Goal: Task Accomplishment & Management: Complete application form

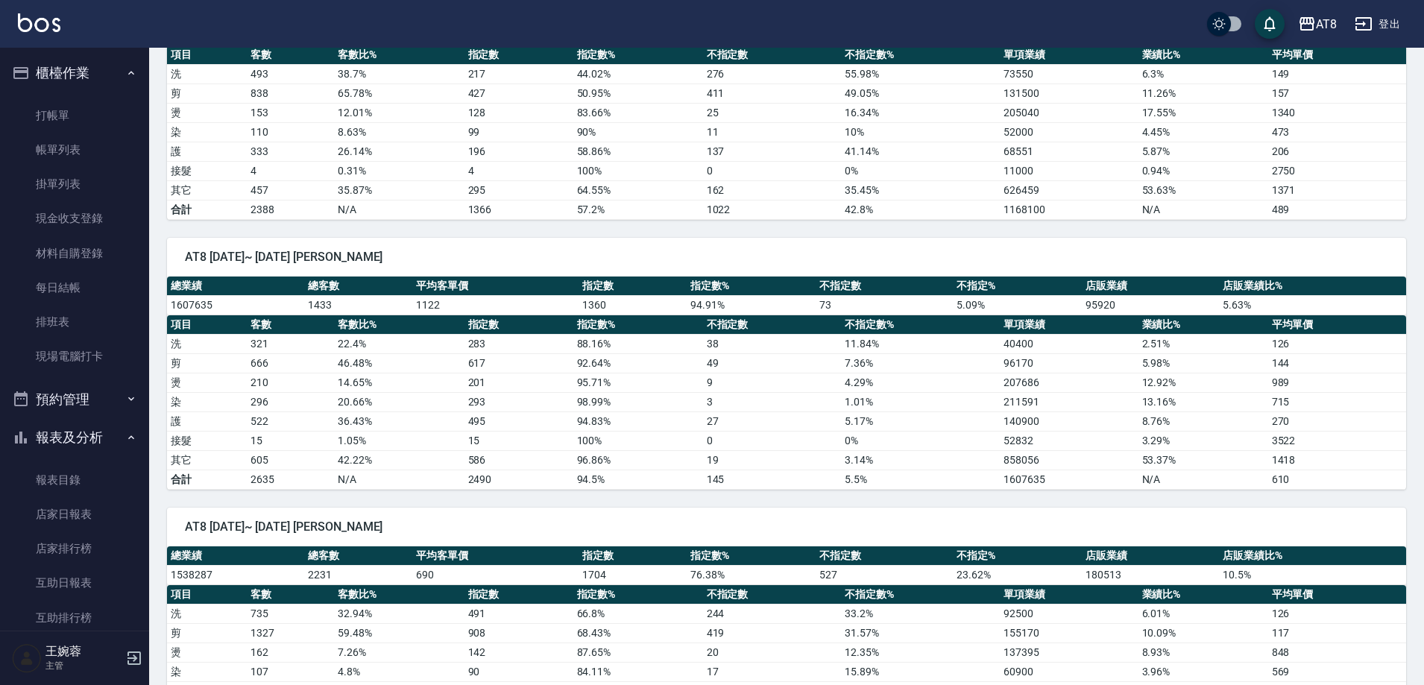
scroll to position [452, 0]
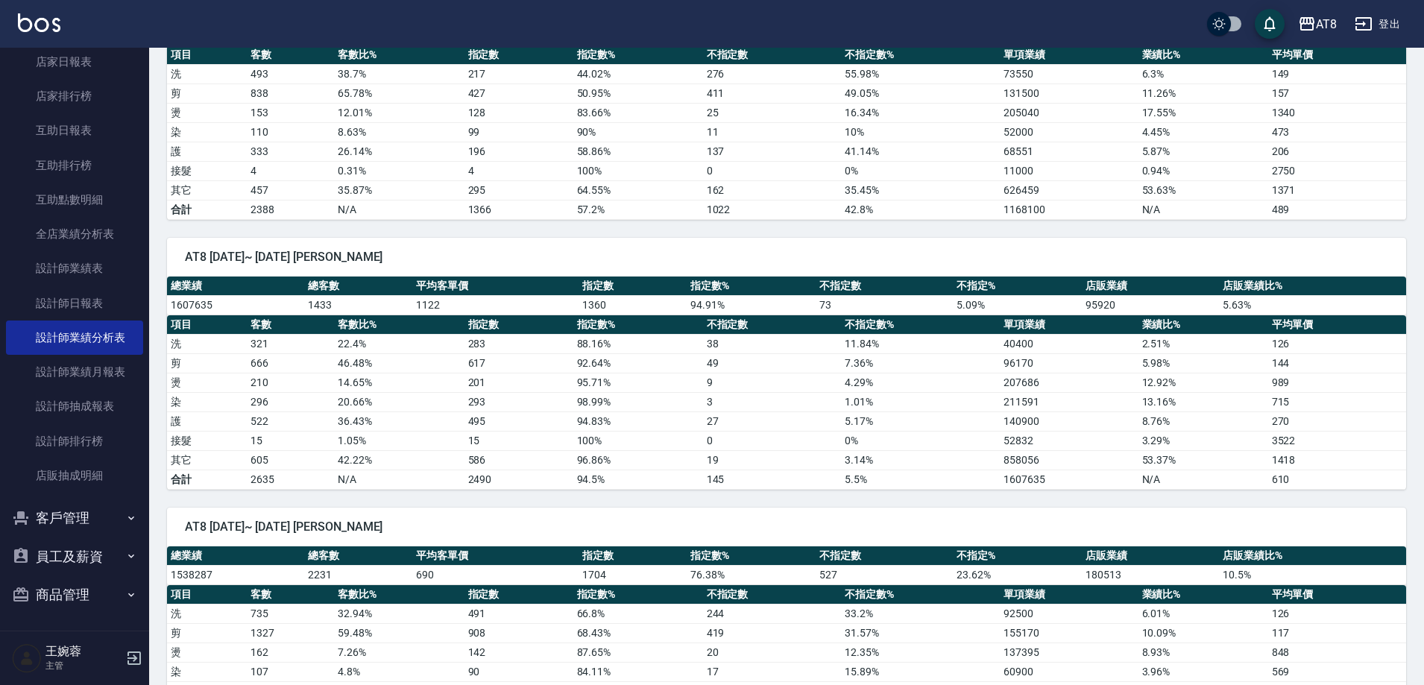
click at [151, 313] on div "AT8 [DATE]~ [DATE] [PERSON_NAME] 總業績 總客數 平均客單價 指定數 指定數% 不指定數 不指定% 店販業績 店販業績比% 1…" at bounding box center [777, 355] width 1257 height 270
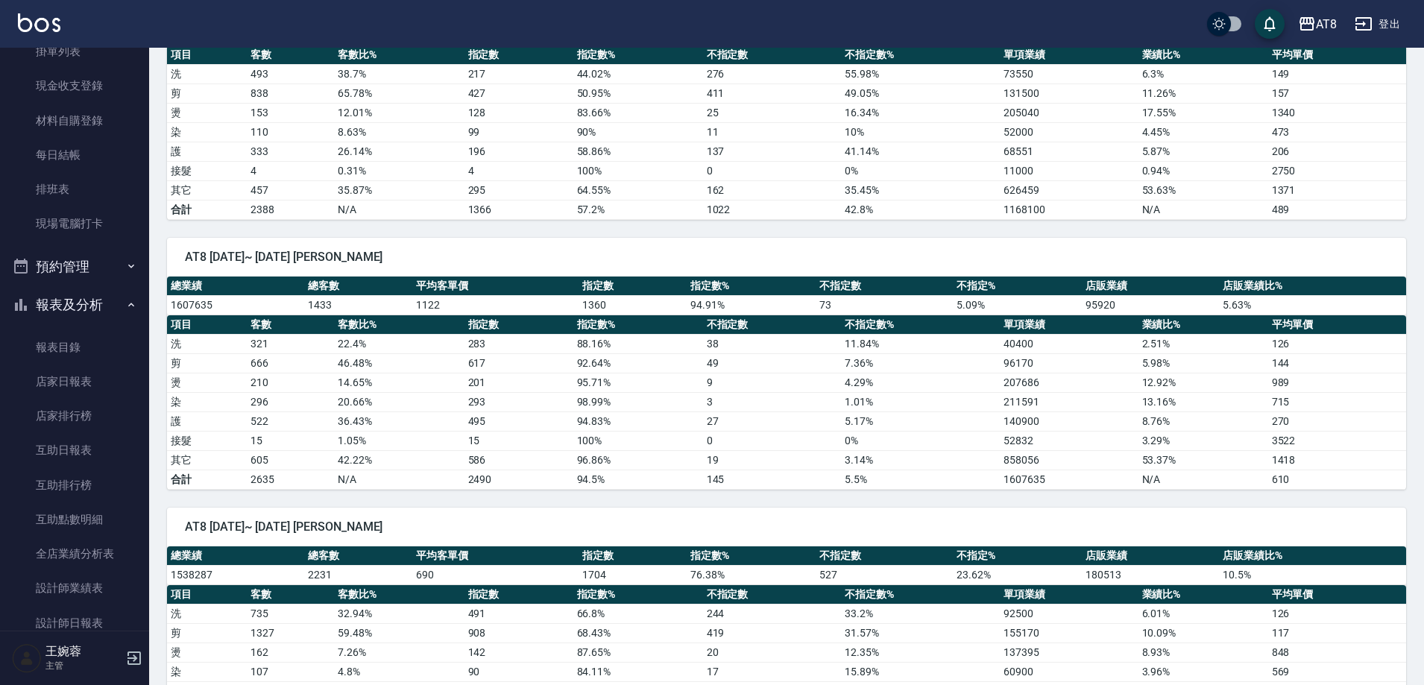
scroll to position [82, 0]
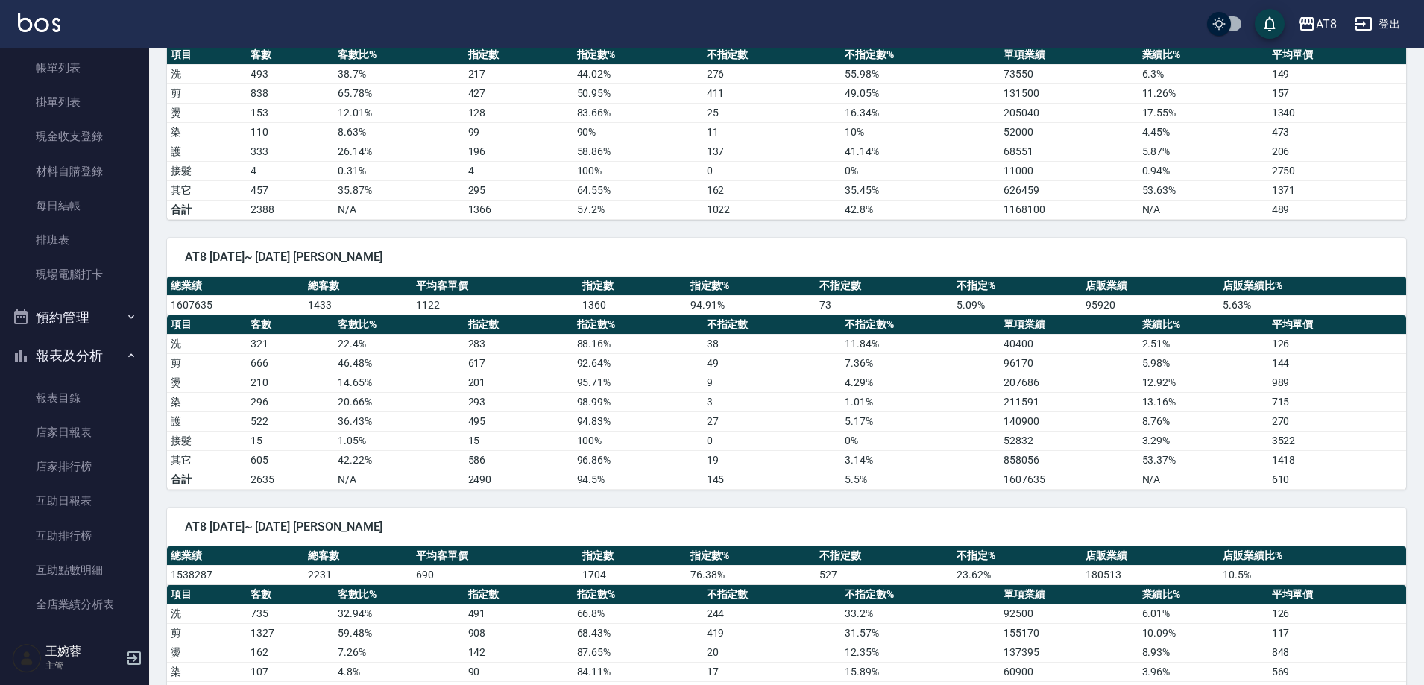
click at [139, 109] on nav "櫃檯作業 打帳單 帳單列表 掛單列表 現金收支登錄 材料自購登錄 每日結帳 排班表 現場電腦打卡 預約管理 預約管理 單日預約紀錄 單週預約紀錄 報表及分析 …" at bounding box center [74, 339] width 149 height 583
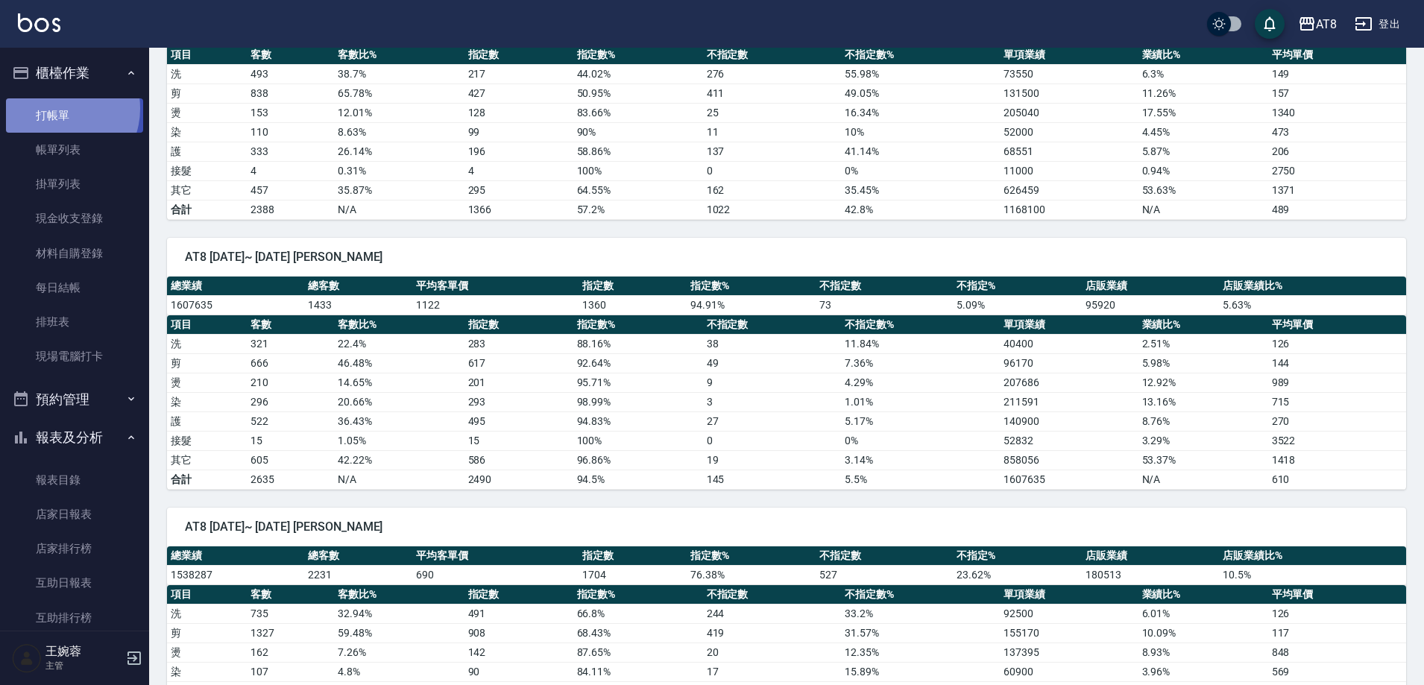
click at [58, 107] on link "打帳單" at bounding box center [74, 115] width 137 height 34
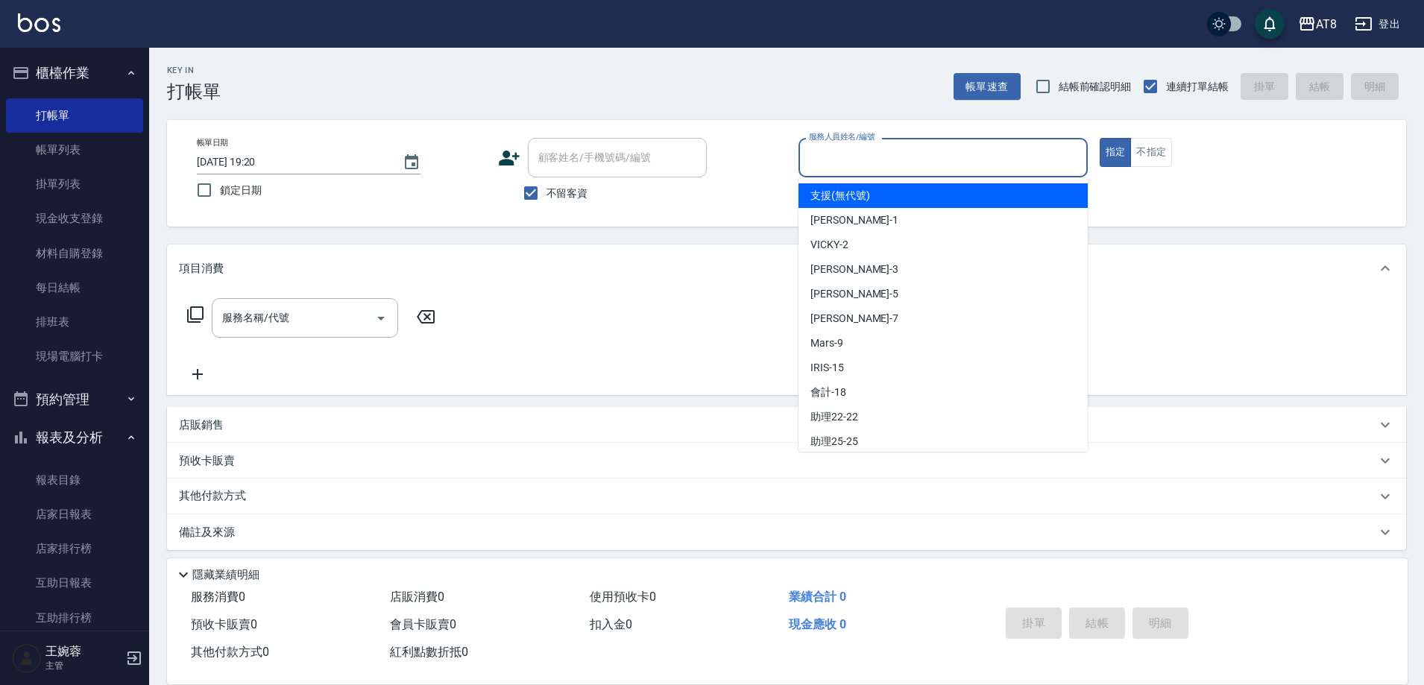
click at [818, 154] on input "服務人員姓名/編號" at bounding box center [943, 158] width 276 height 26
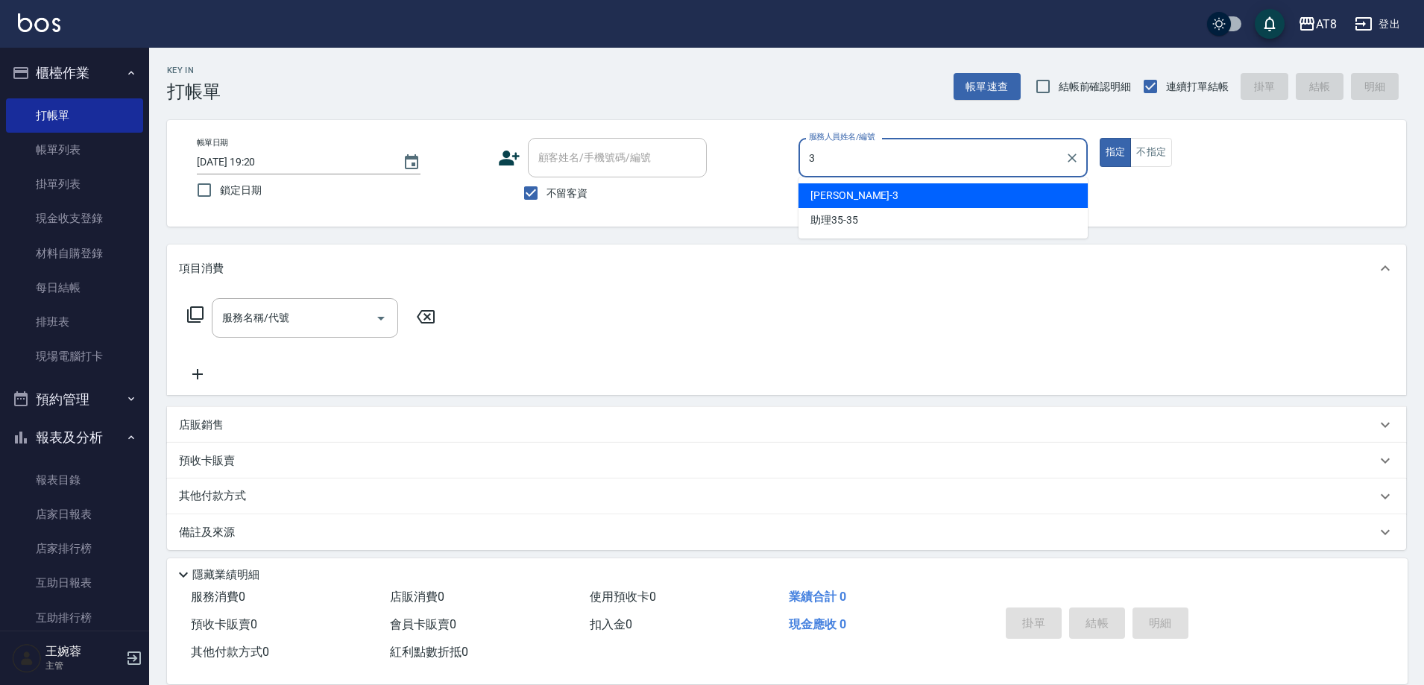
type input "[PERSON_NAME]-3"
type button "true"
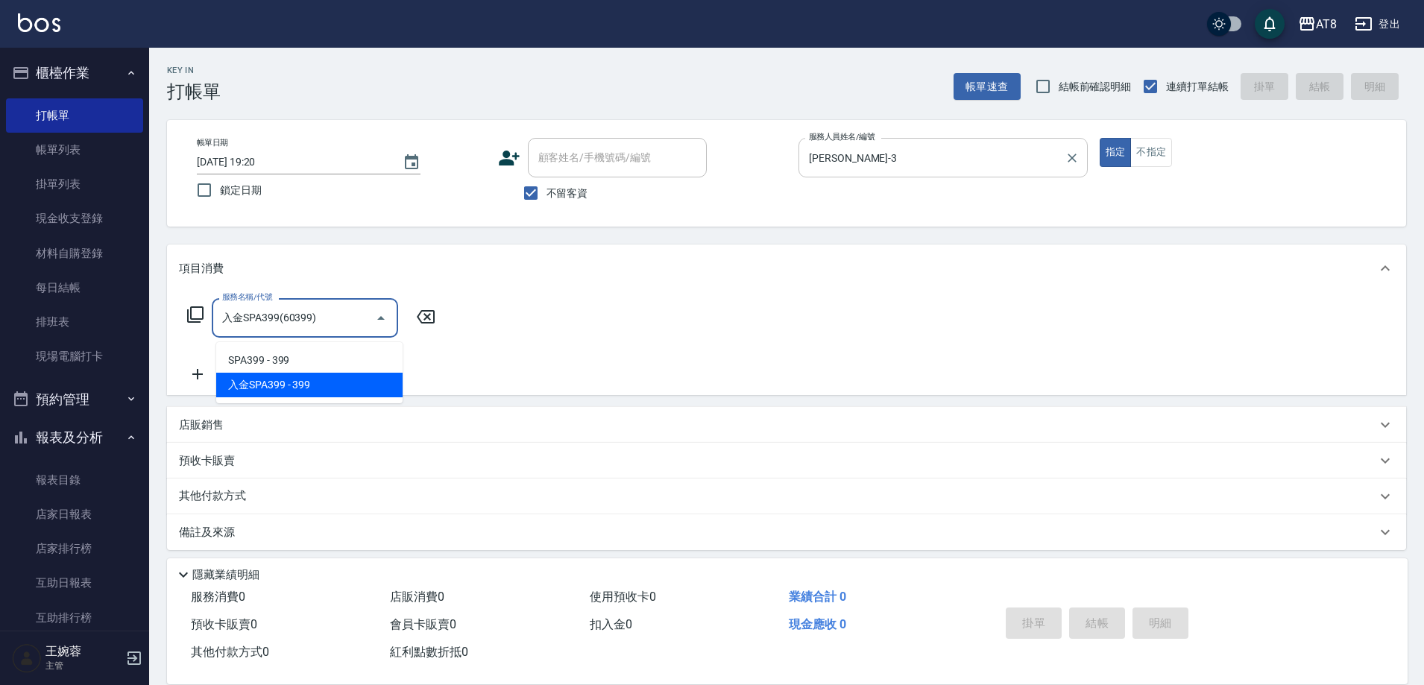
type input "入金SPA399(60399)"
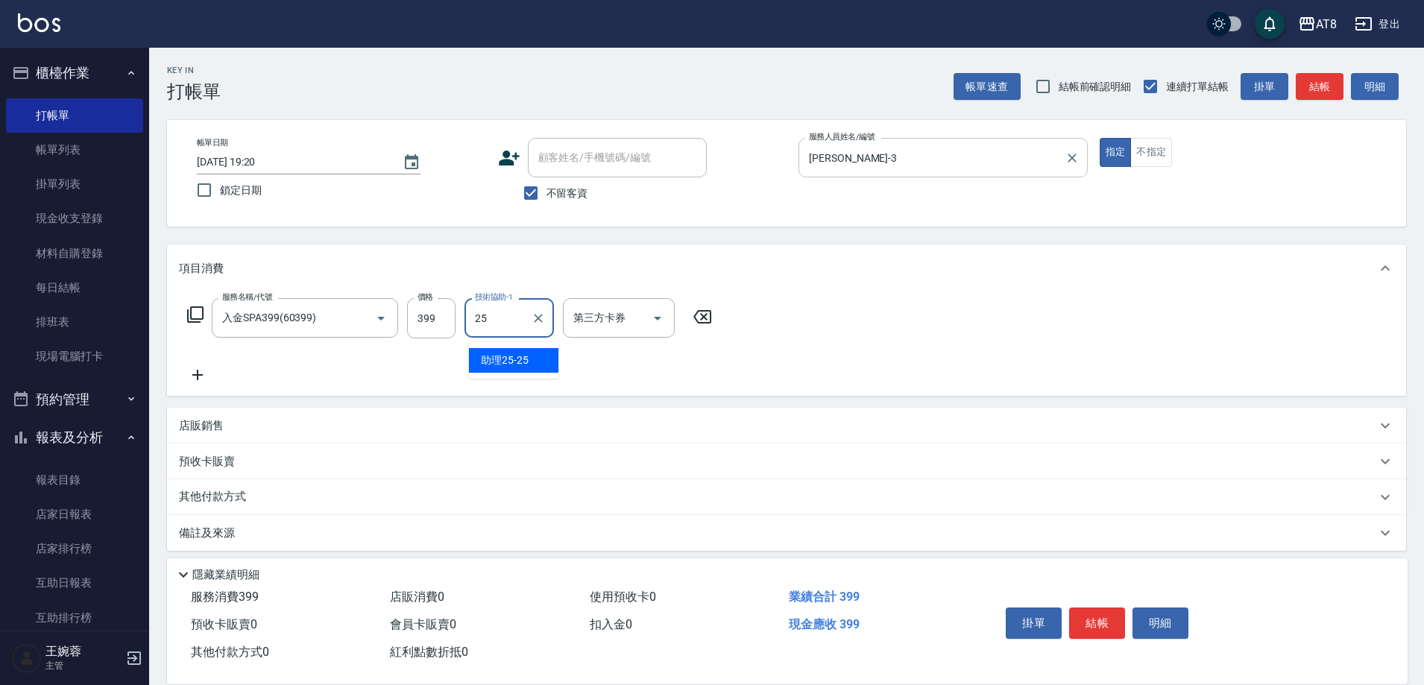
type input "助理25-25"
click at [655, 326] on icon "Open" at bounding box center [657, 318] width 18 height 18
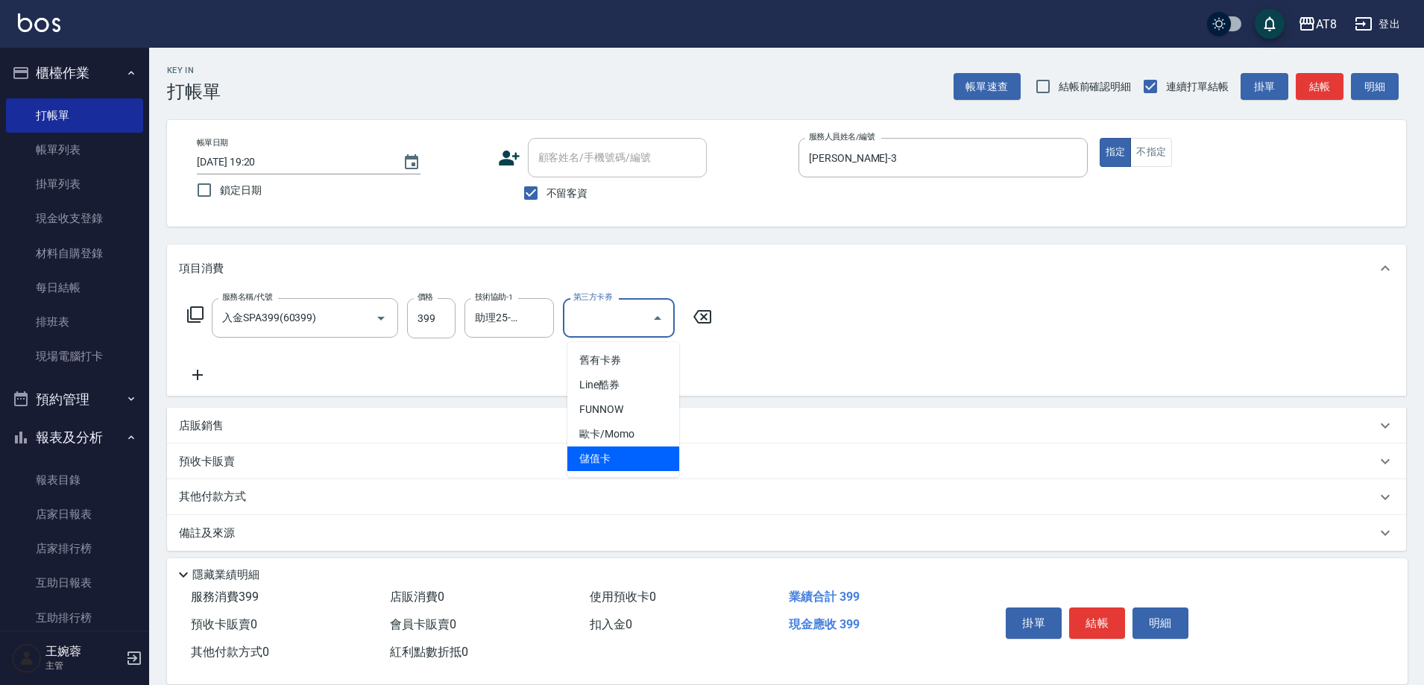
click at [619, 472] on ul "舊有卡券 Line酷券 FUNNOW 歐卡/Momo 儲值卡" at bounding box center [623, 409] width 112 height 135
click at [619, 464] on span "儲值卡" at bounding box center [623, 458] width 112 height 25
type input "儲值卡"
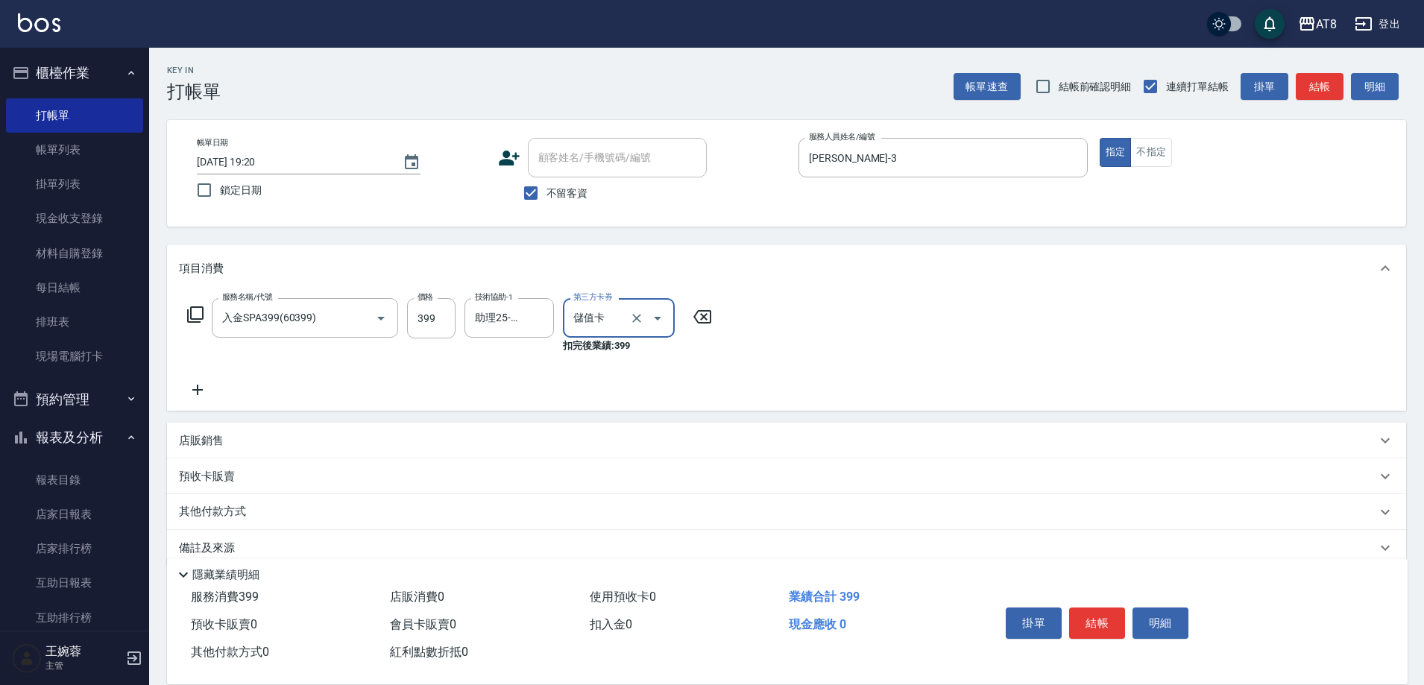
click at [200, 323] on icon at bounding box center [195, 315] width 18 height 18
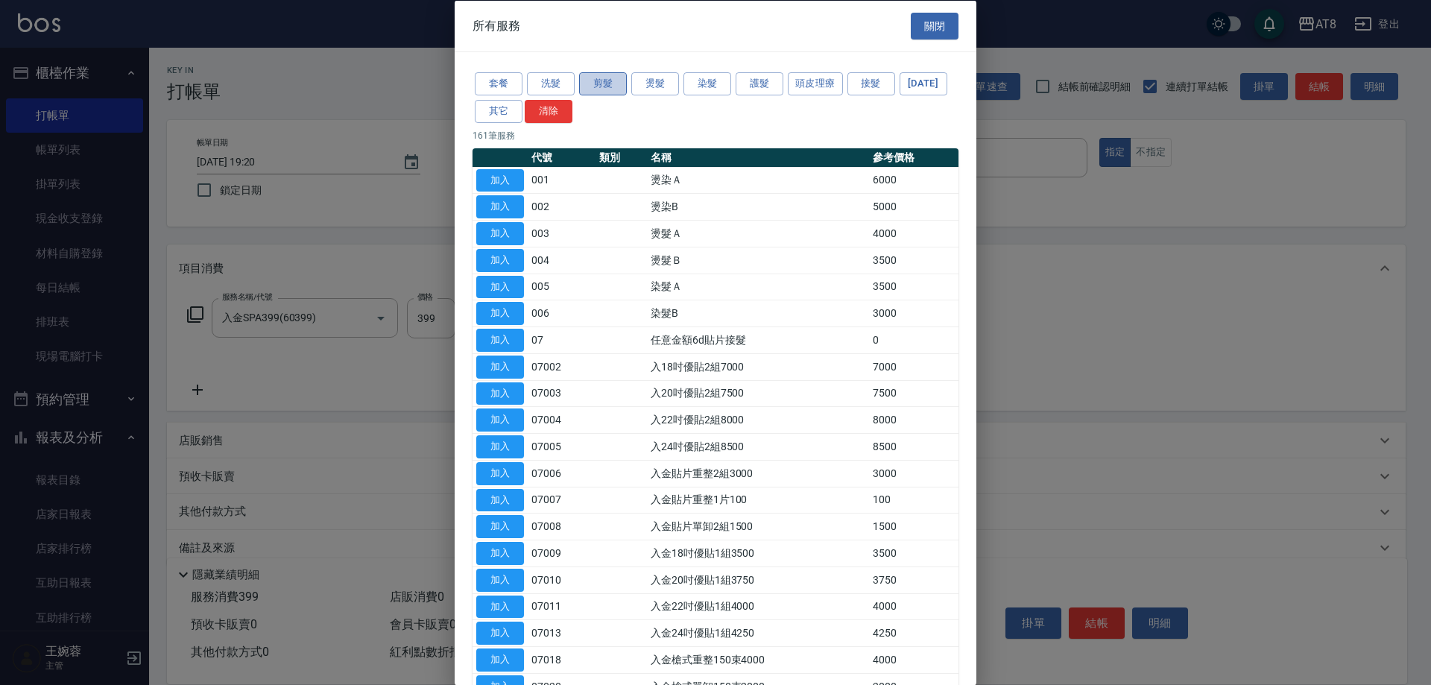
click at [591, 80] on button "剪髮" at bounding box center [603, 83] width 48 height 23
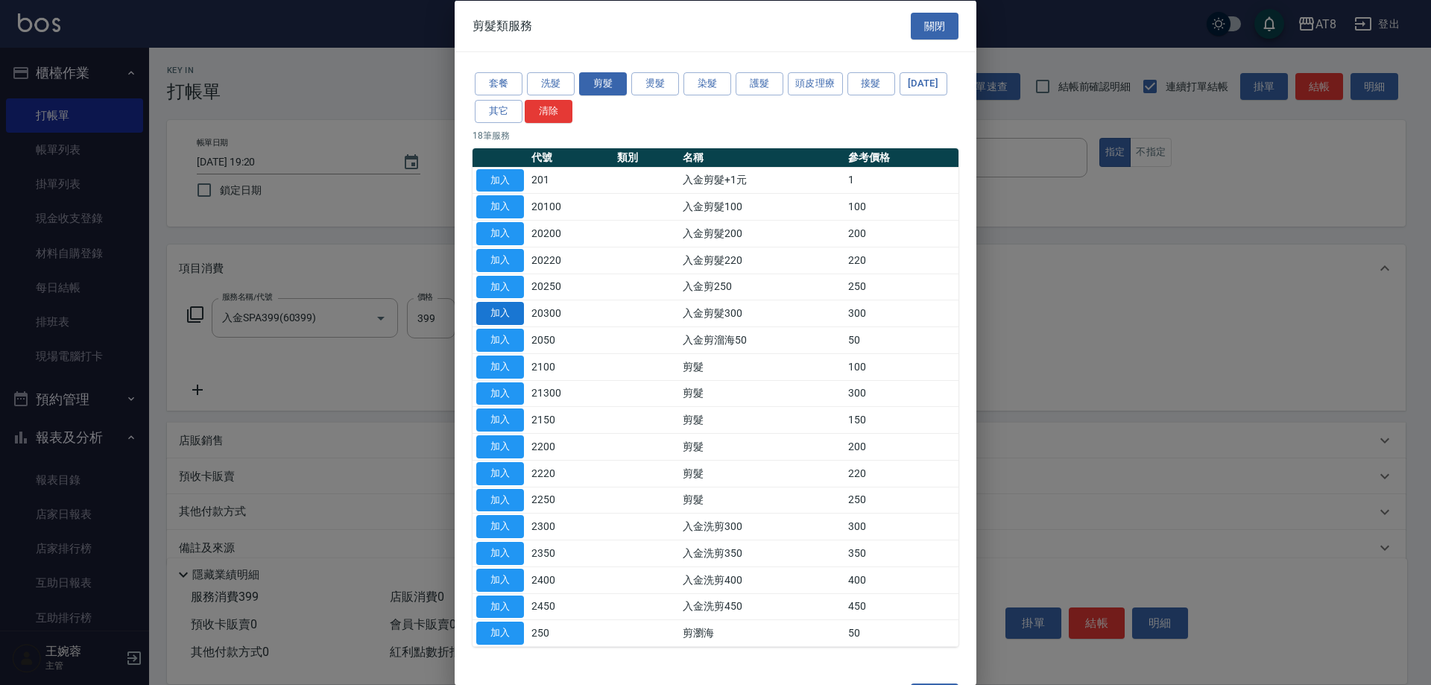
click at [506, 325] on button "加入" at bounding box center [500, 313] width 48 height 23
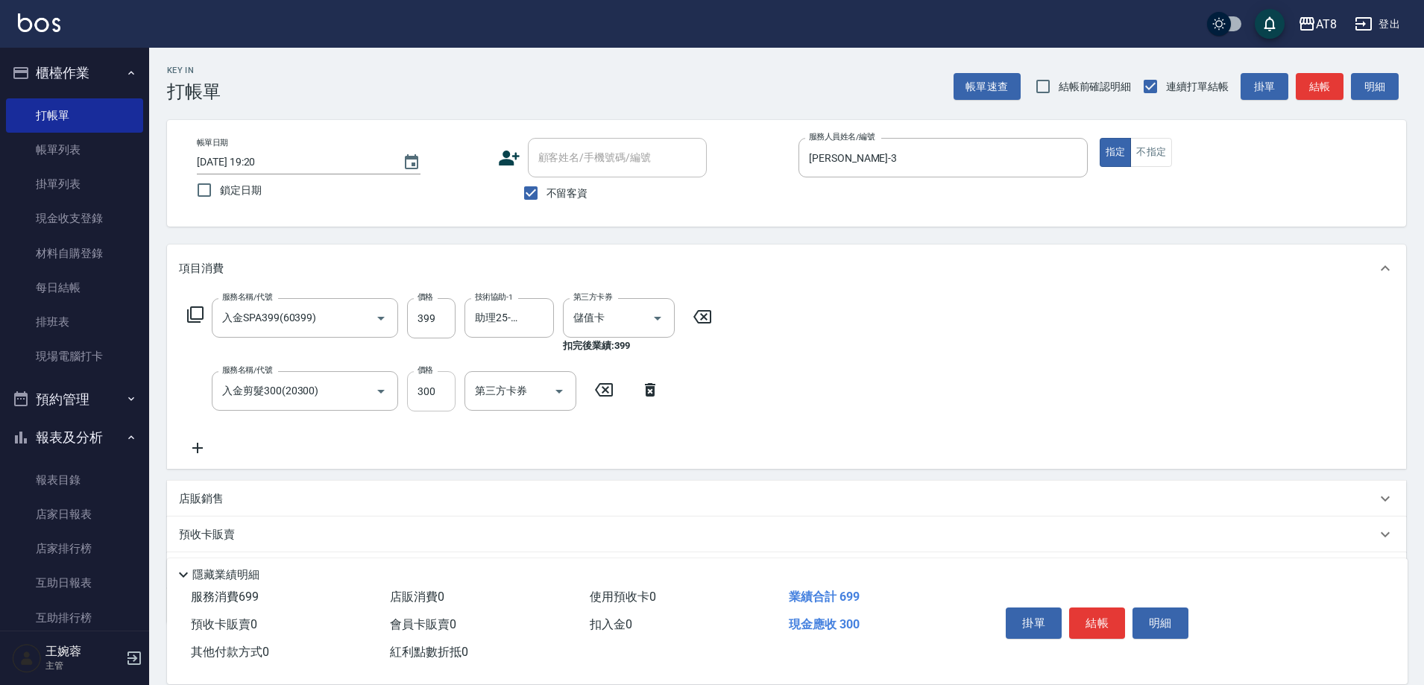
click at [439, 406] on input "300" at bounding box center [431, 391] width 48 height 40
type input "350"
click at [550, 397] on icon "Open" at bounding box center [559, 391] width 18 height 18
click at [508, 531] on span "儲值卡" at bounding box center [520, 531] width 112 height 25
type input "儲值卡"
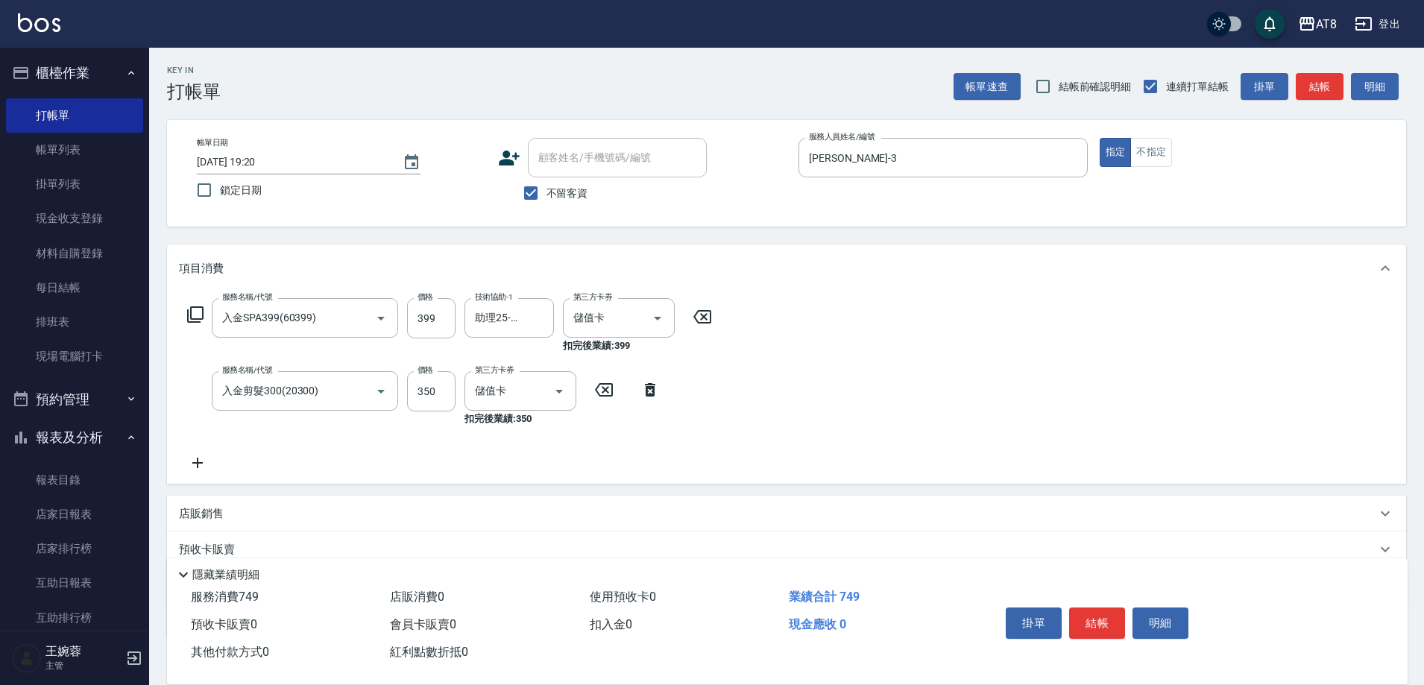
click at [200, 323] on icon at bounding box center [195, 315] width 18 height 18
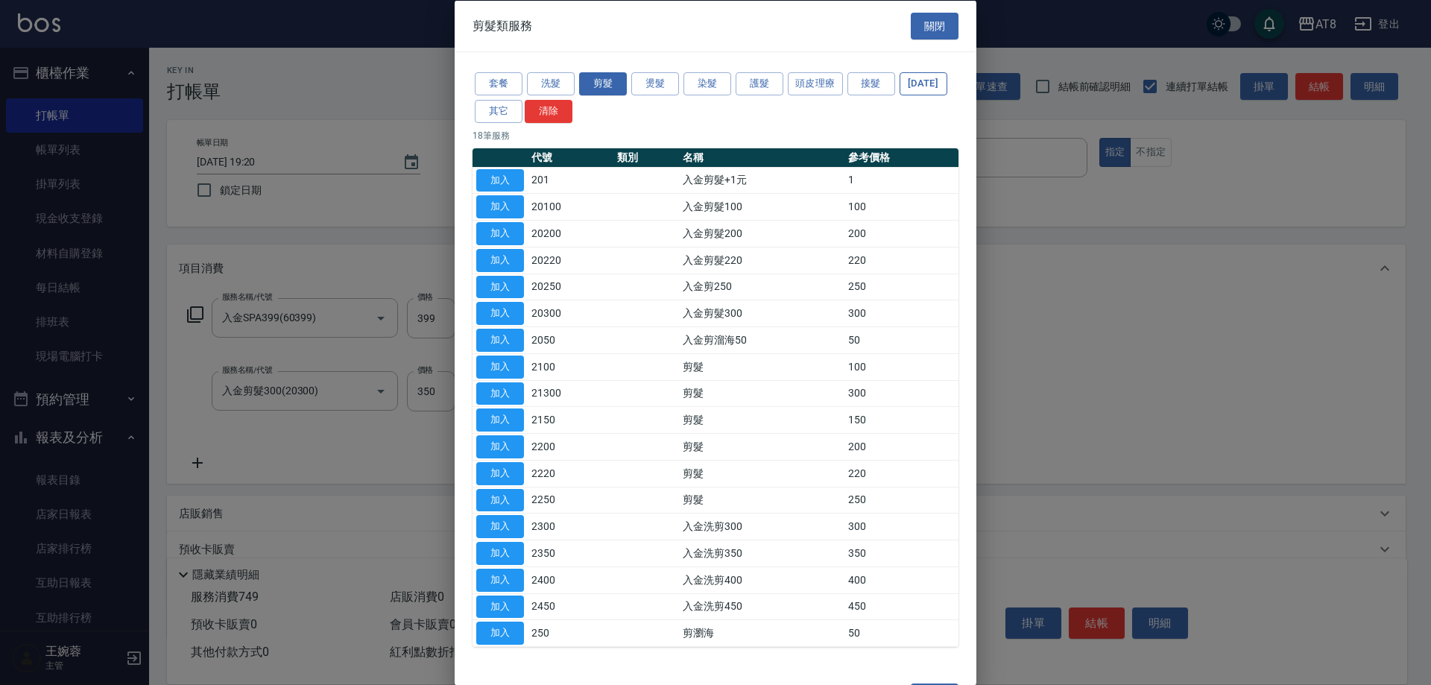
click at [900, 95] on button "[DATE]" at bounding box center [924, 83] width 48 height 23
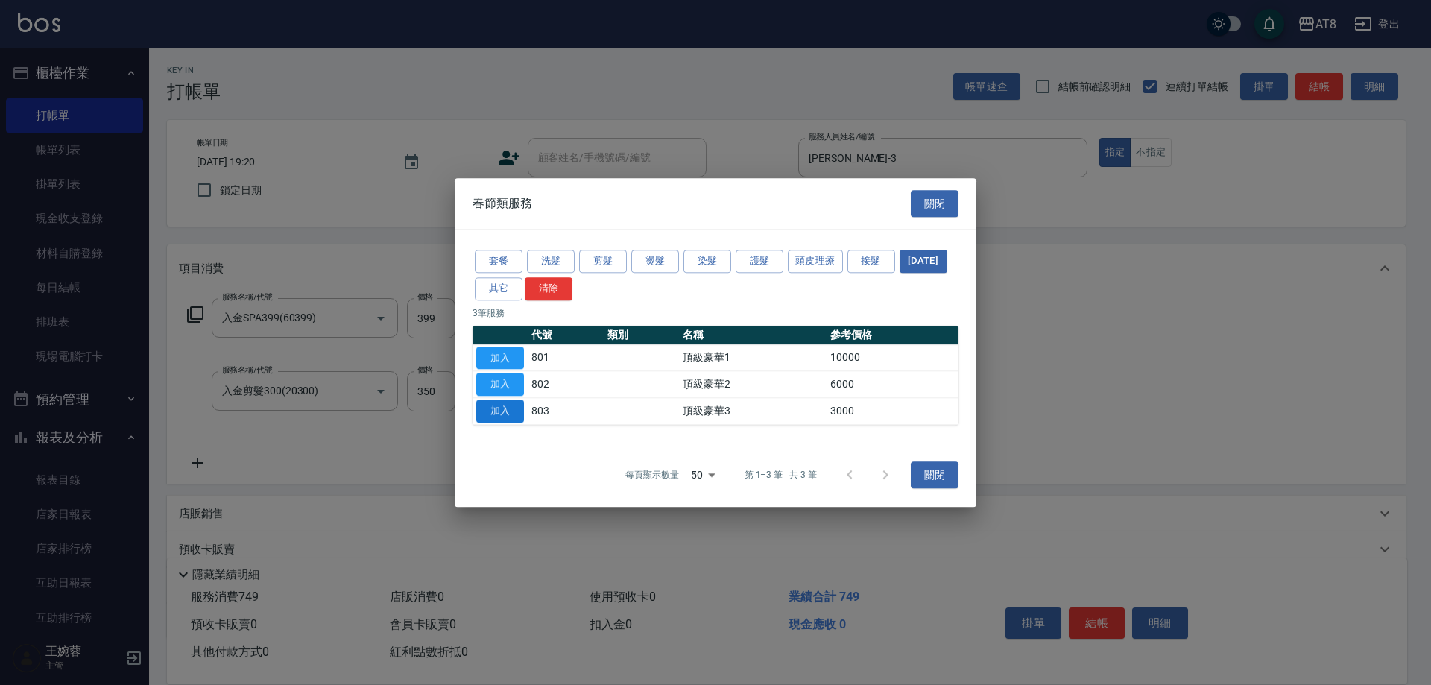
click at [496, 405] on button "加入" at bounding box center [500, 410] width 48 height 23
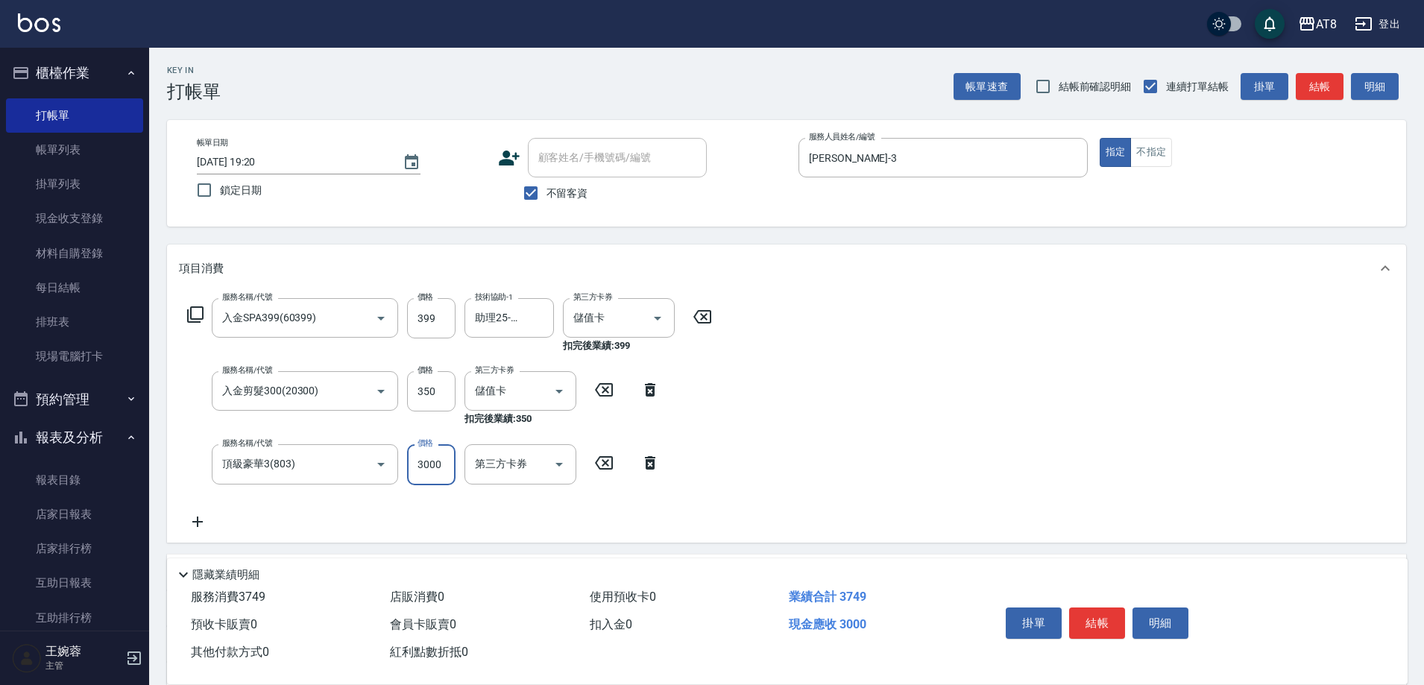
click at [438, 472] on input "3000" at bounding box center [431, 464] width 48 height 40
type input "46"
drag, startPoint x: 887, startPoint y: 461, endPoint x: 893, endPoint y: 473, distance: 13.3
click at [887, 462] on div "服務名稱/代號 入金SPA399(60399) 服務名稱/代號 價格 399 價格 技術協助-1 助理25-25 技術協助-1 第三方卡券 儲值卡 第三方卡券…" at bounding box center [786, 417] width 1239 height 250
click at [1108, 613] on button "結帳" at bounding box center [1097, 622] width 56 height 31
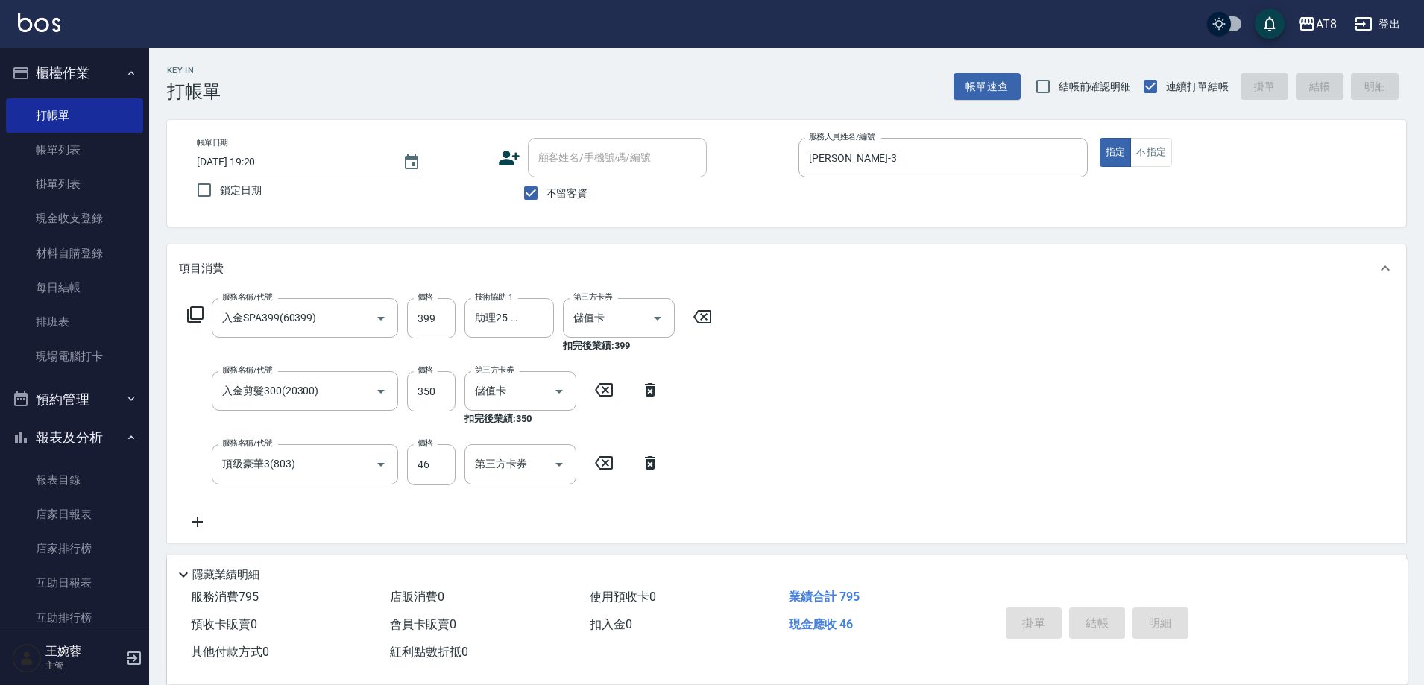
type input "[DATE] 19:21"
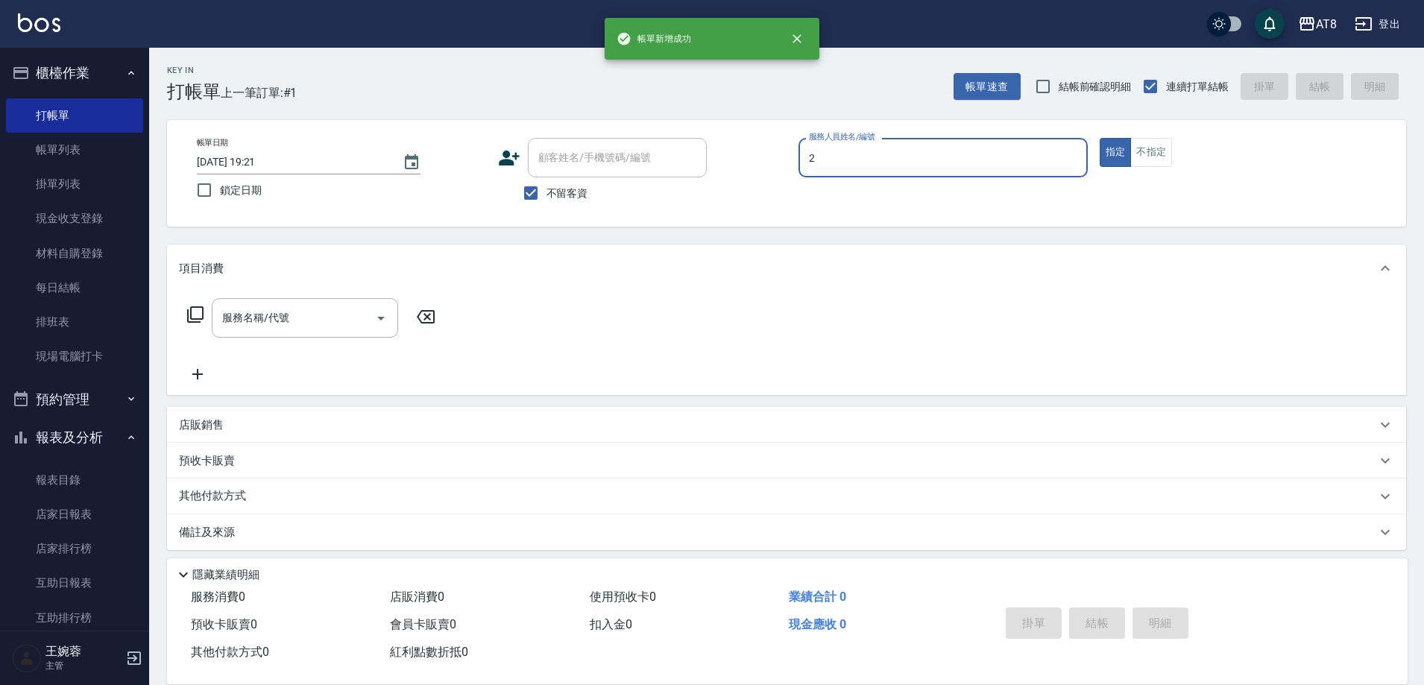
type input "VICKY-2"
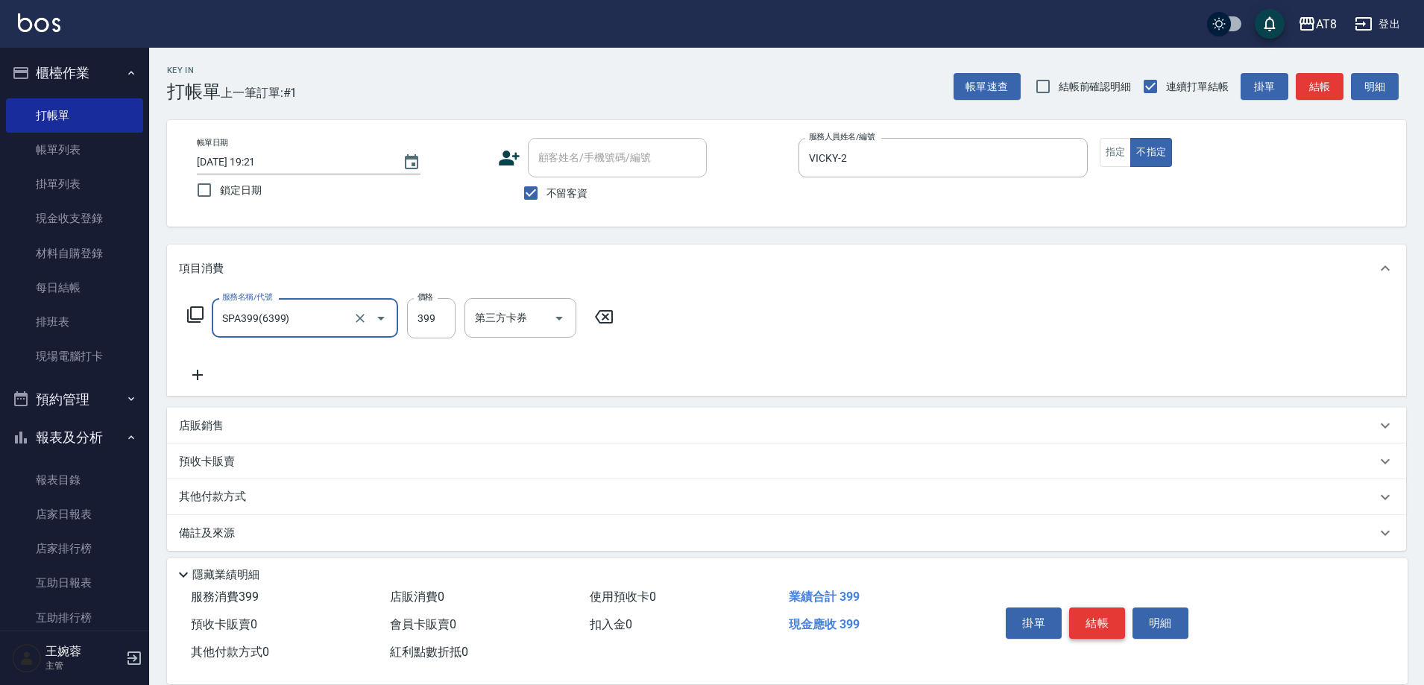
type input "SPA399(6399)"
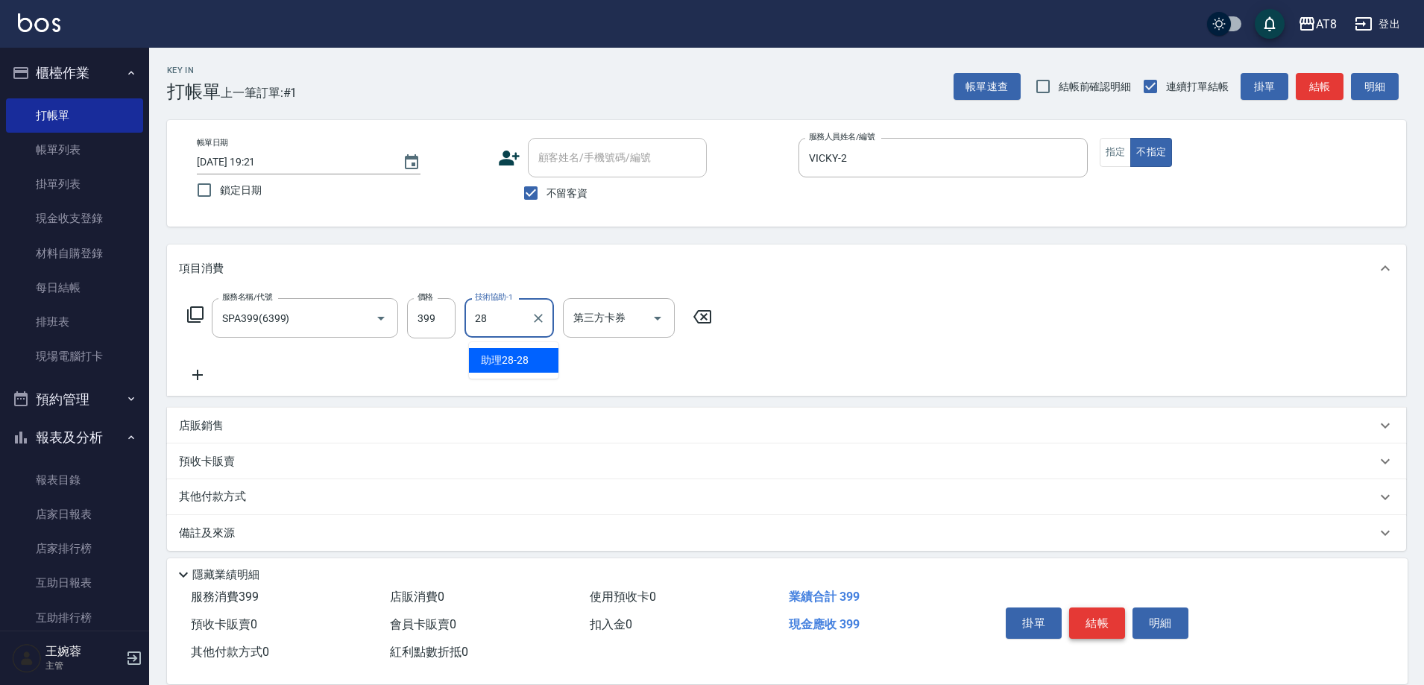
type input "助理28-28"
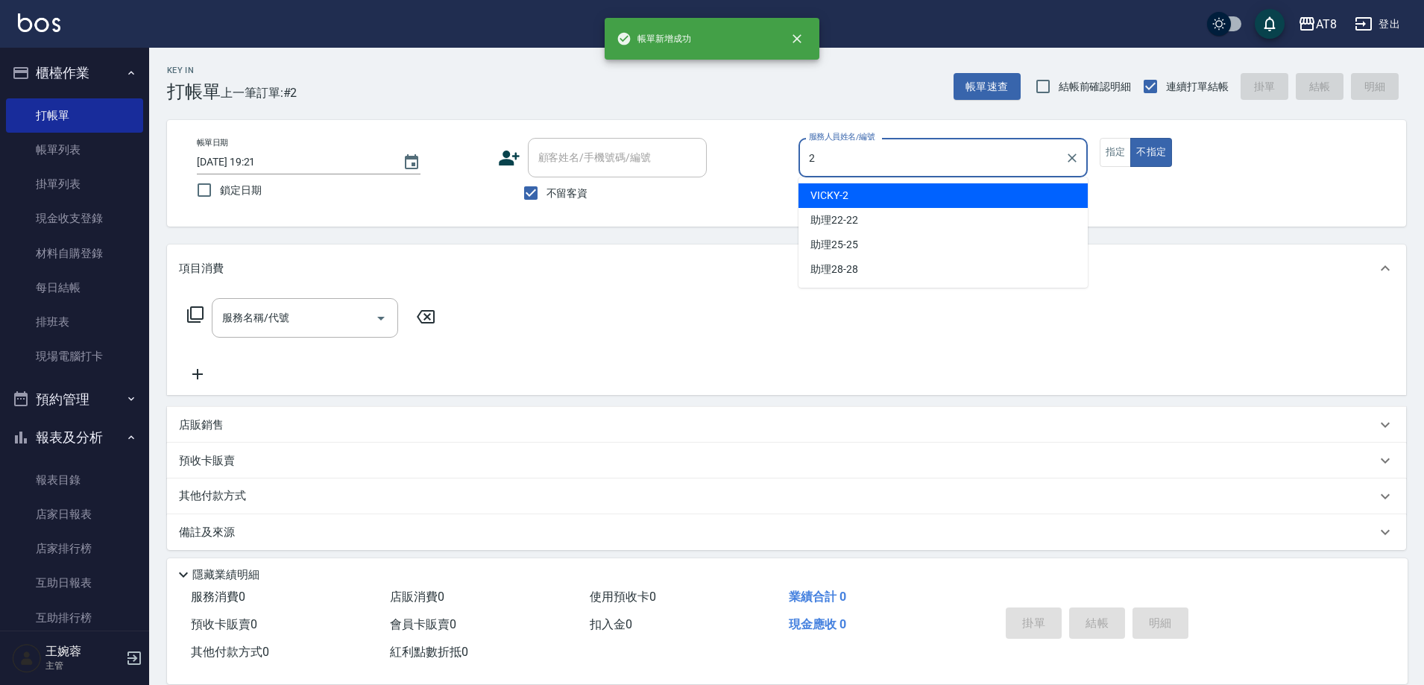
type input "VICKY-2"
type button "false"
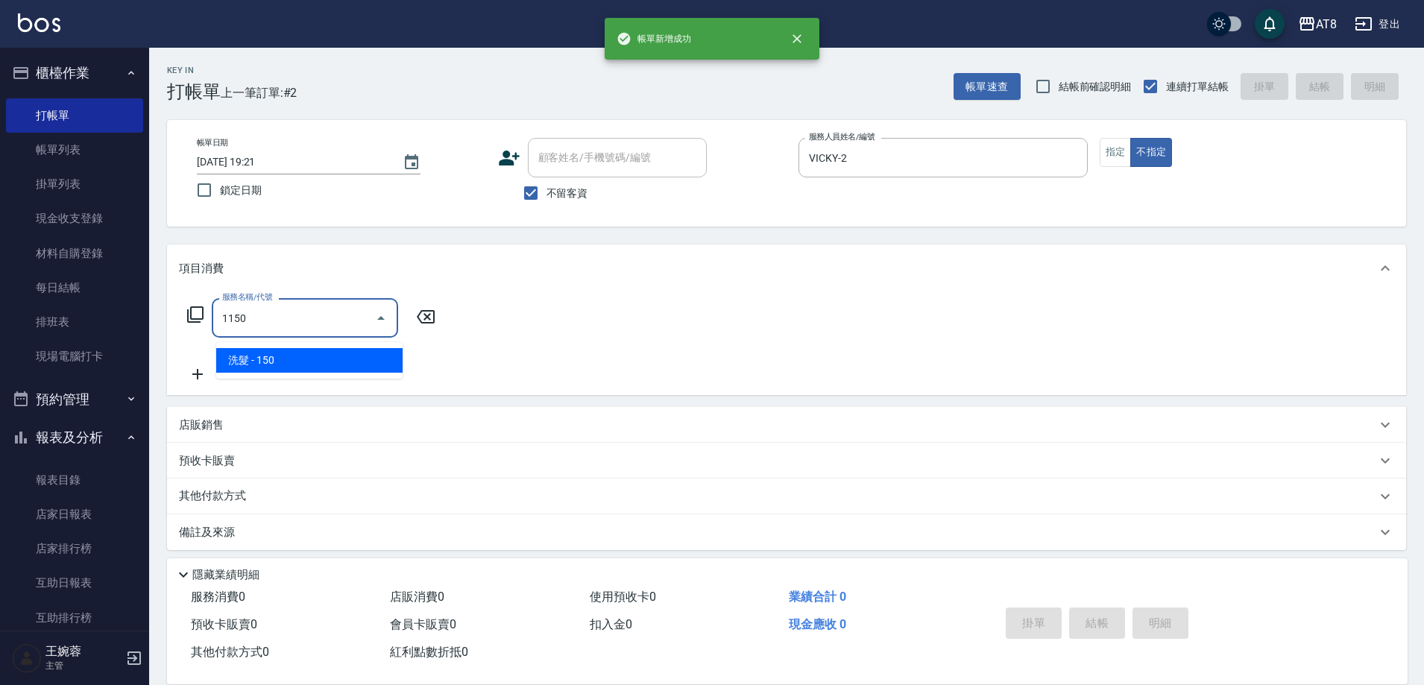
type input "洗髮(1150)"
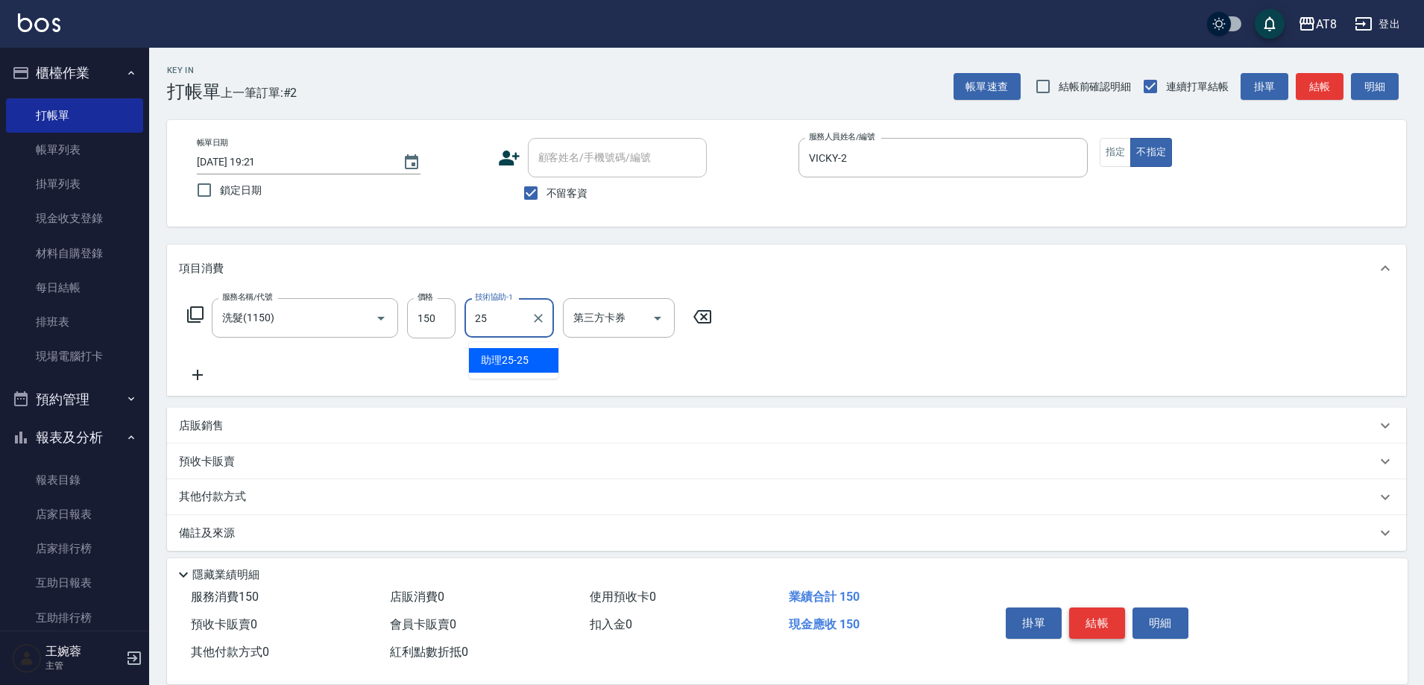
type input "助理25-25"
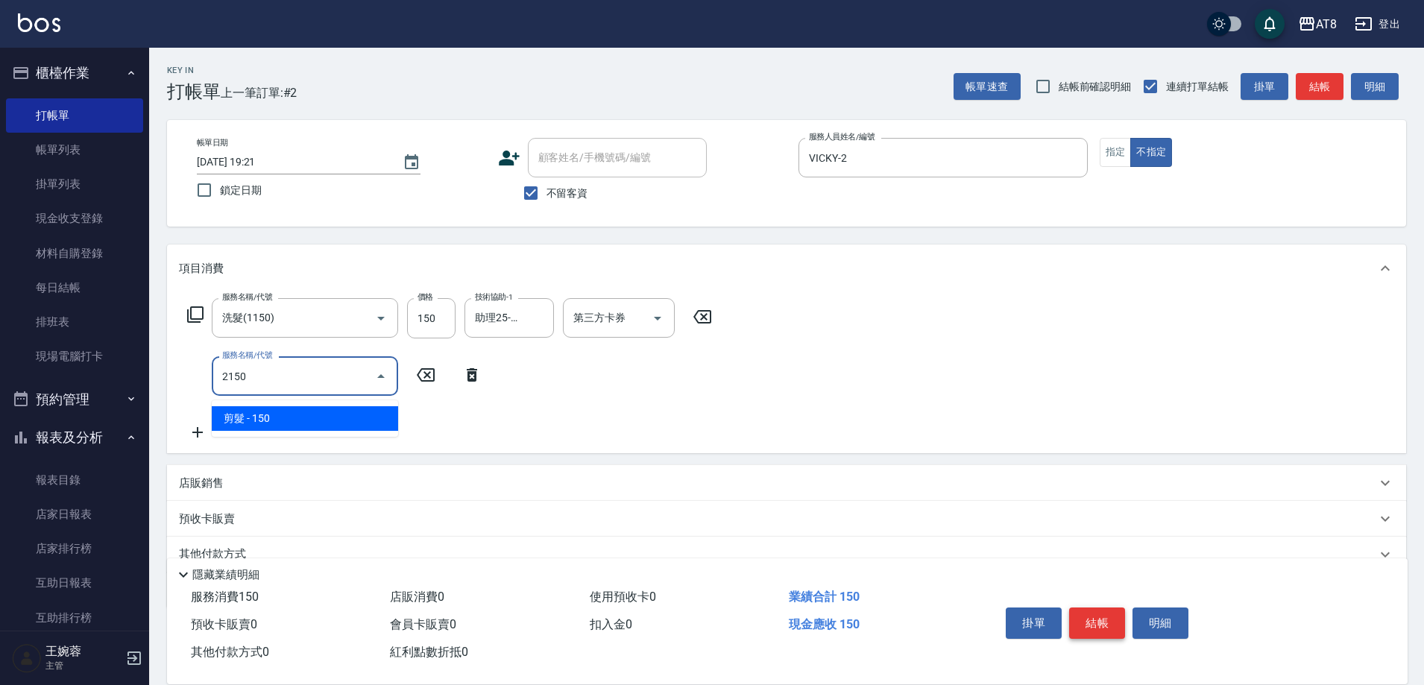
type input "剪髮(2150)"
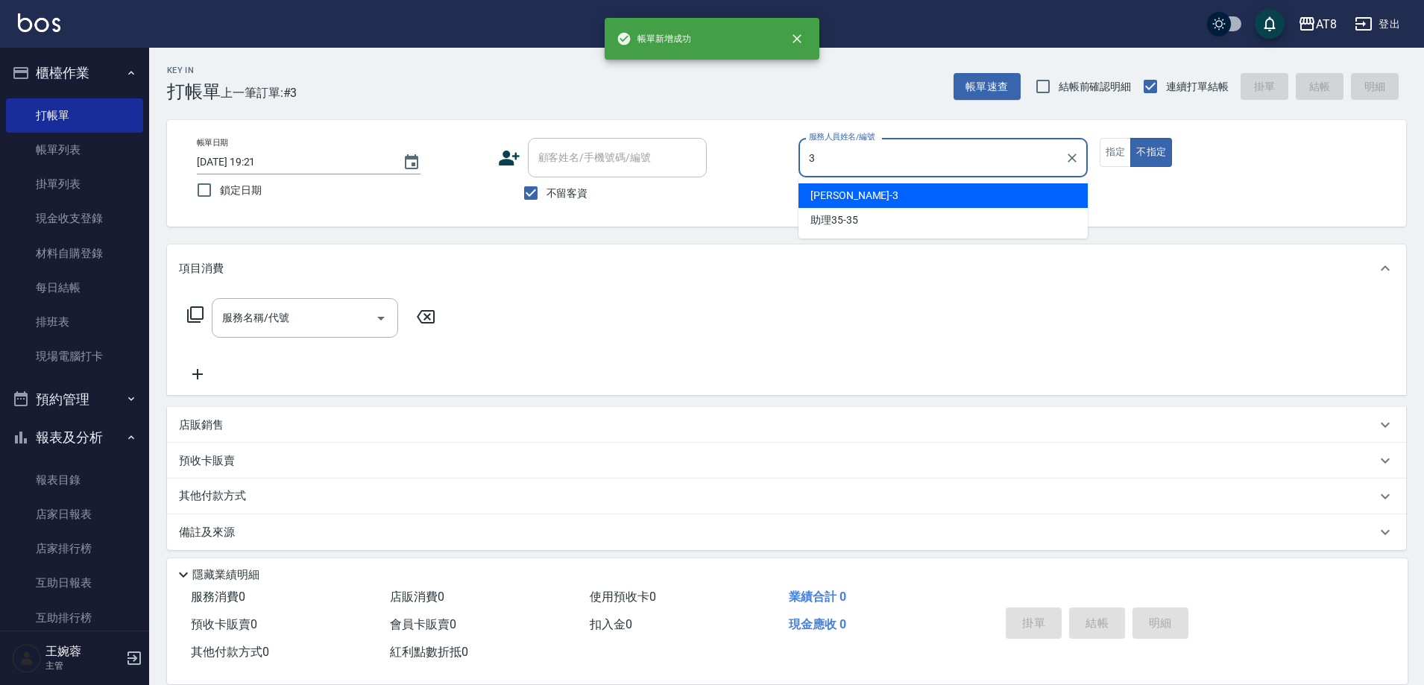
type input "[PERSON_NAME]-3"
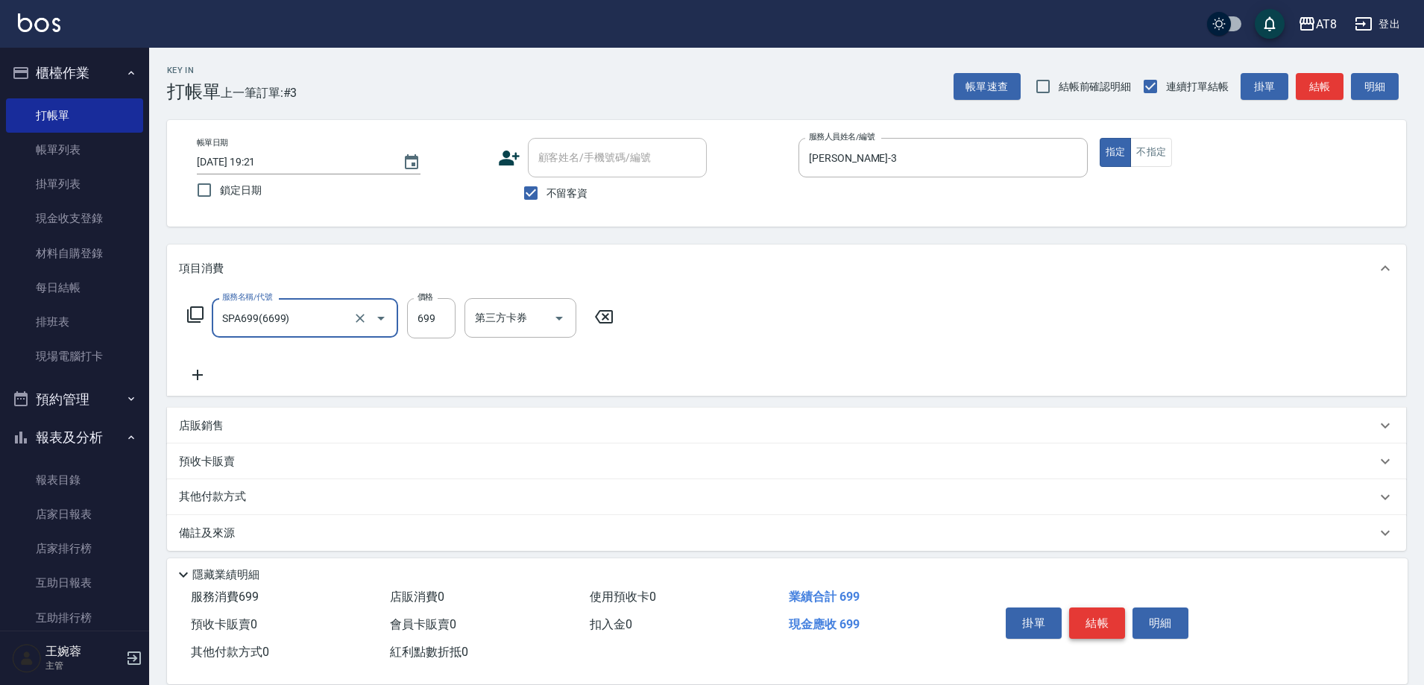
type input "SPA699(6699)"
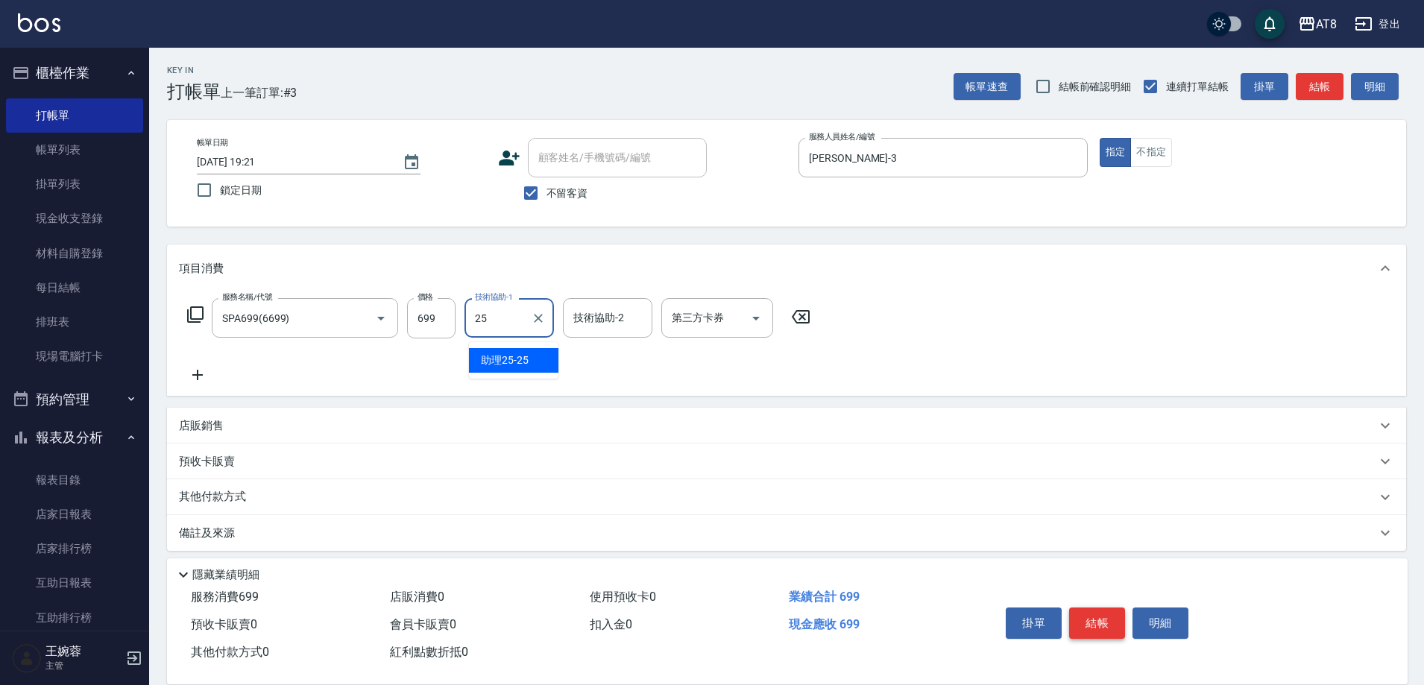
type input "助理25-25"
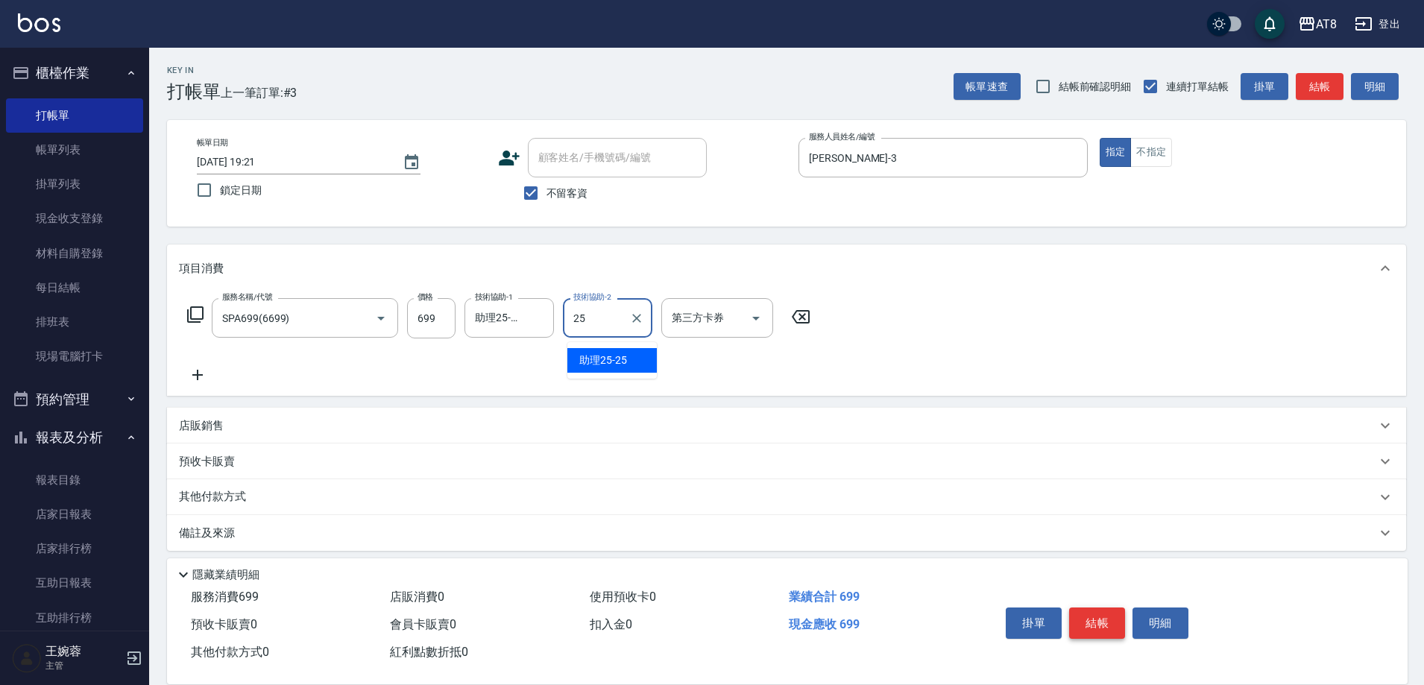
type input "助理25-25"
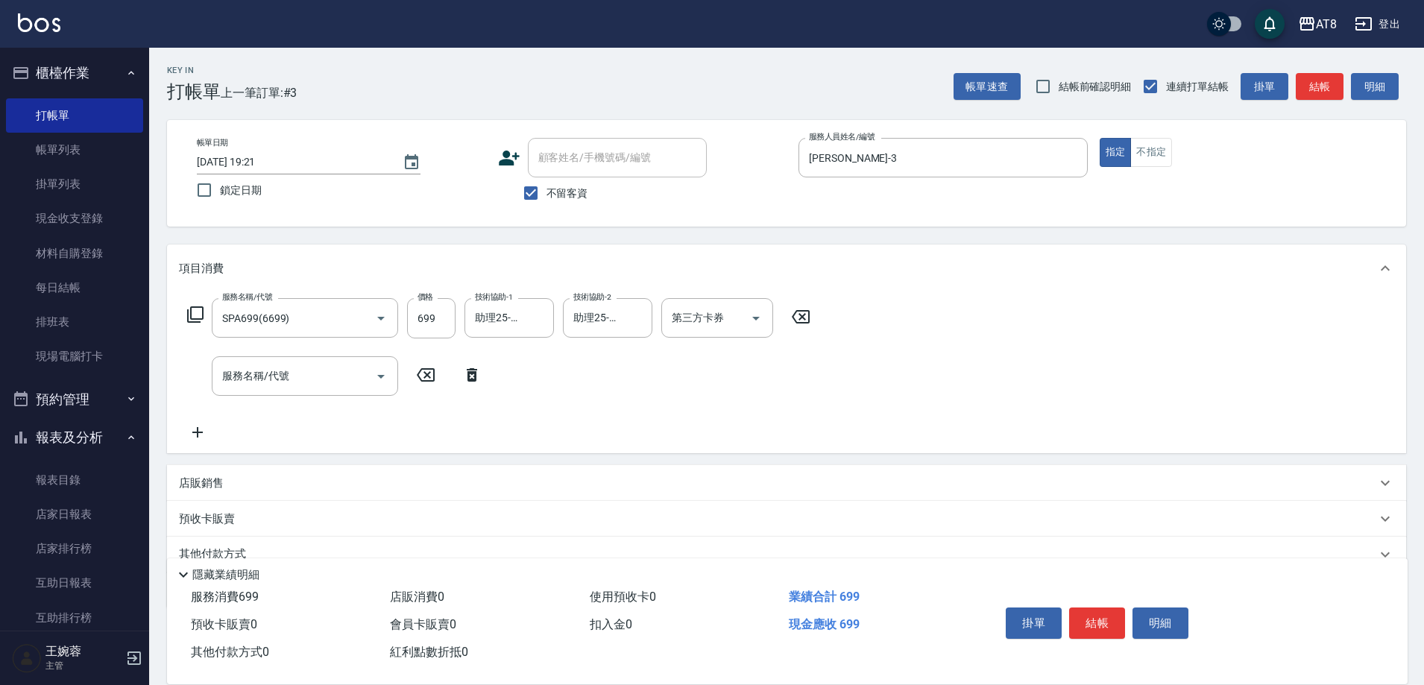
drag, startPoint x: 476, startPoint y: 373, endPoint x: 403, endPoint y: 354, distance: 74.7
click at [476, 373] on icon at bounding box center [471, 375] width 37 height 18
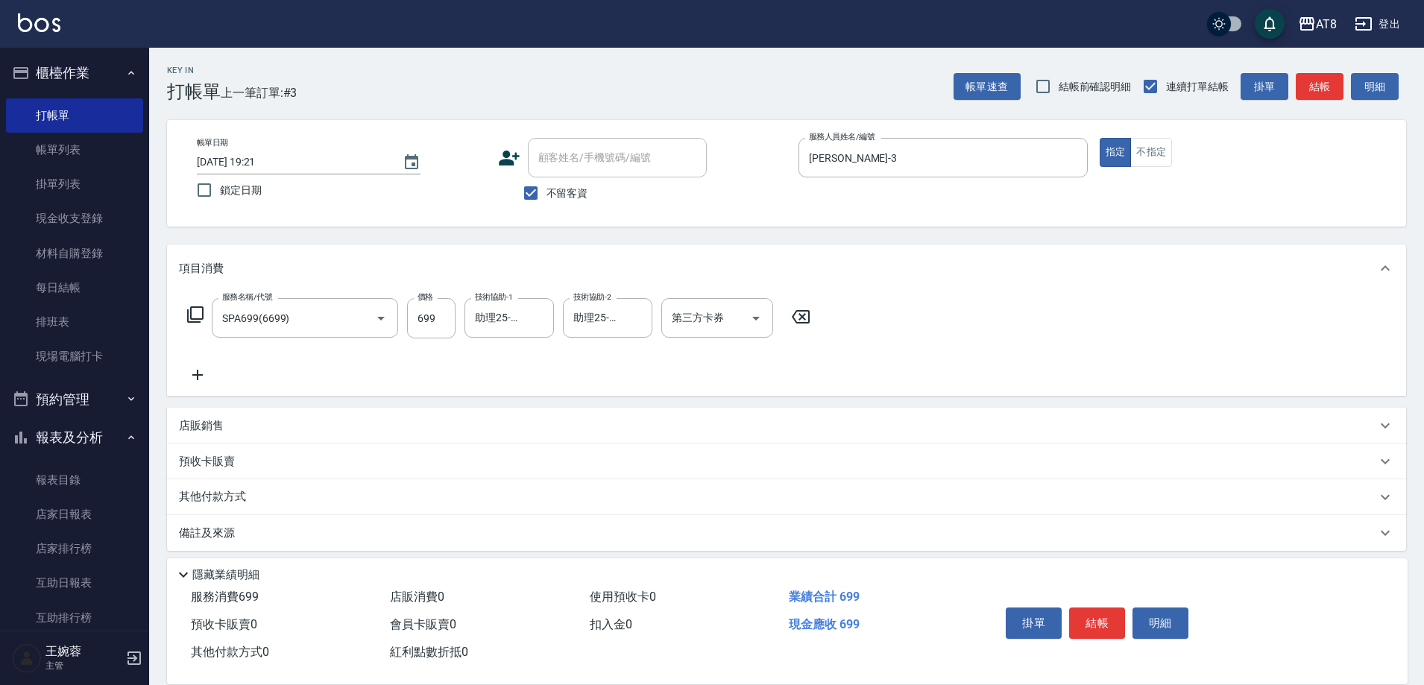
click at [184, 321] on div "服務名稱/代號 SPA699(6699) 服務名稱/代號 價格 699 價格 技術協助-1 助理25-25 技術協助-1 技術協助-2 助理25-25 技術協…" at bounding box center [499, 318] width 640 height 40
click at [195, 312] on icon at bounding box center [195, 314] width 16 height 16
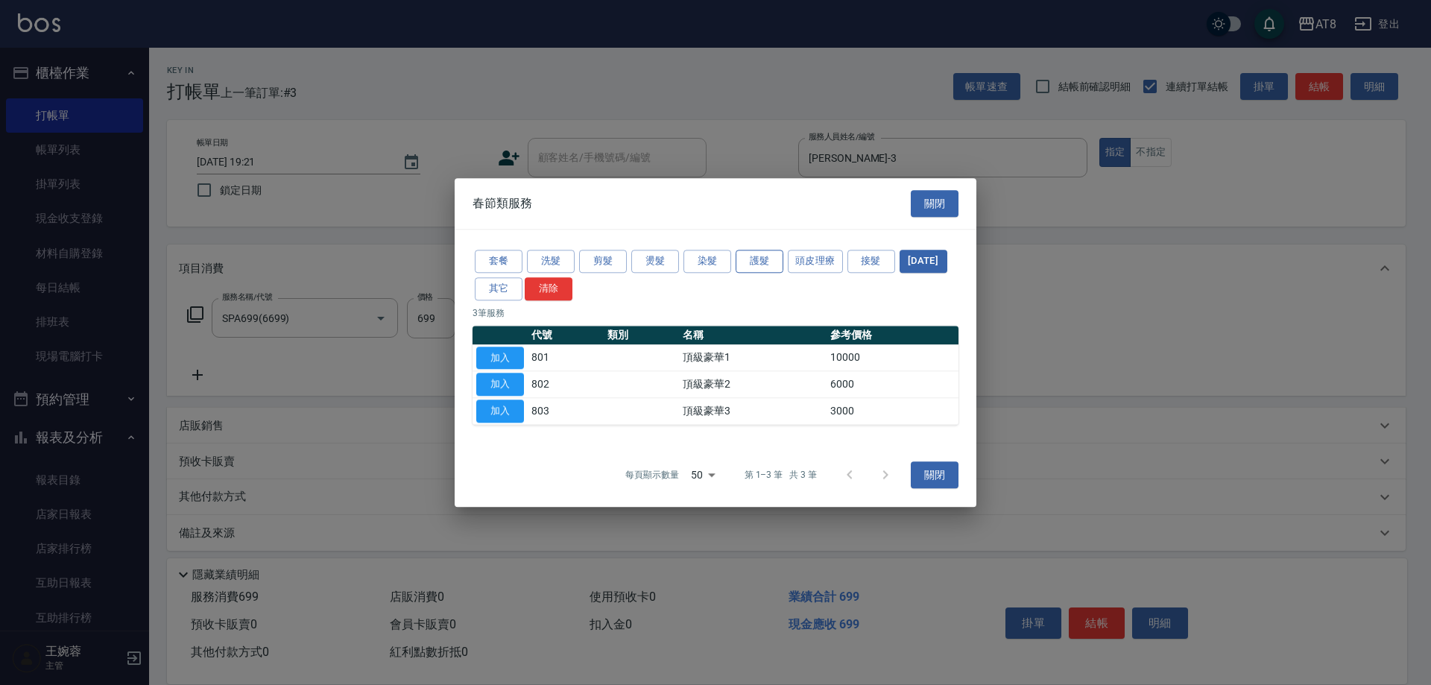
click at [759, 250] on button "護髮" at bounding box center [760, 261] width 48 height 23
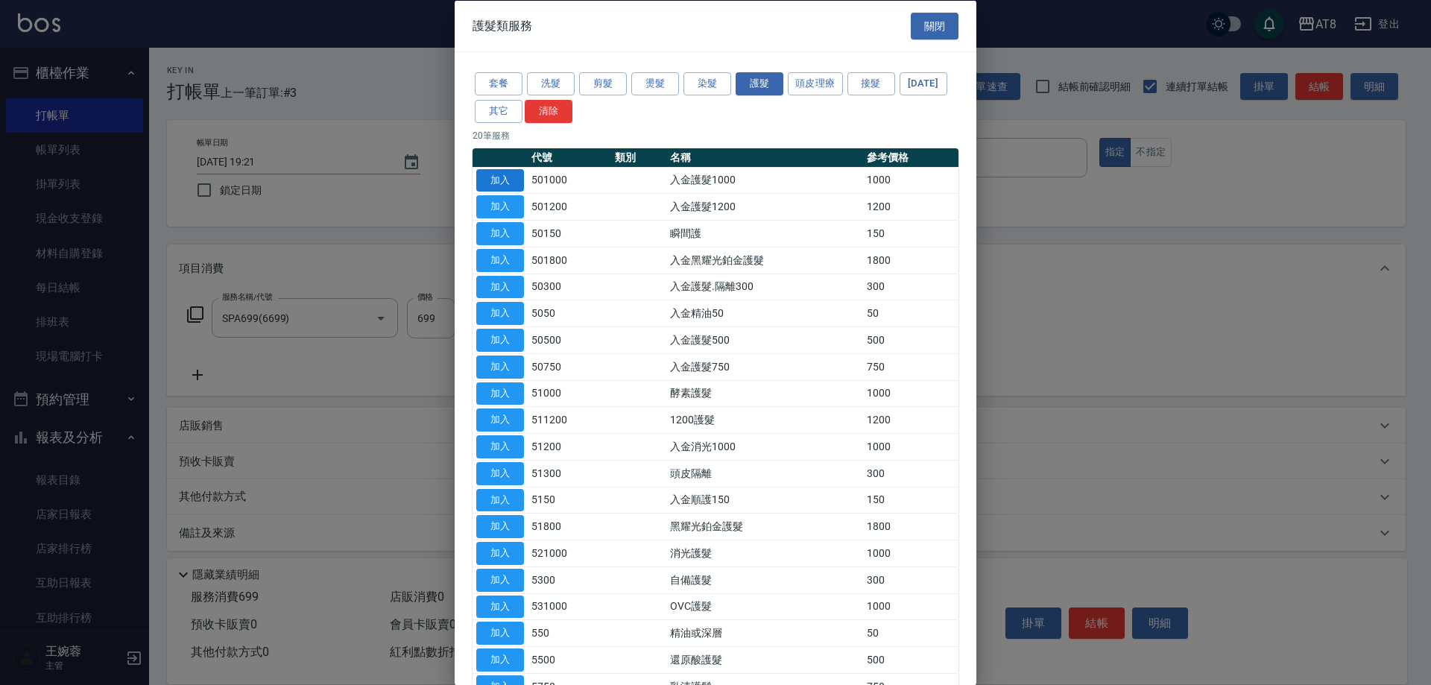
click at [487, 188] on button "加入" at bounding box center [500, 179] width 48 height 23
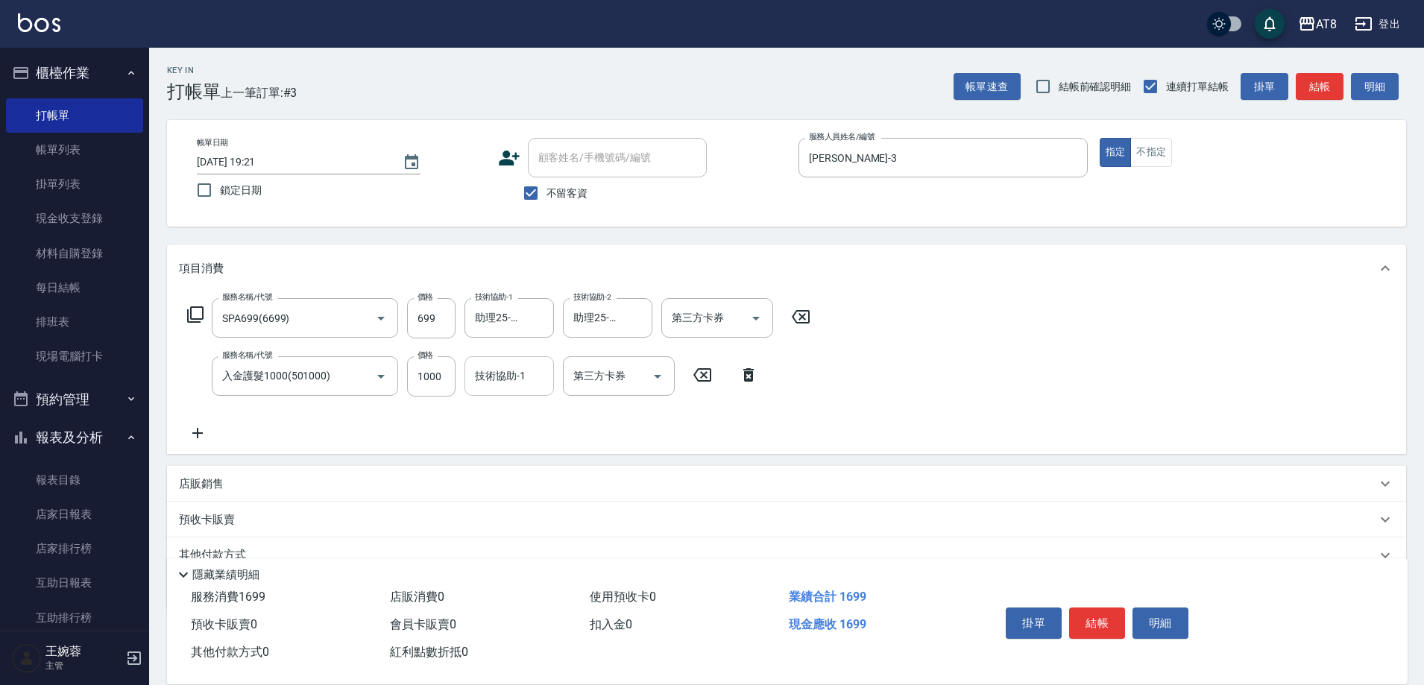
click at [524, 367] on div "技術協助-1" at bounding box center [508, 376] width 89 height 40
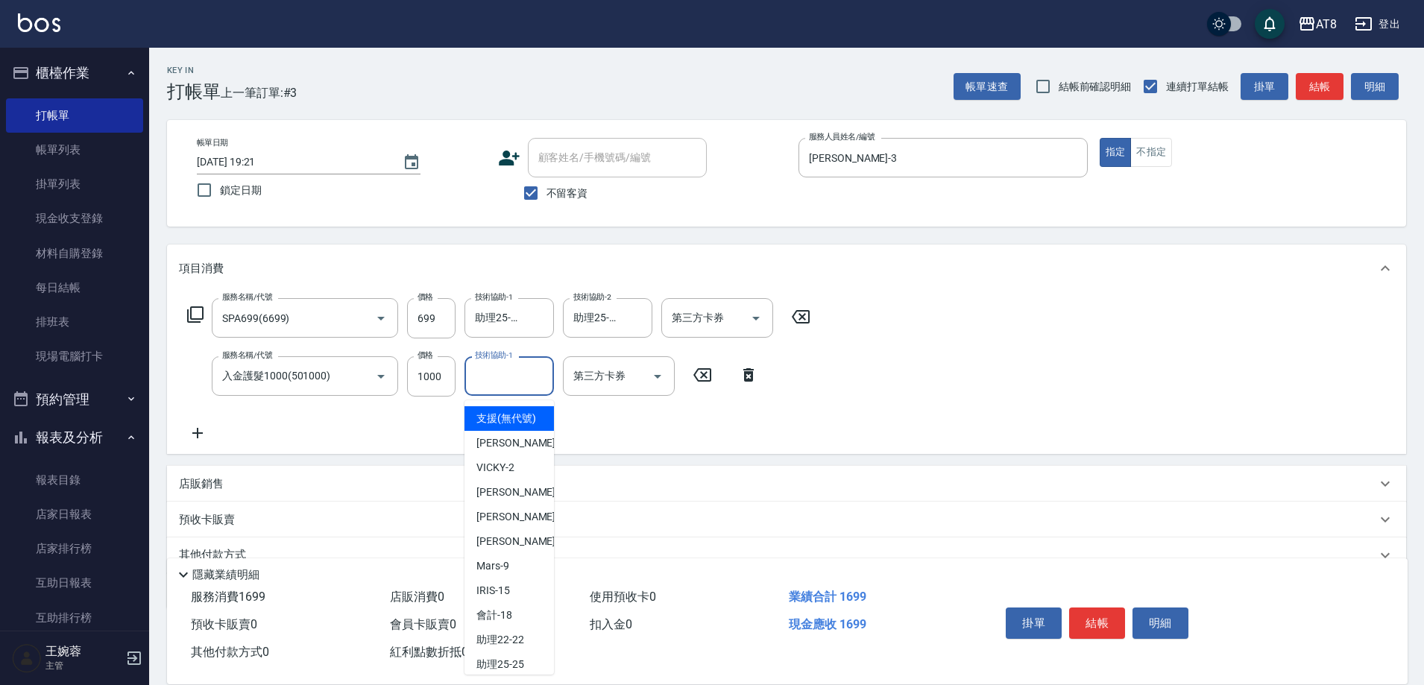
type input "1"
type input "助理25-25"
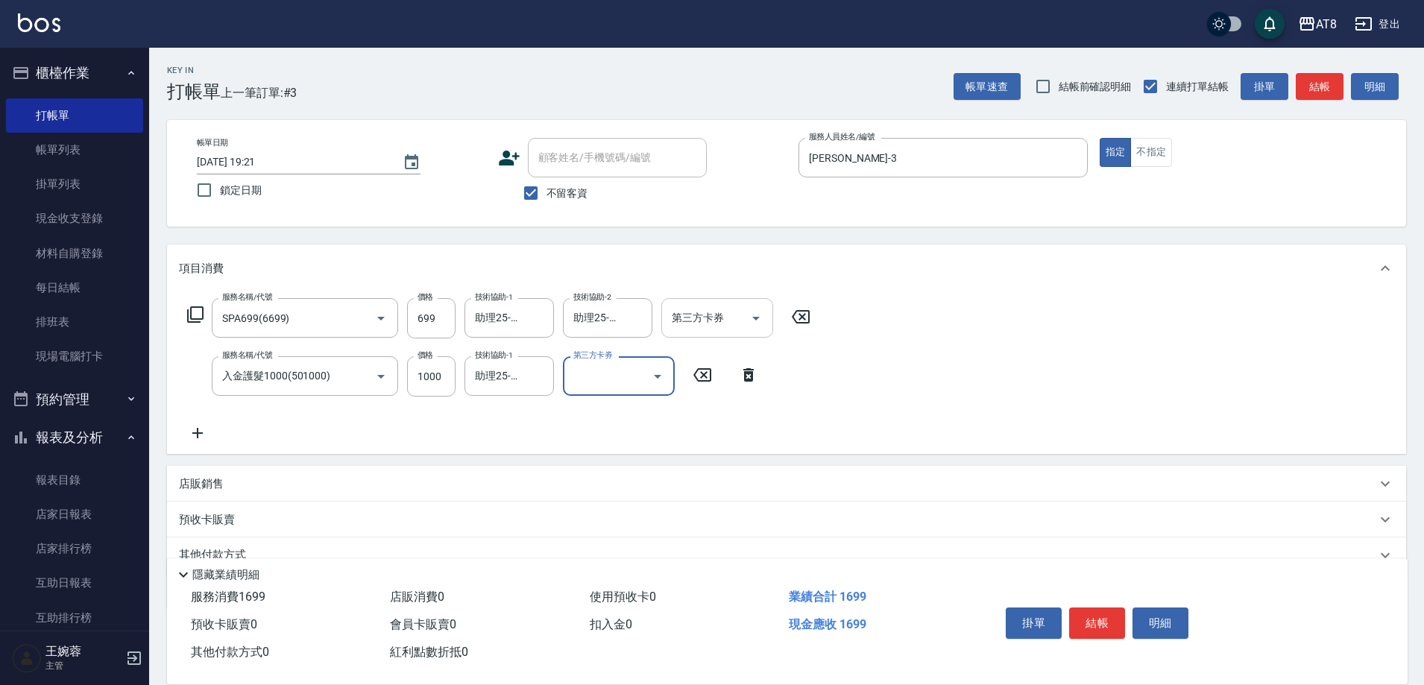
click at [765, 326] on icon "Open" at bounding box center [756, 318] width 18 height 18
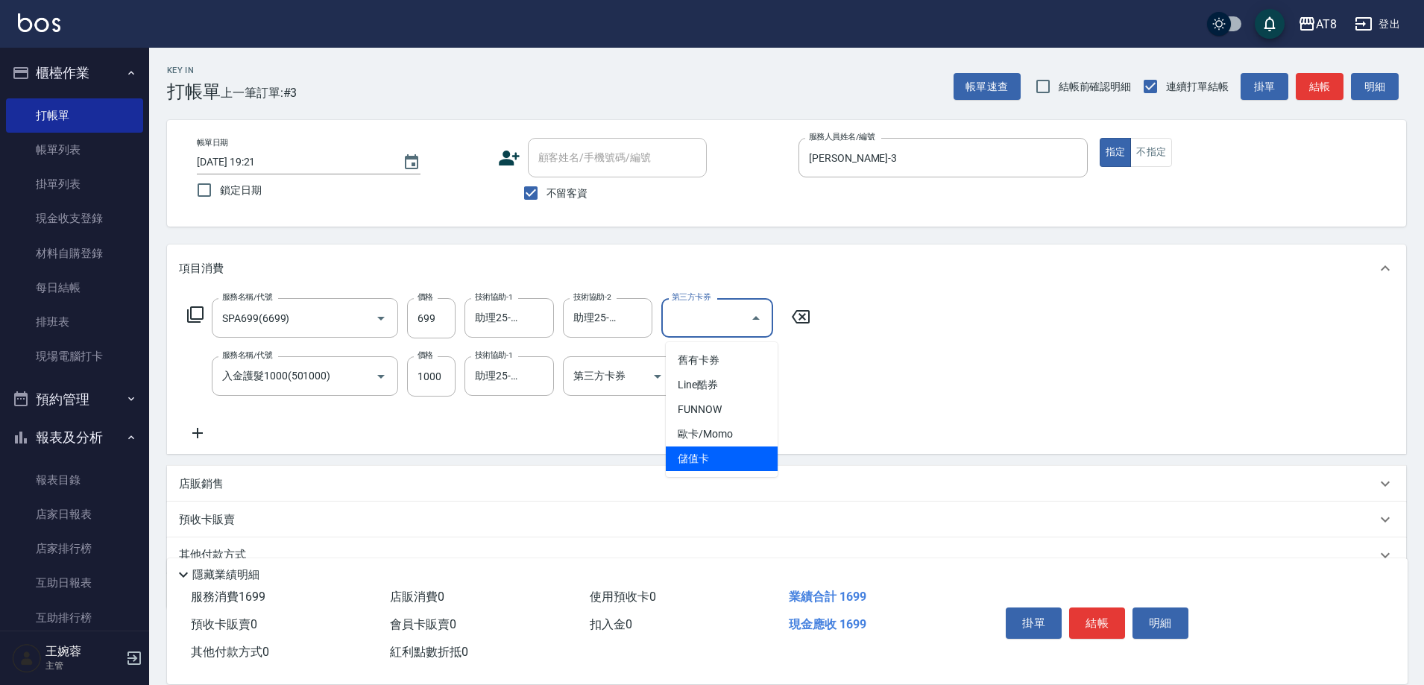
click at [695, 449] on span "儲值卡" at bounding box center [722, 458] width 112 height 25
type input "儲值卡"
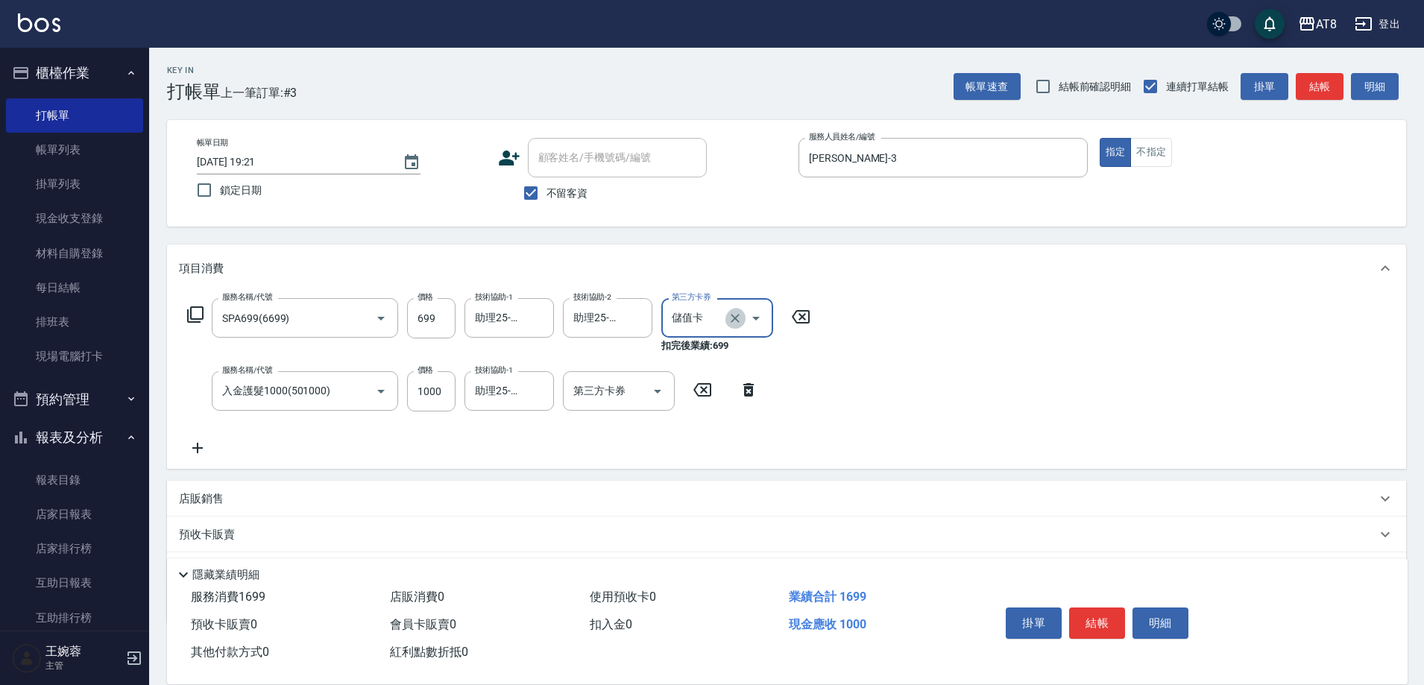
click at [736, 323] on icon "Clear" at bounding box center [734, 318] width 15 height 15
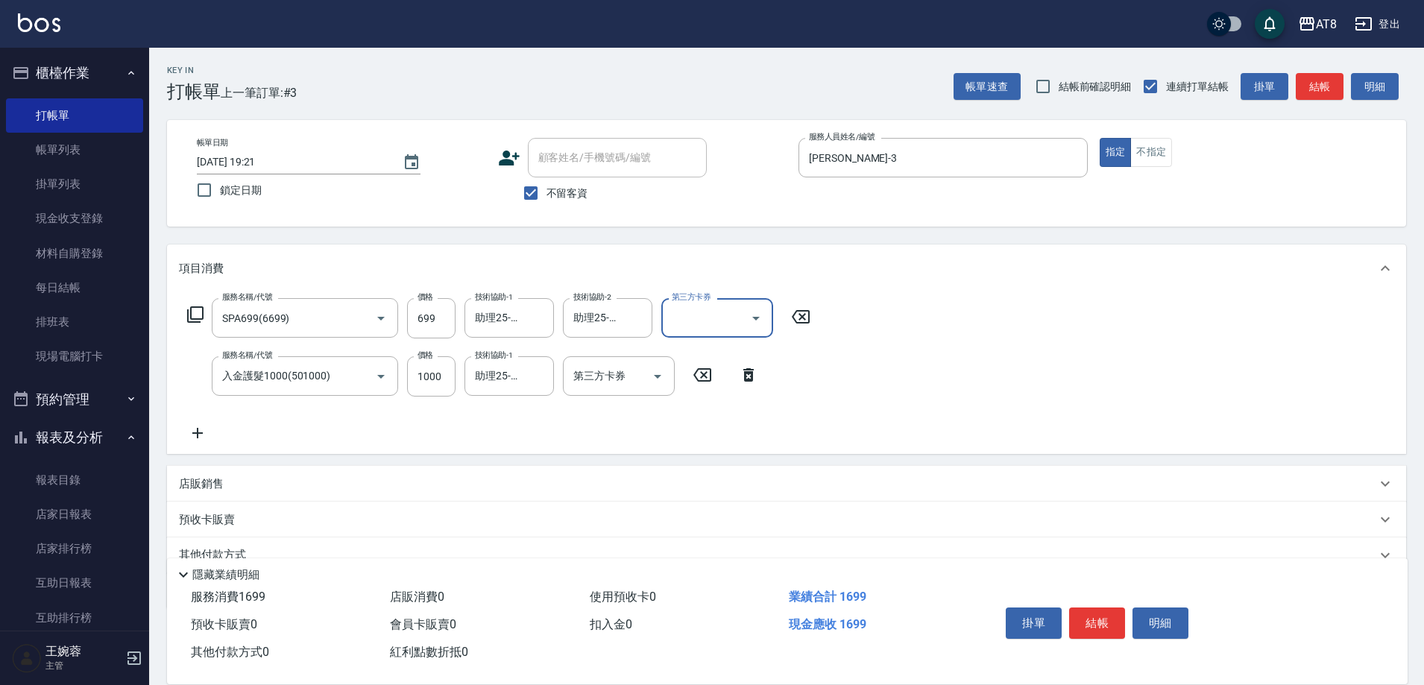
click at [939, 378] on div "服務名稱/代號 SPA699(6699) 服務名稱/代號 價格 699 價格 技術協助-1 助理25-25 技術協助-1 技術協助-2 助理25-25 技術協…" at bounding box center [786, 373] width 1239 height 162
click at [198, 318] on icon at bounding box center [195, 315] width 18 height 18
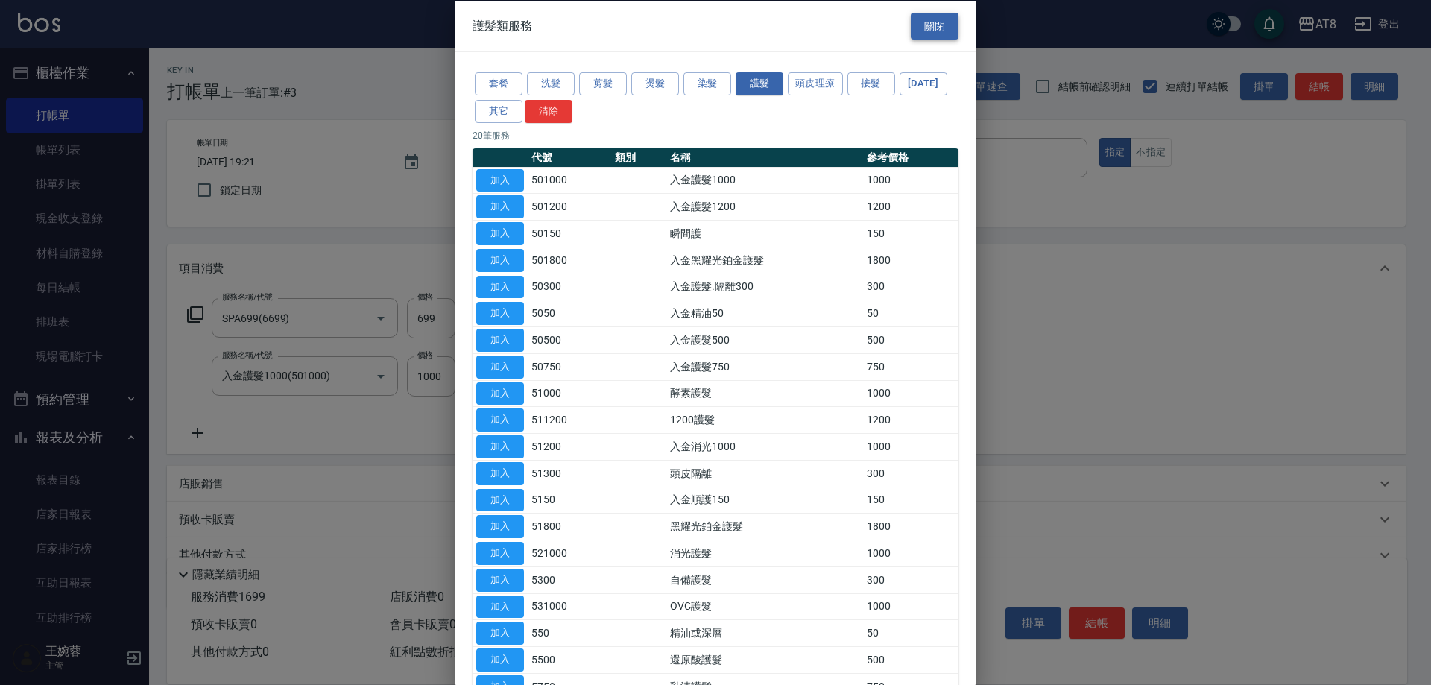
click at [912, 26] on button "關閉" at bounding box center [935, 26] width 48 height 28
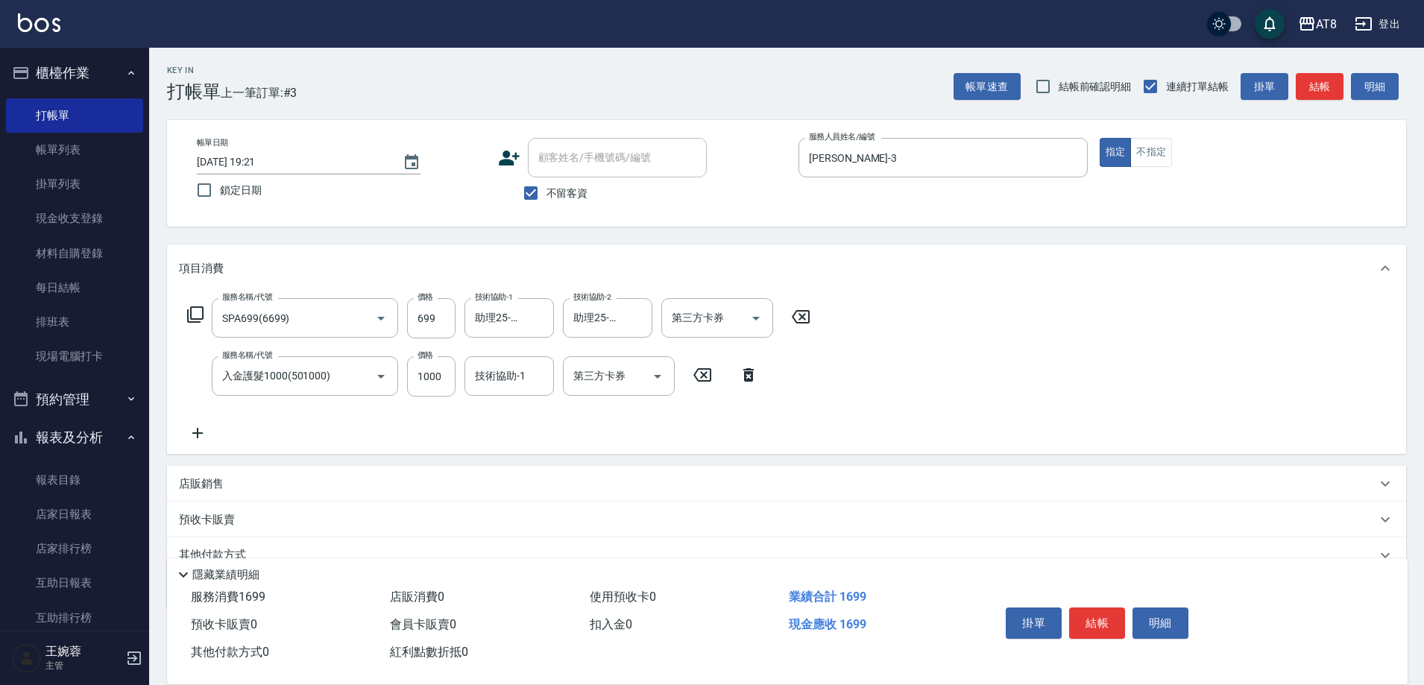
click at [204, 315] on icon at bounding box center [195, 315] width 18 height 18
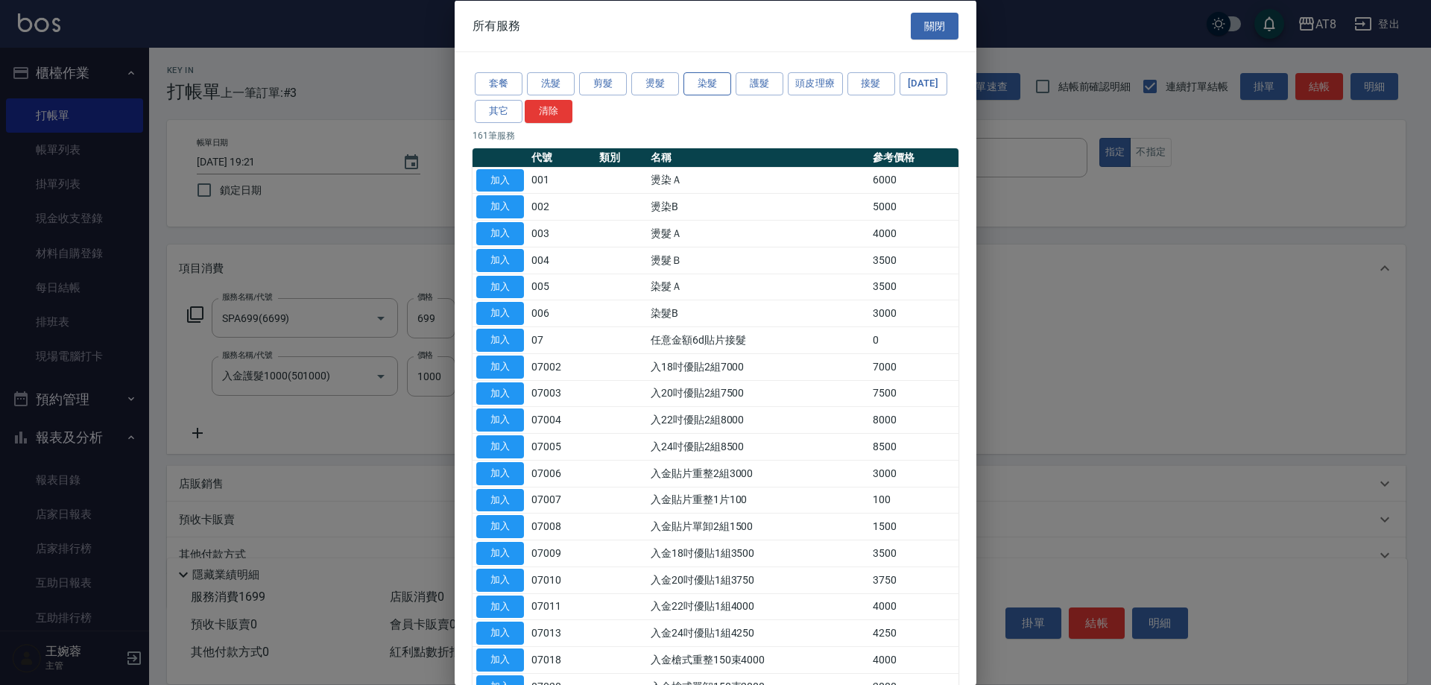
click at [723, 89] on button "染髮" at bounding box center [707, 83] width 48 height 23
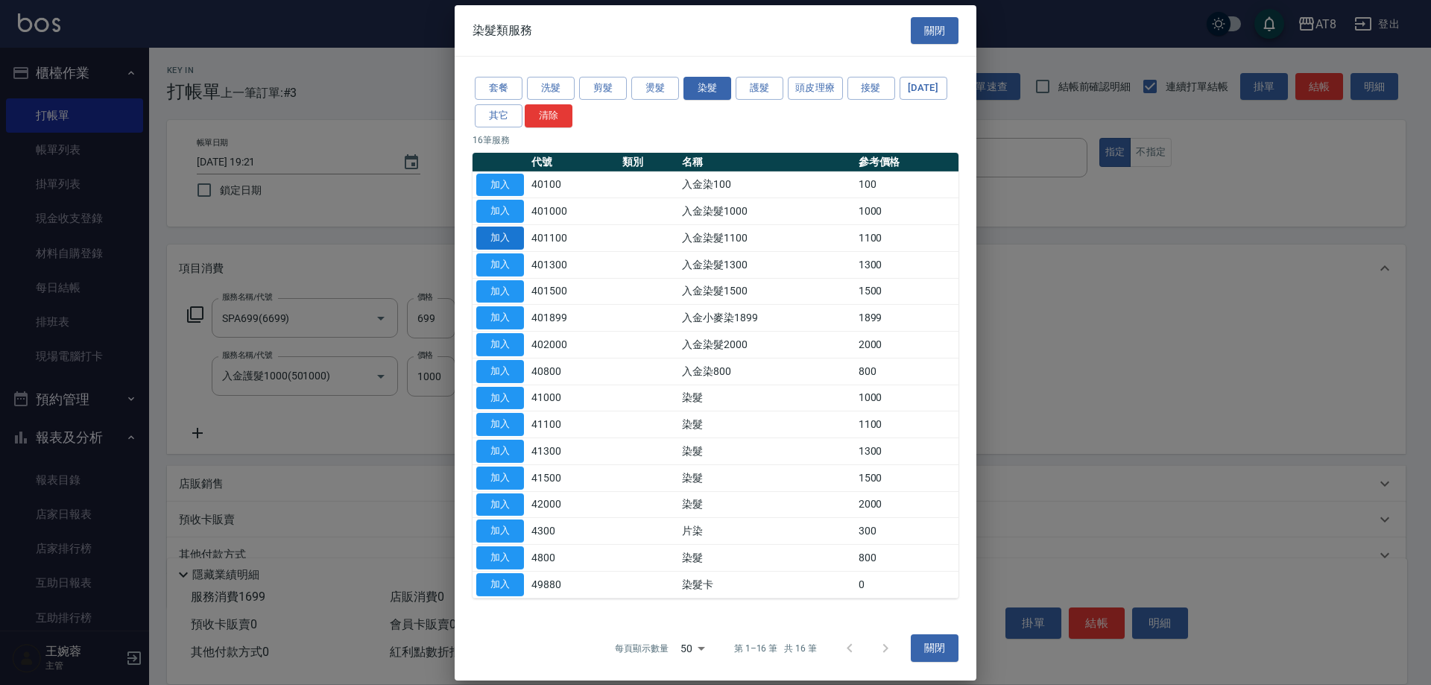
click at [496, 250] on button "加入" at bounding box center [500, 238] width 48 height 23
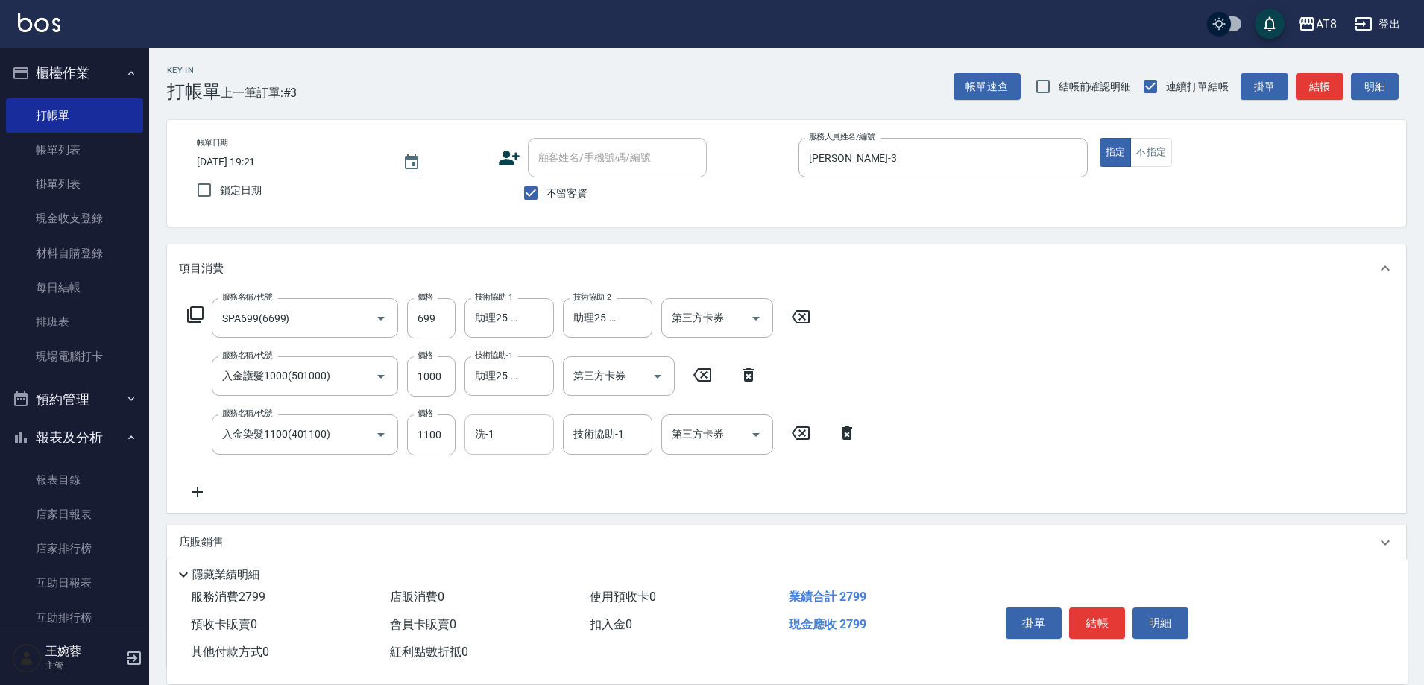
click at [512, 440] on input "洗-1" at bounding box center [509, 434] width 76 height 26
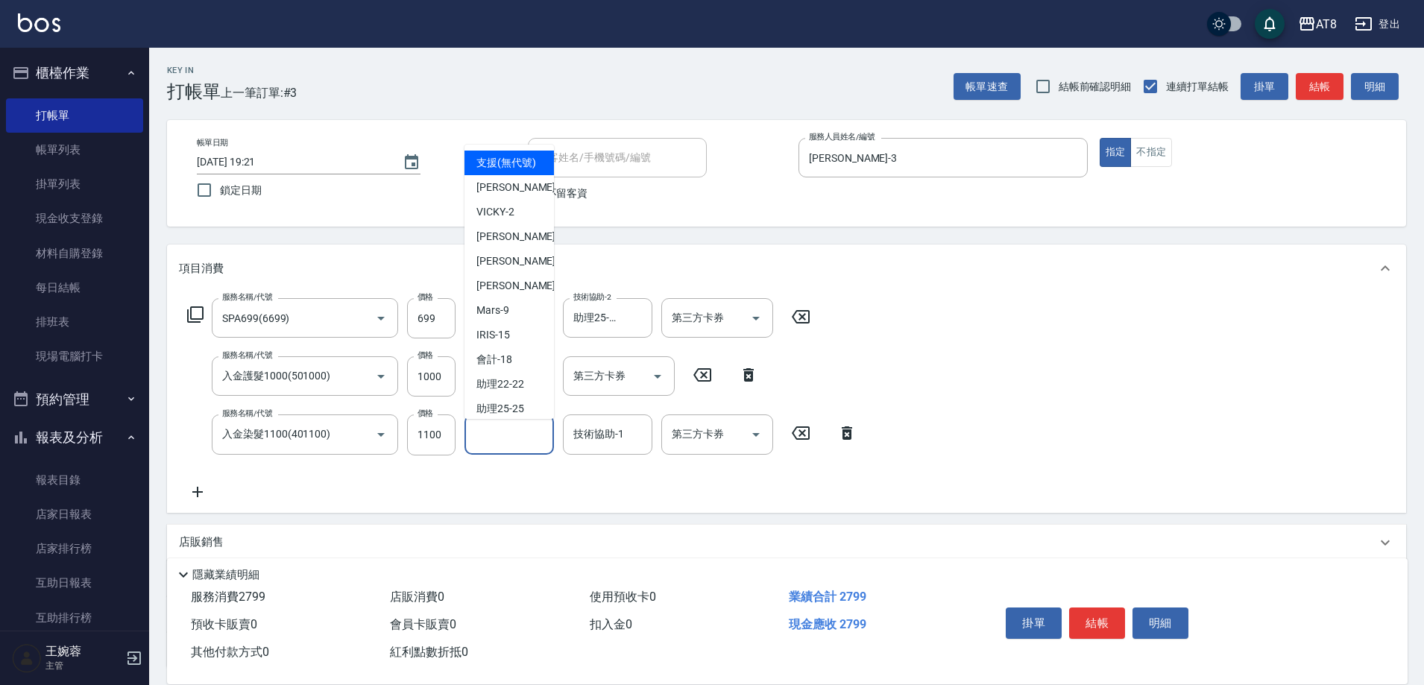
type input "2"
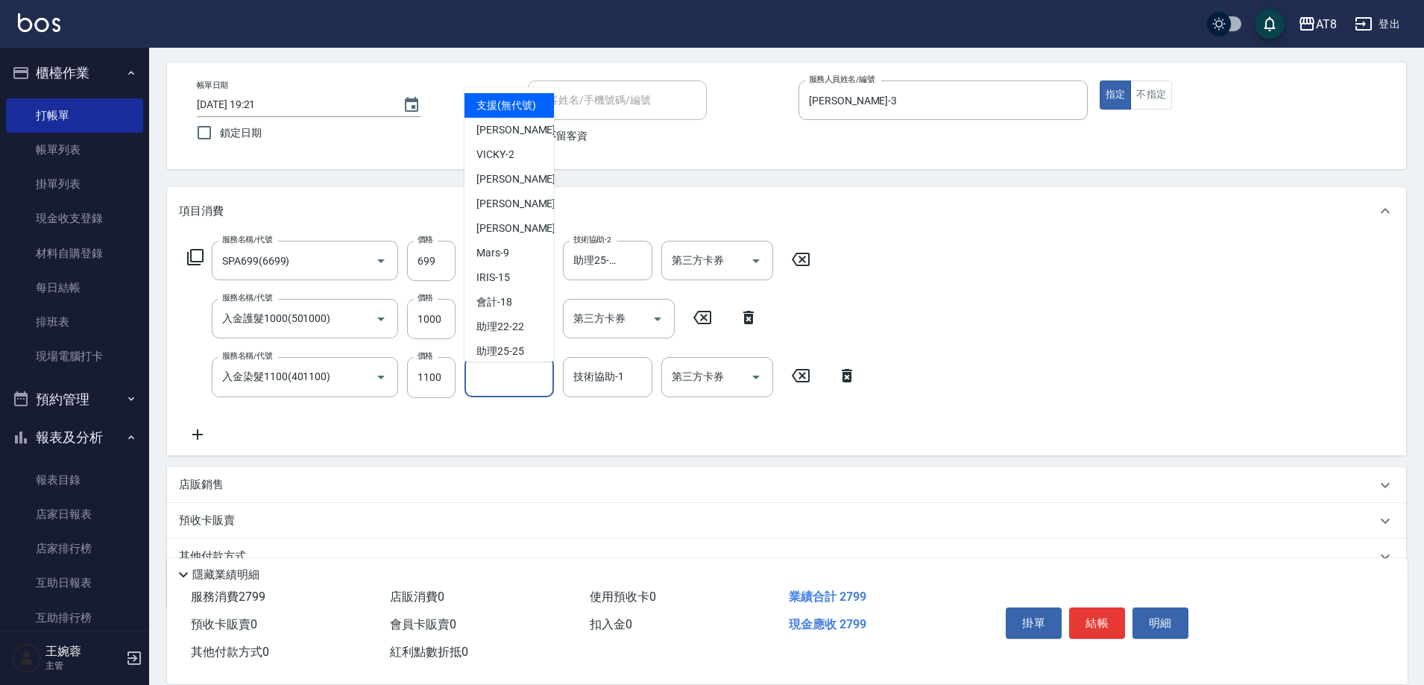
scroll to position [75, 0]
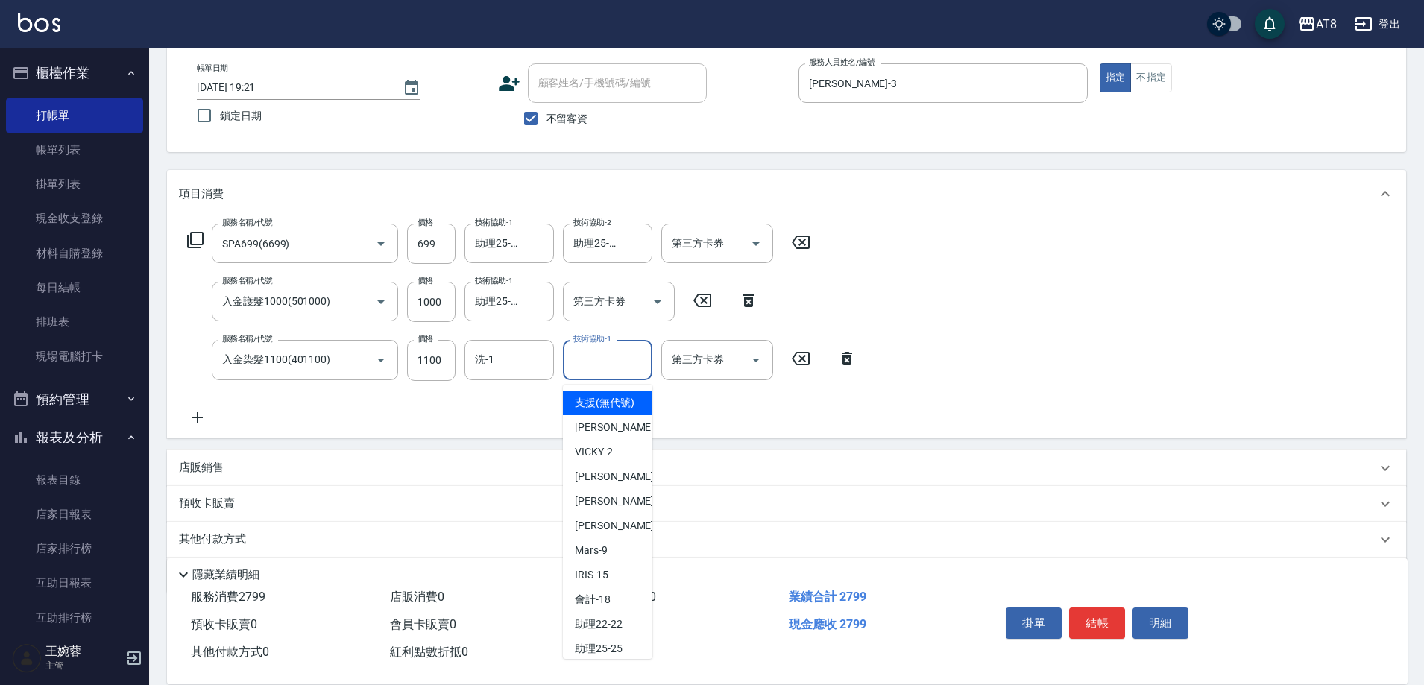
click at [594, 365] on input "技術協助-1" at bounding box center [607, 360] width 76 height 26
type input "助理25-25"
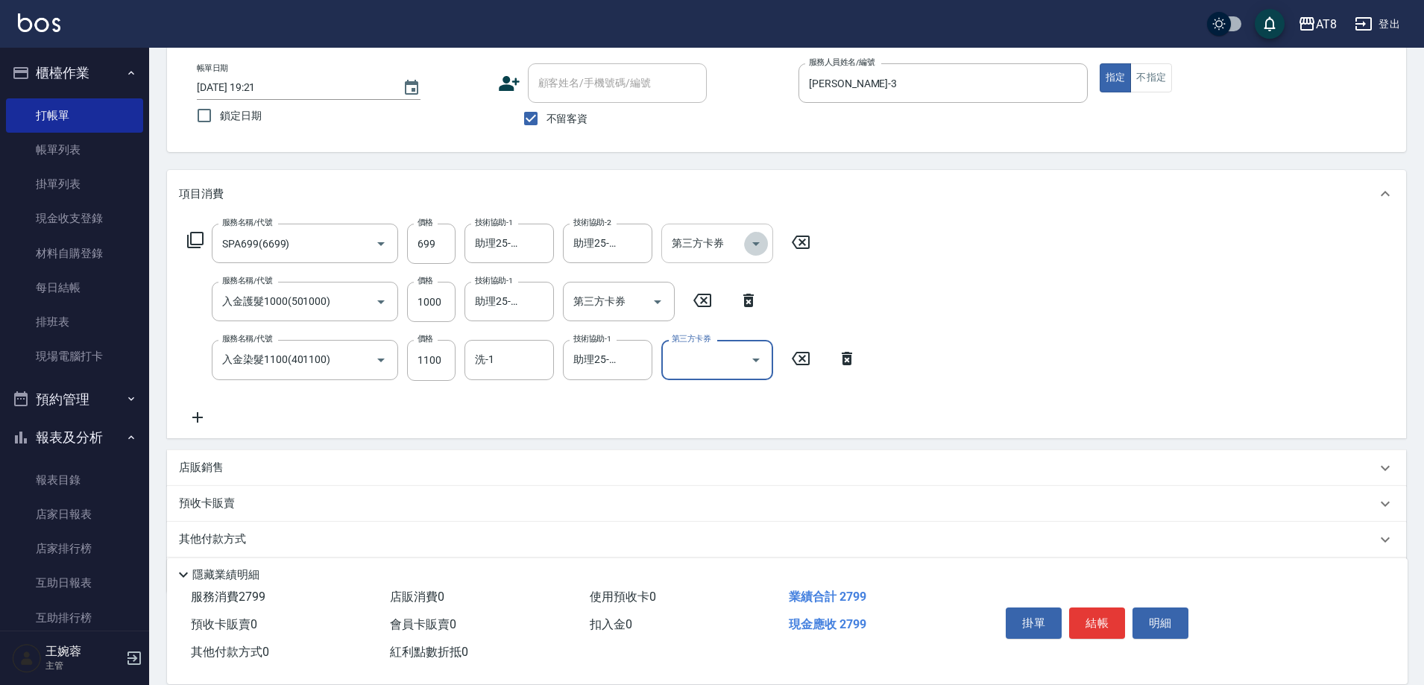
click at [756, 244] on icon "Open" at bounding box center [756, 244] width 18 height 18
click at [954, 287] on div "服務名稱/代號 SPA699(6699) 服務名稱/代號 價格 699 價格 技術協助-1 助理25-25 技術協助-1 技術協助-2 助理25-25 技術協…" at bounding box center [786, 328] width 1239 height 220
click at [1111, 607] on button "結帳" at bounding box center [1097, 622] width 56 height 31
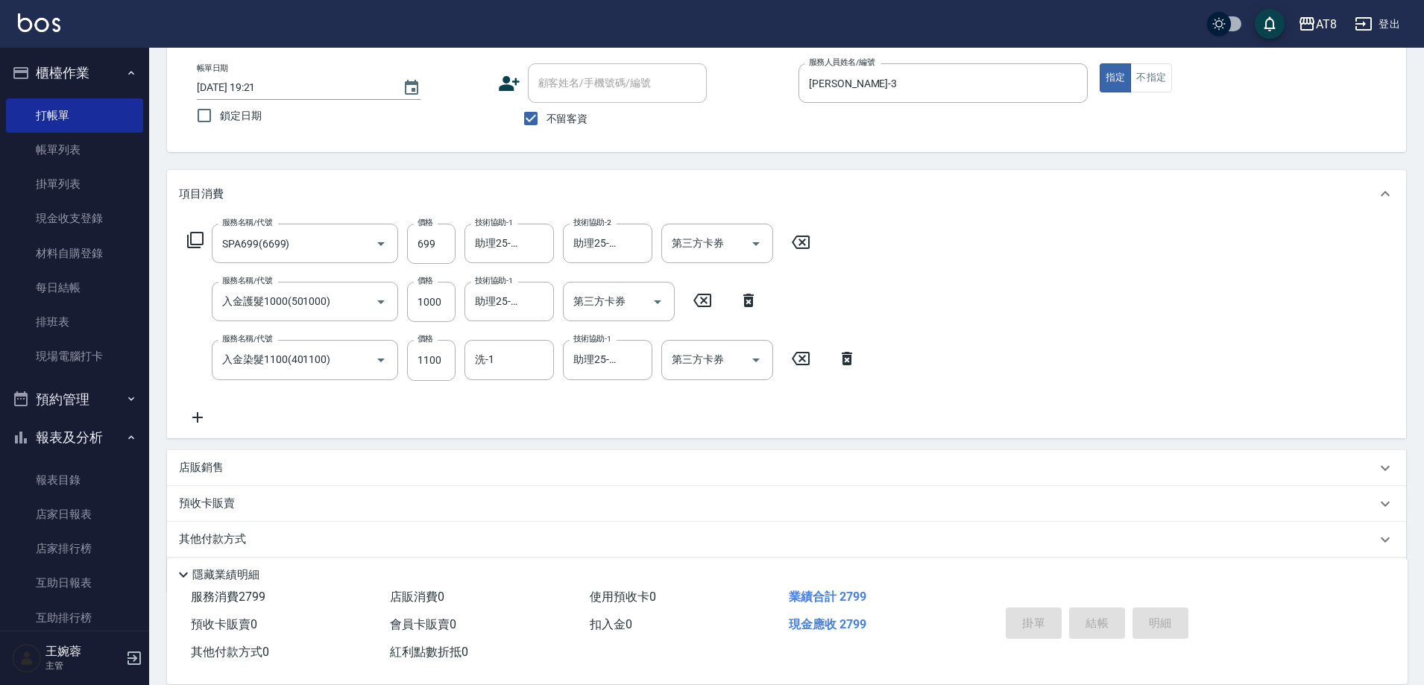
type input "[DATE] 19:22"
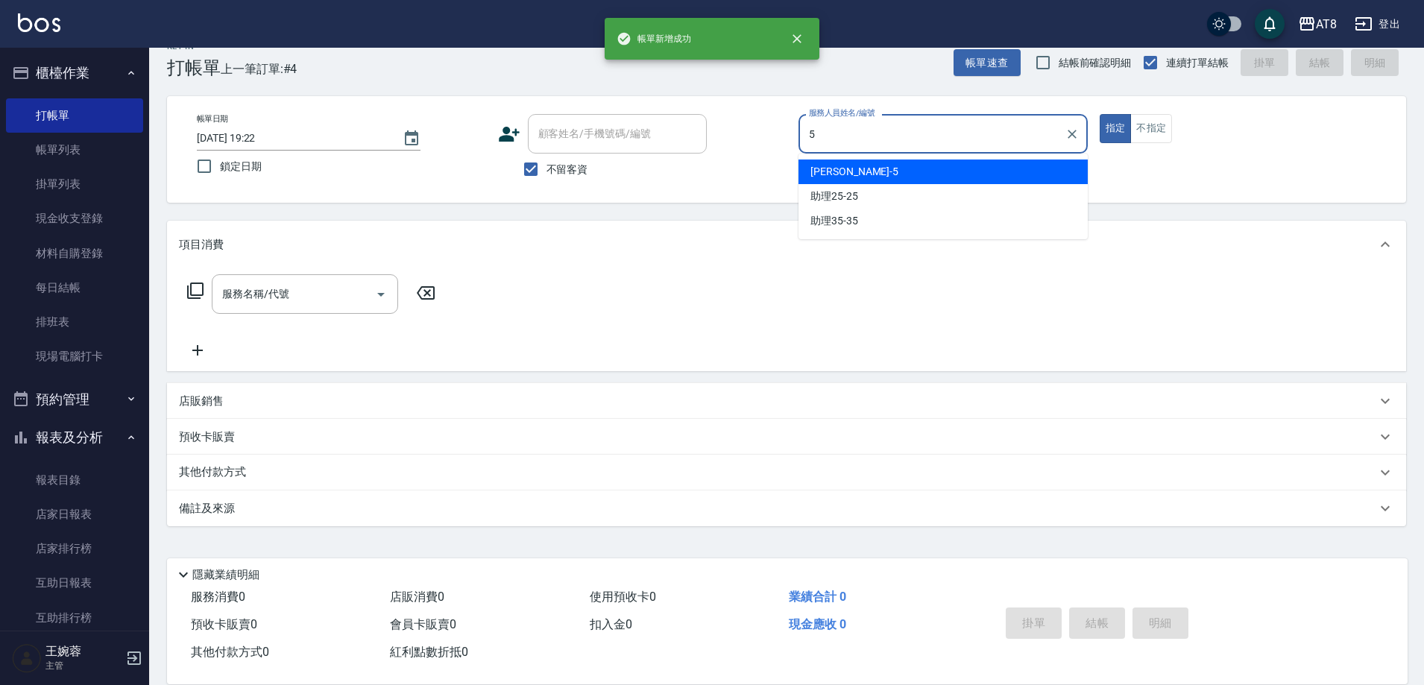
type input "HANK-5"
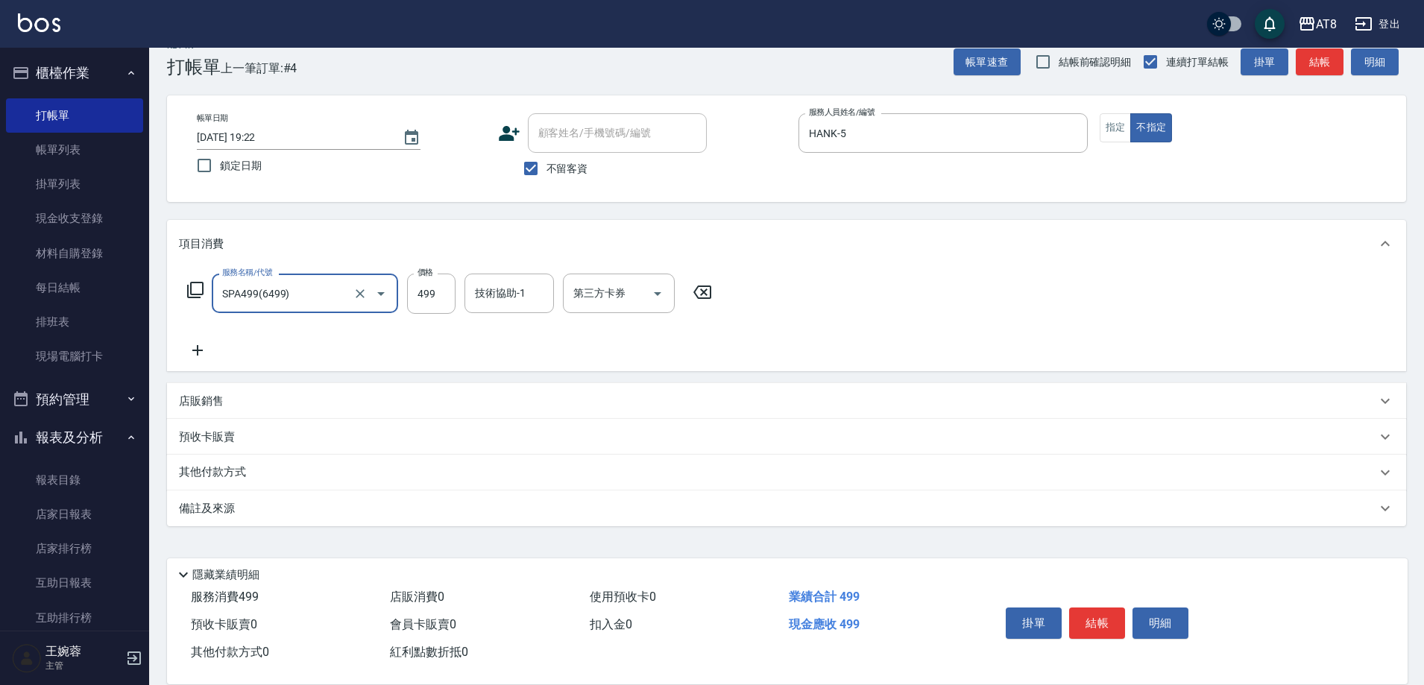
type input "SPA499(6499)"
type input "助理28-28"
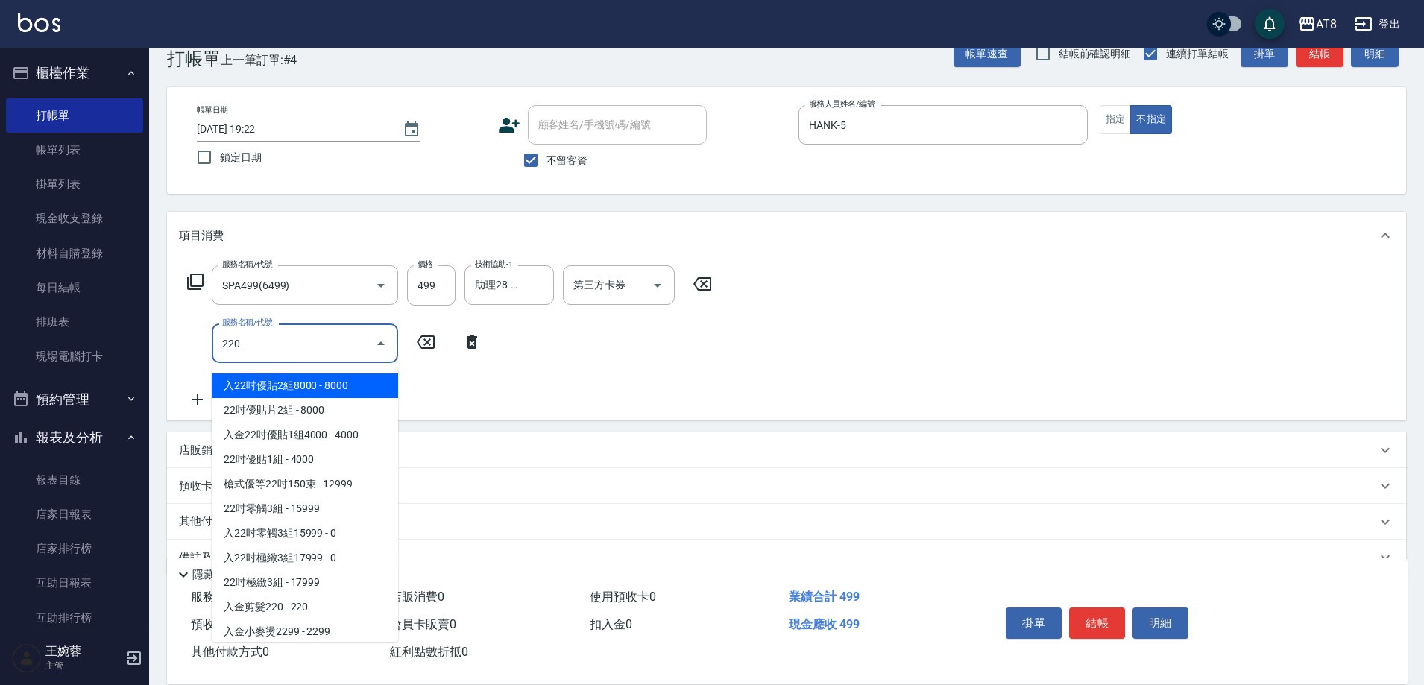
type input "2200"
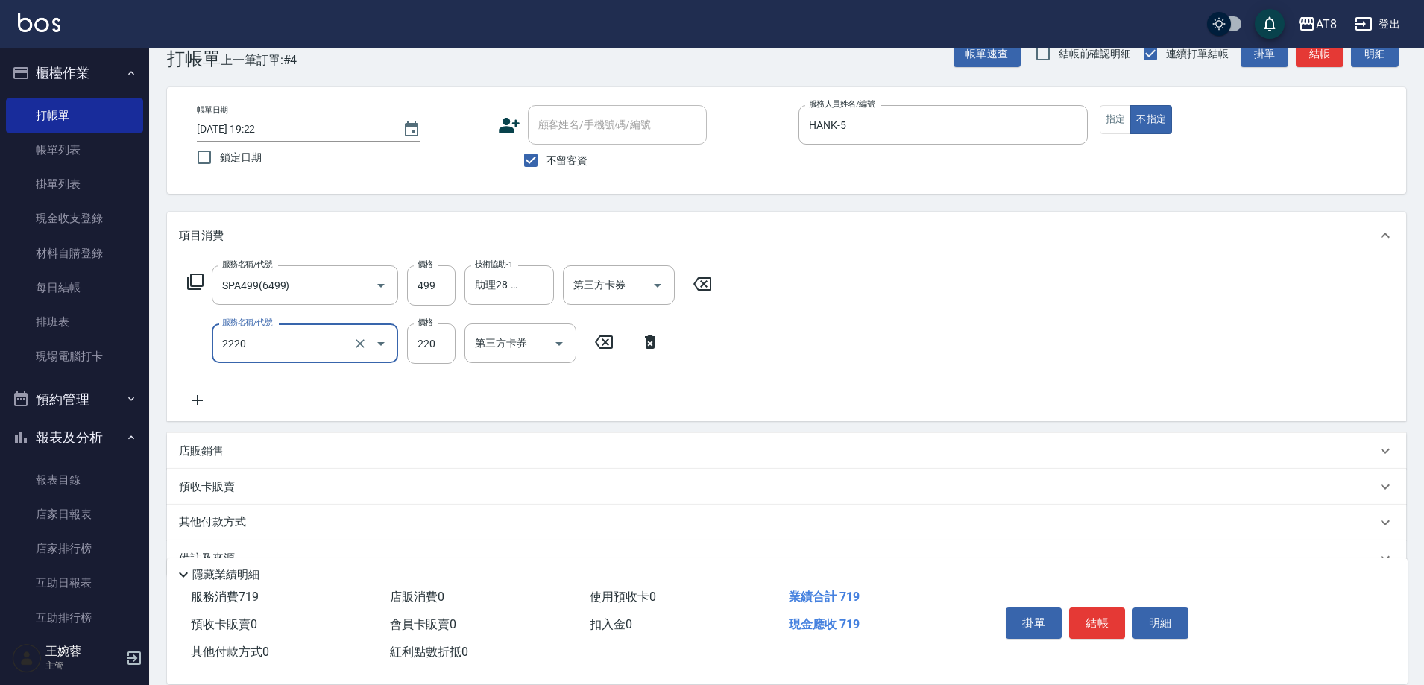
type input "剪髮(2220)"
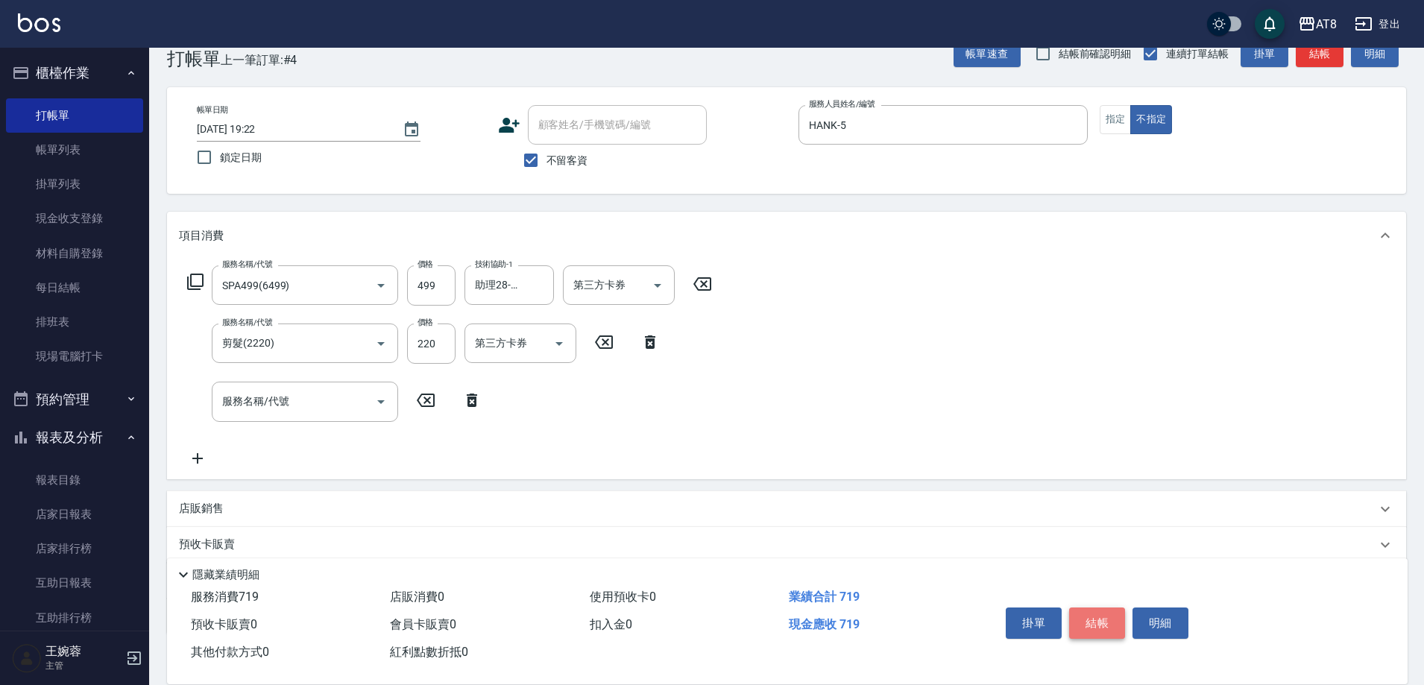
click at [1108, 607] on button "結帳" at bounding box center [1097, 622] width 56 height 31
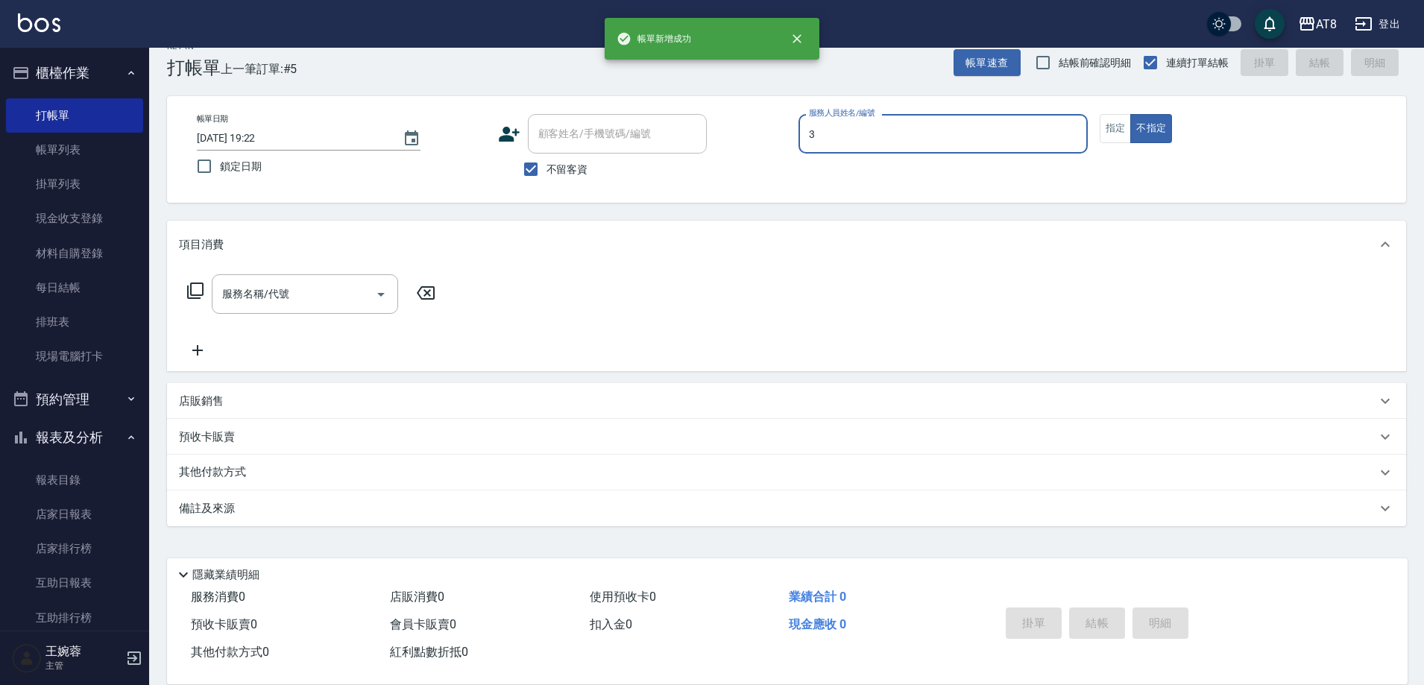
type input "[PERSON_NAME]-3"
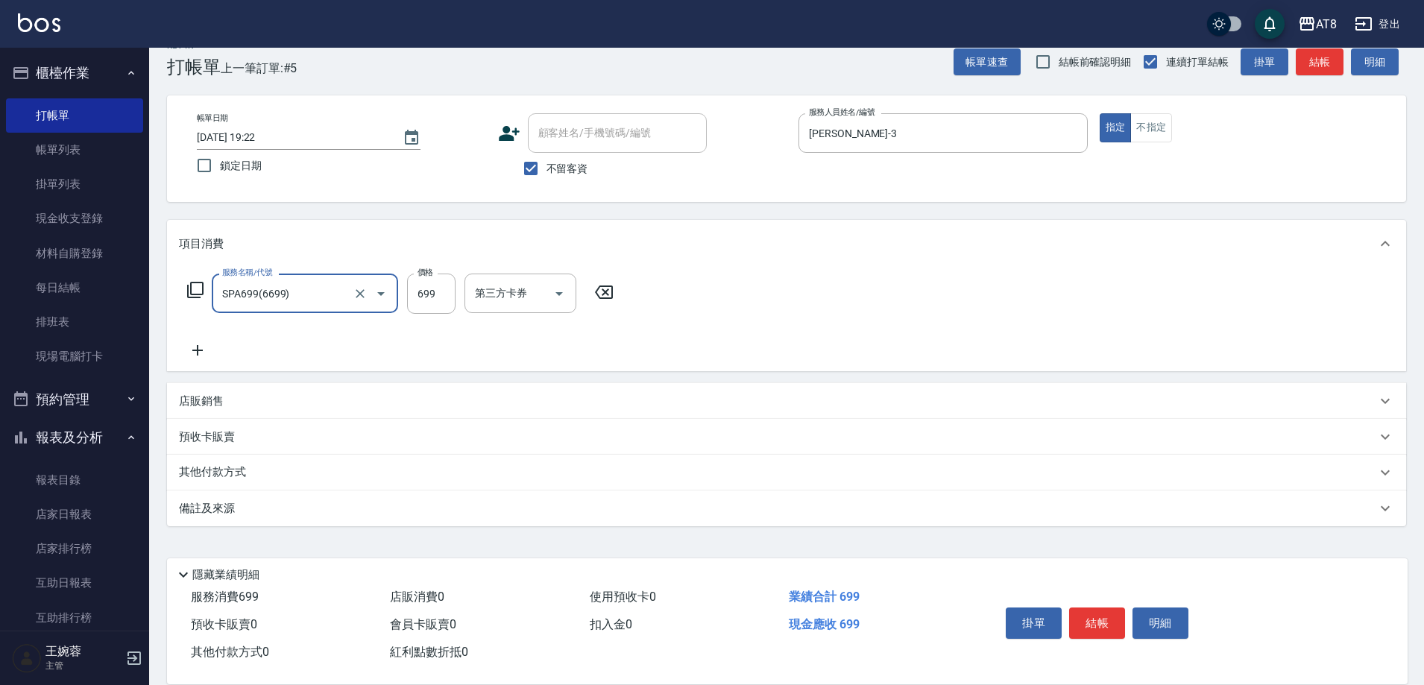
type input "SPA699(6699)"
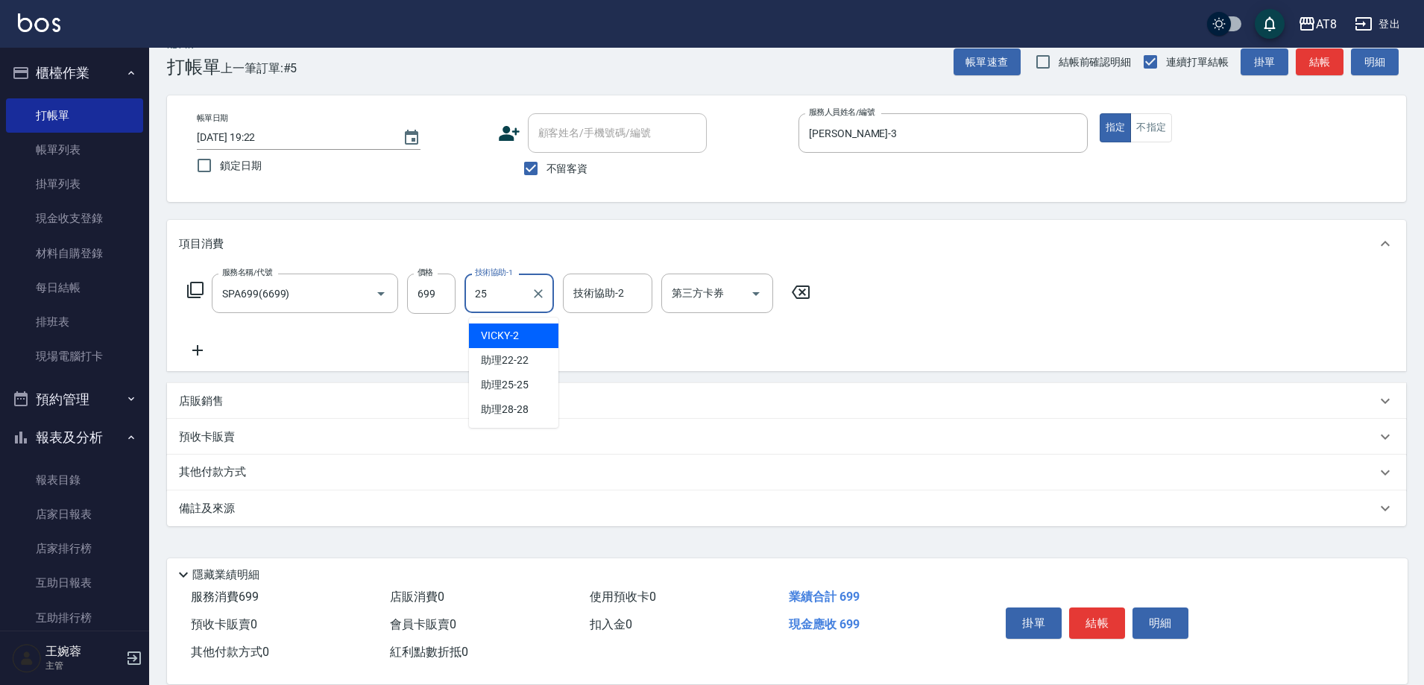
type input "助理25-25"
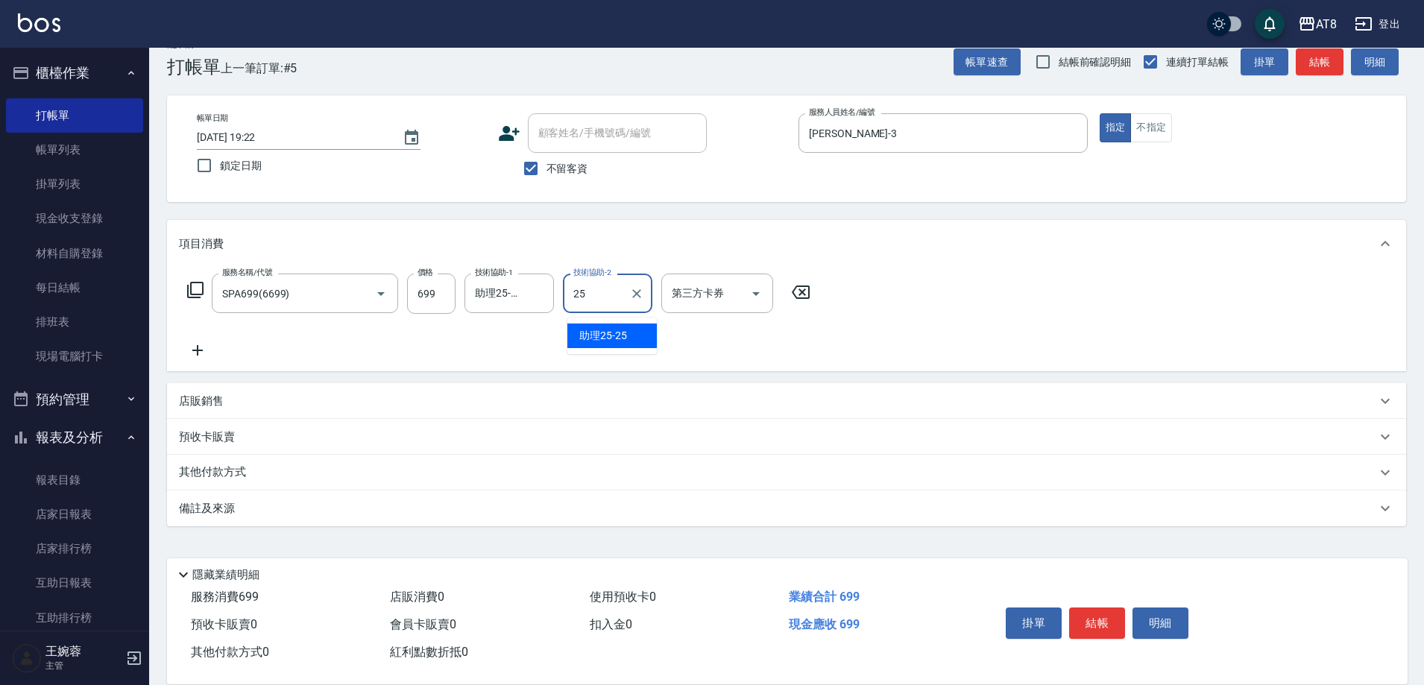
type input "助理25-25"
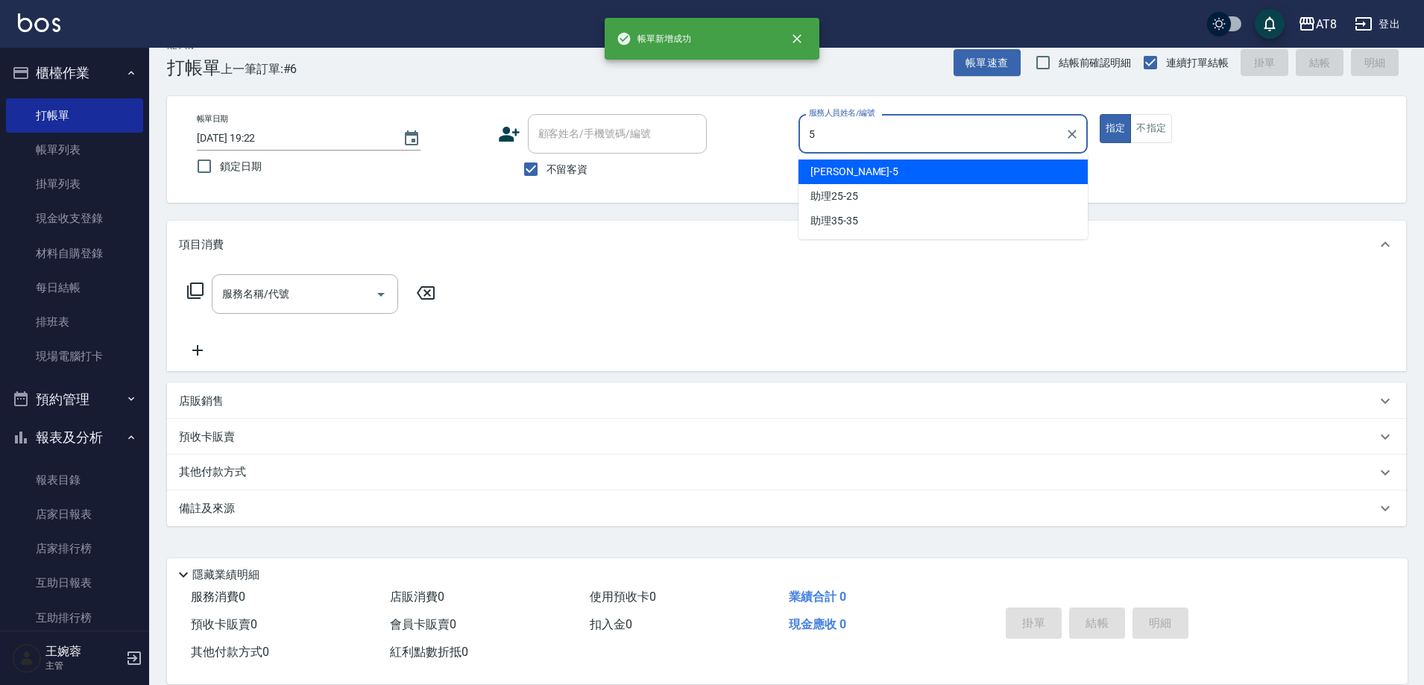
type input "HANK-5"
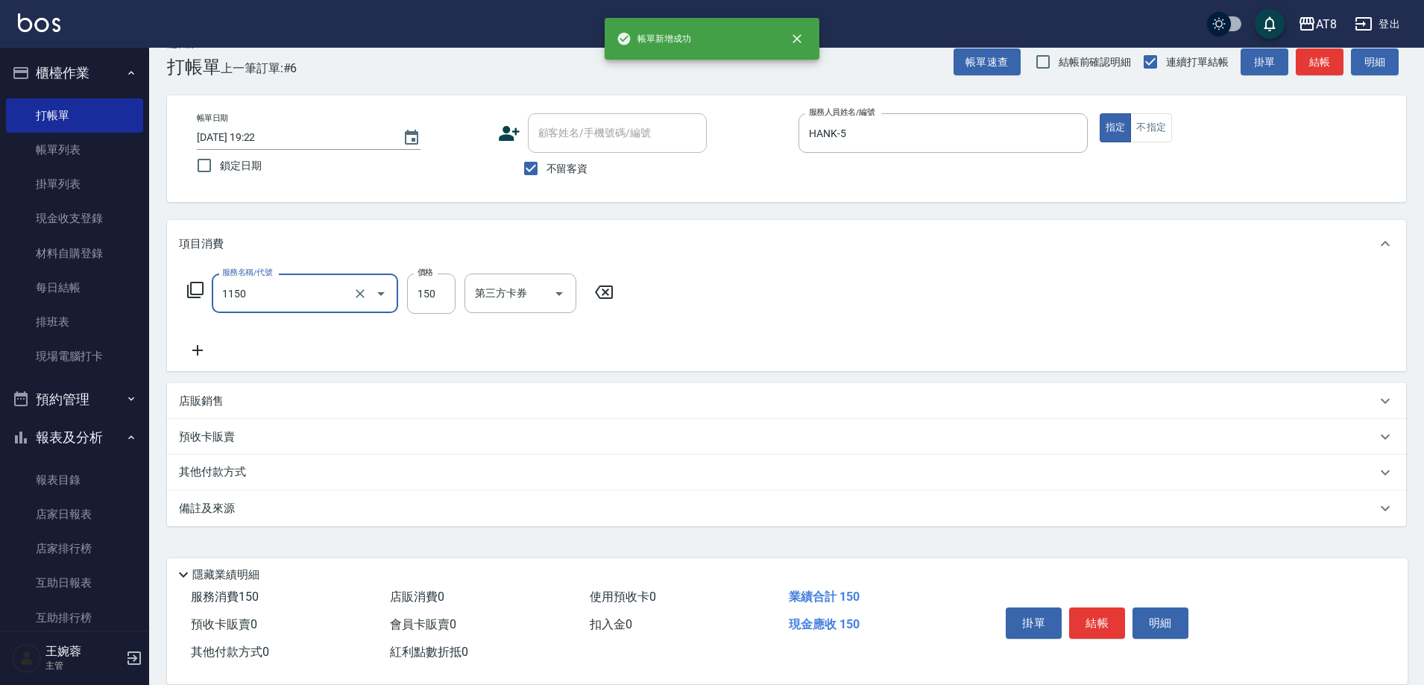
type input "洗髮(1150)"
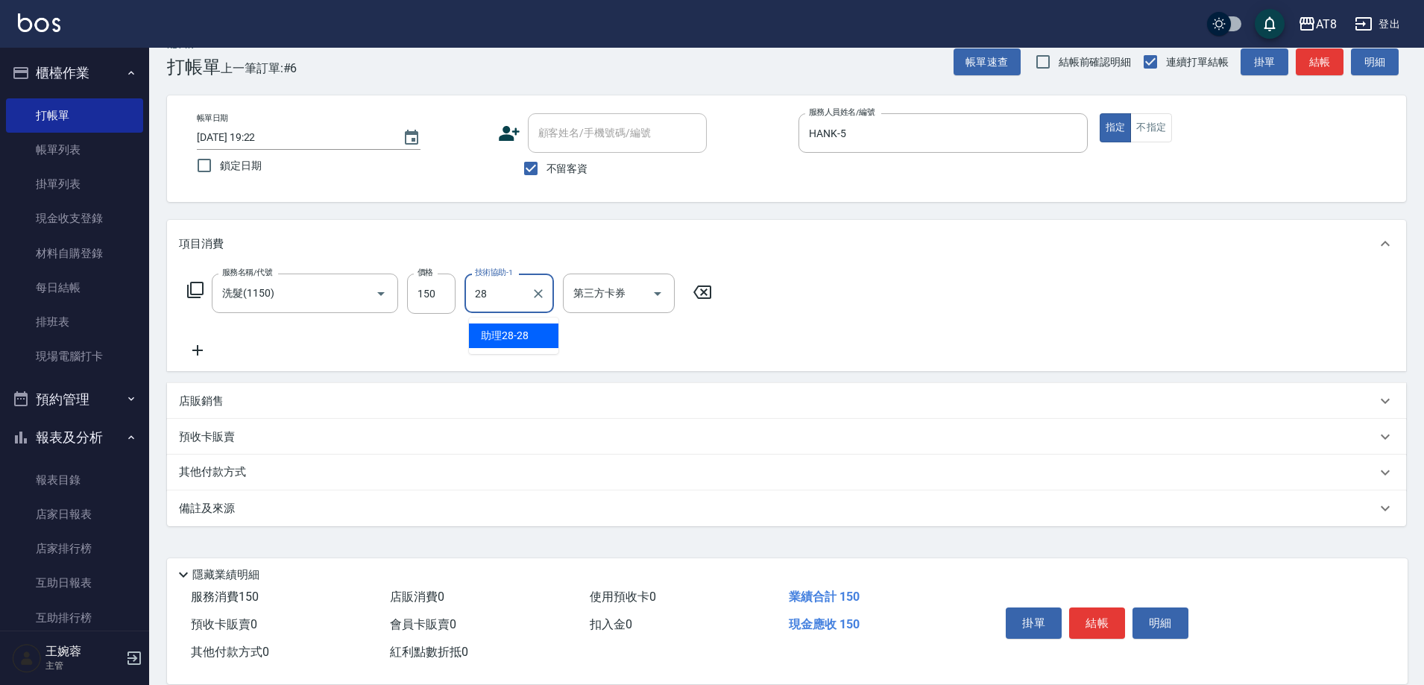
type input "助理28-28"
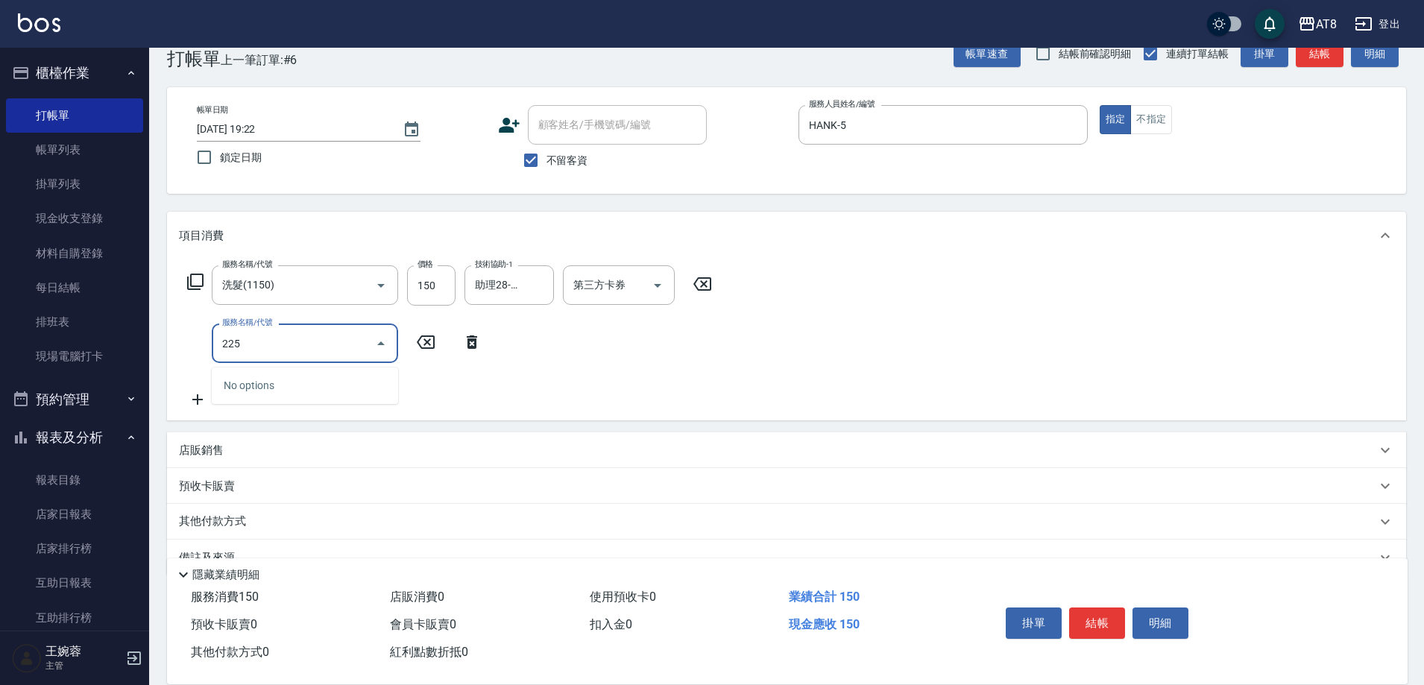
type input "225\"
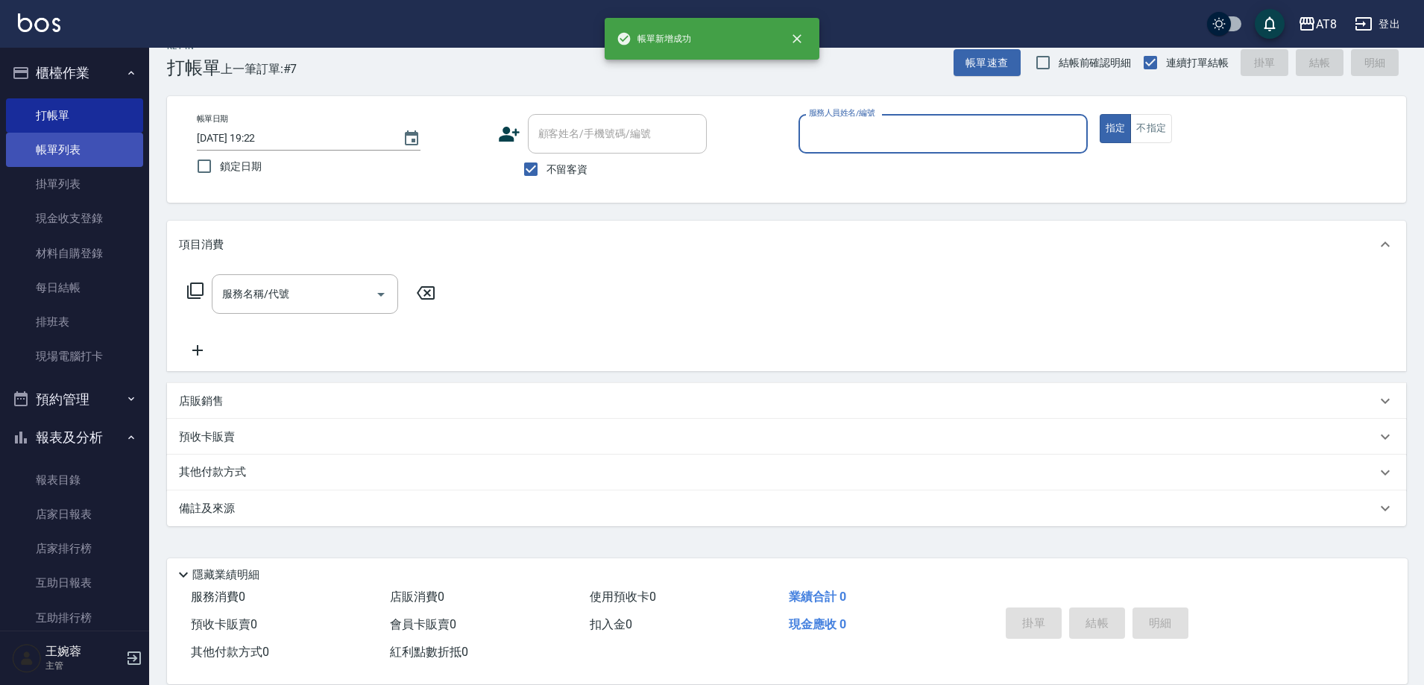
click at [77, 145] on link "帳單列表" at bounding box center [74, 150] width 137 height 34
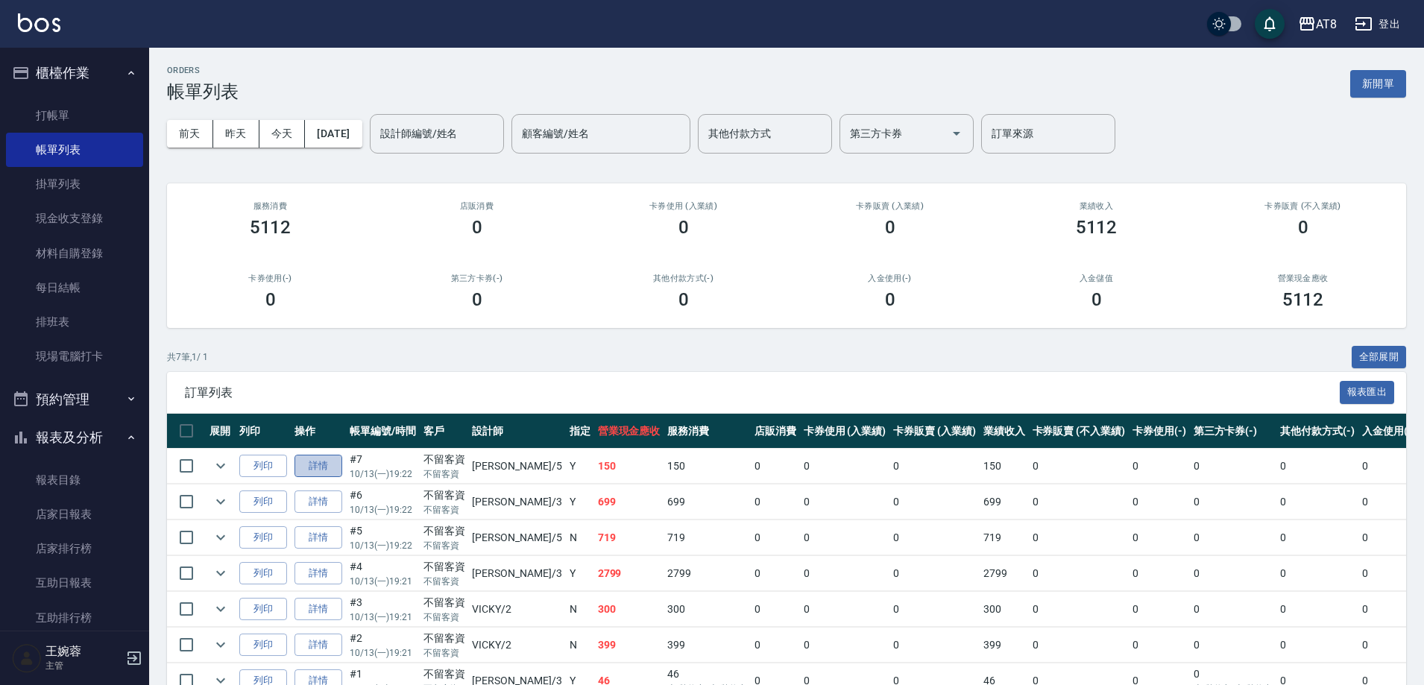
click at [309, 477] on link "詳情" at bounding box center [318, 466] width 48 height 23
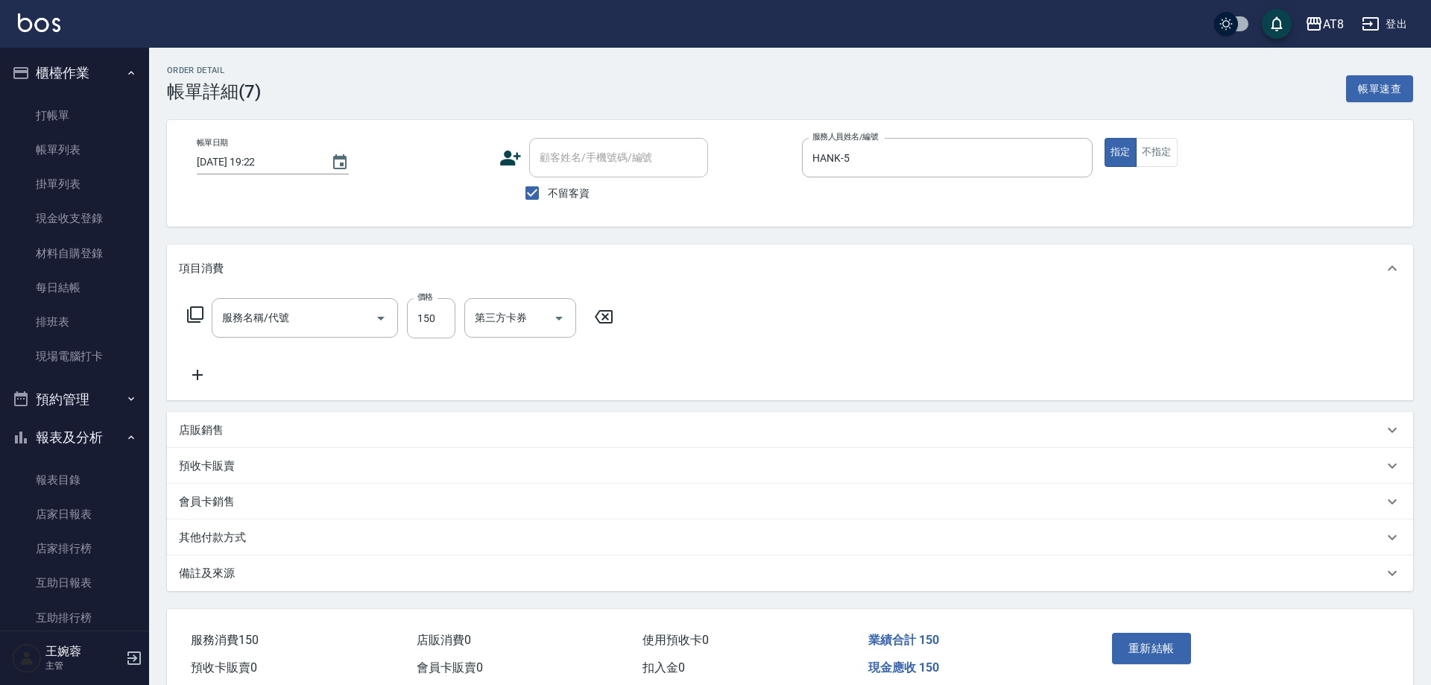
checkbox input "true"
type input "HANK-5"
type input "洗髮(1150)"
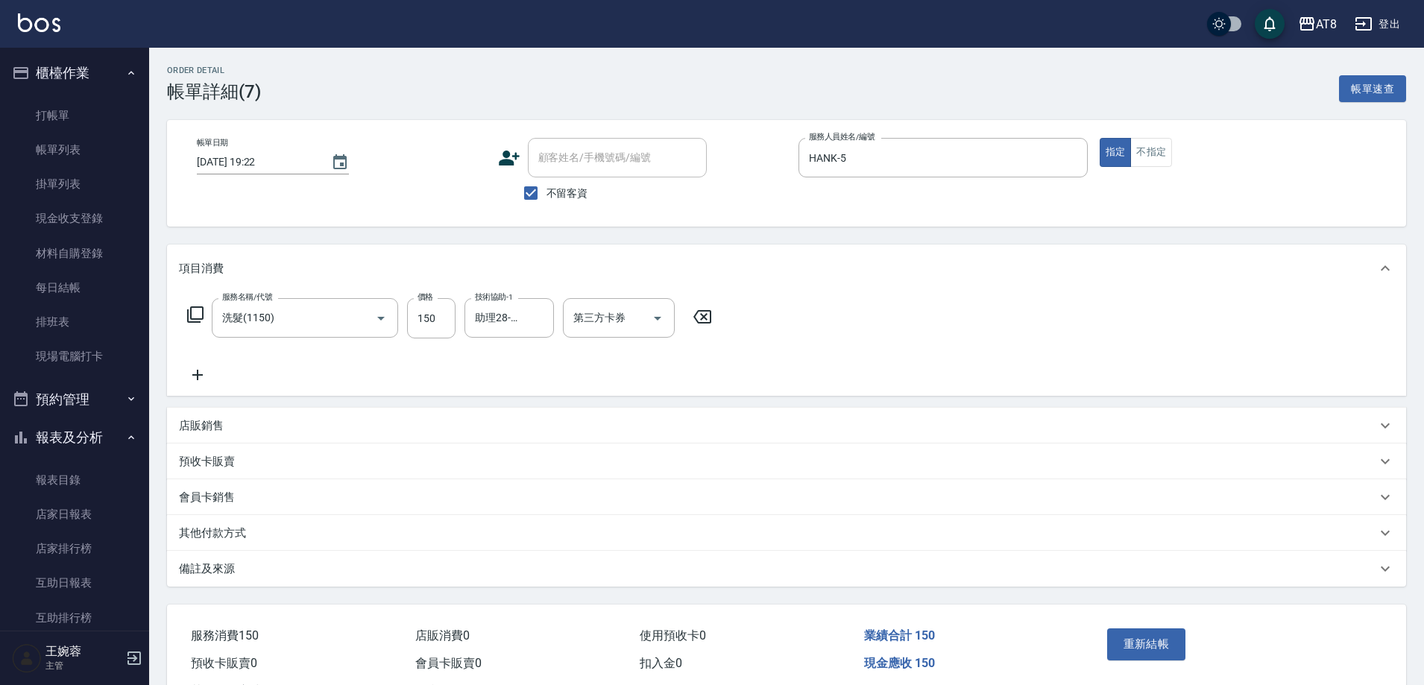
click at [202, 369] on div "服務名稱/代號 洗髮(1150) 服務名稱/代號 價格 150 價格 技術協助-1 助理28-28 技術協助-1 第三方卡券 第三方卡券" at bounding box center [450, 341] width 542 height 86
click at [210, 378] on icon at bounding box center [197, 375] width 37 height 18
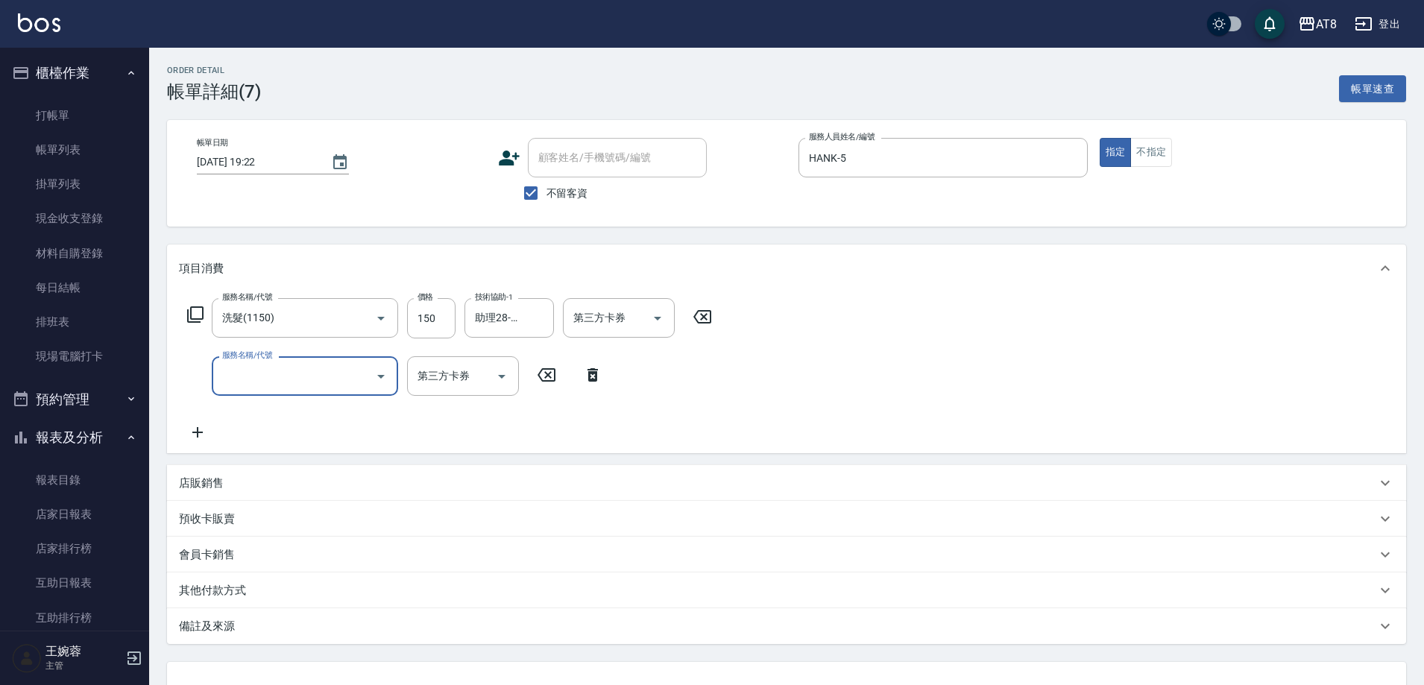
drag, startPoint x: 210, startPoint y: 378, endPoint x: 199, endPoint y: 376, distance: 11.3
click at [199, 376] on div "服務名稱/代號 服務名稱/代號 第三方卡券 第三方卡券" at bounding box center [395, 376] width 432 height 40
click at [329, 394] on div "服務名稱/代號" at bounding box center [305, 376] width 186 height 40
type input "剪髮(2200)"
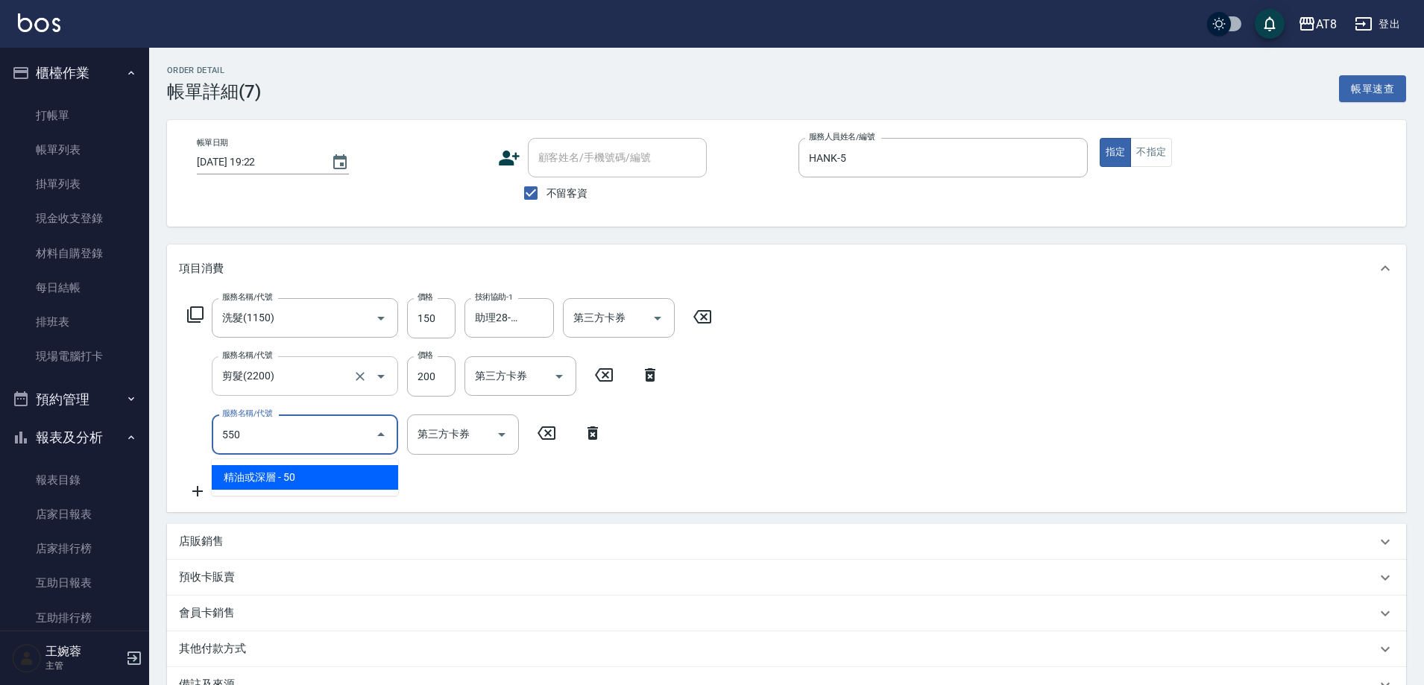
type input "精油或深層(550)"
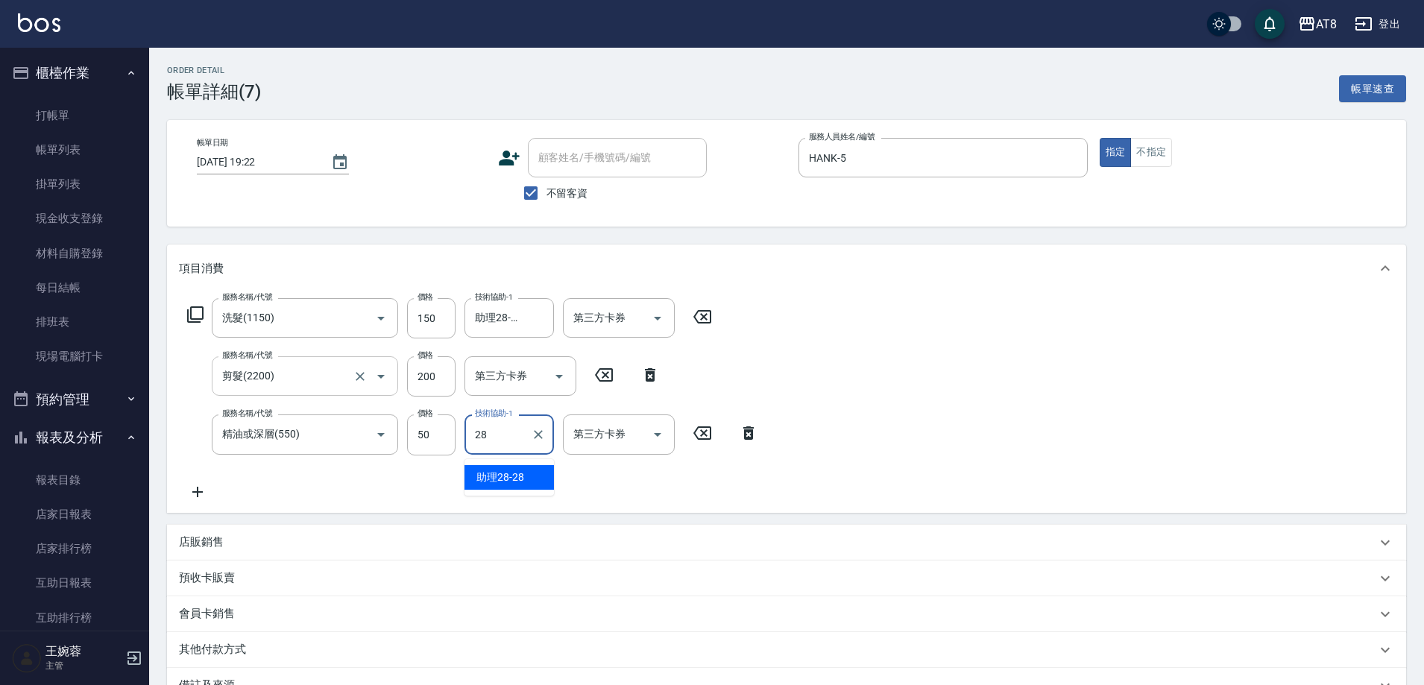
type input "助理28-28"
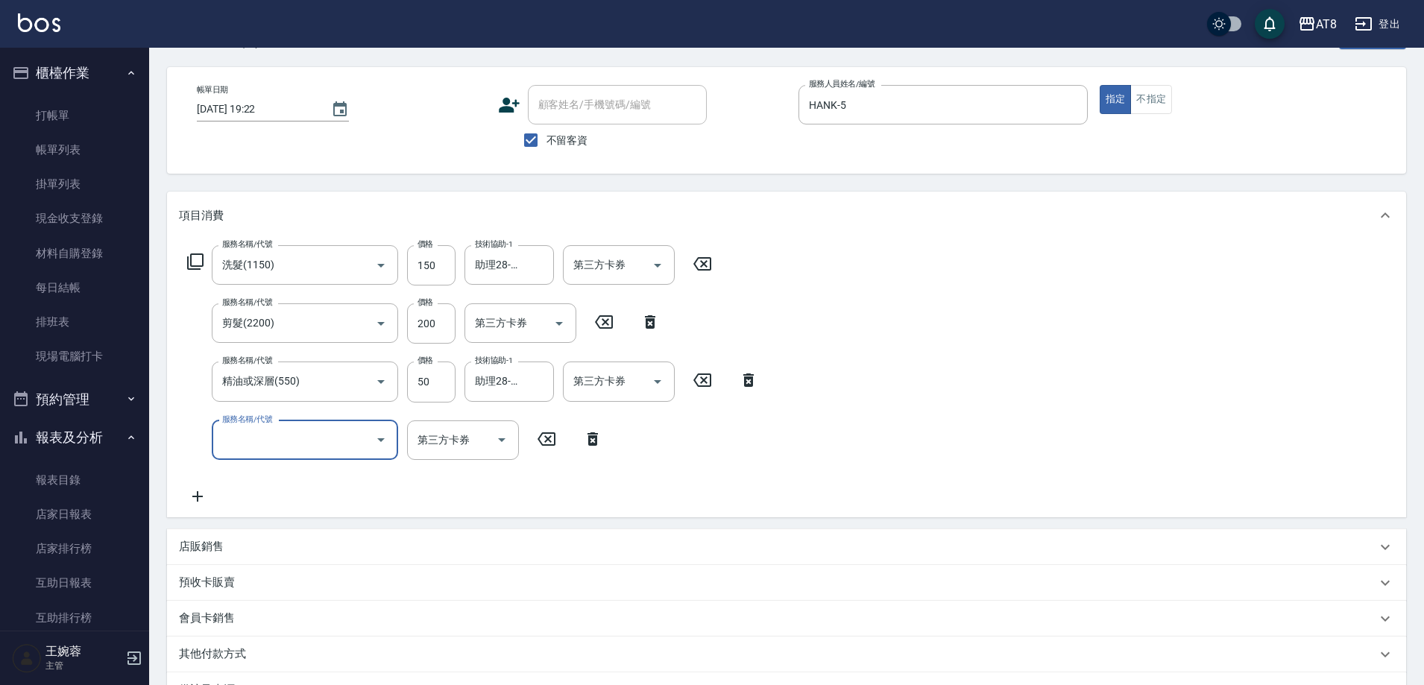
scroll to position [168, 0]
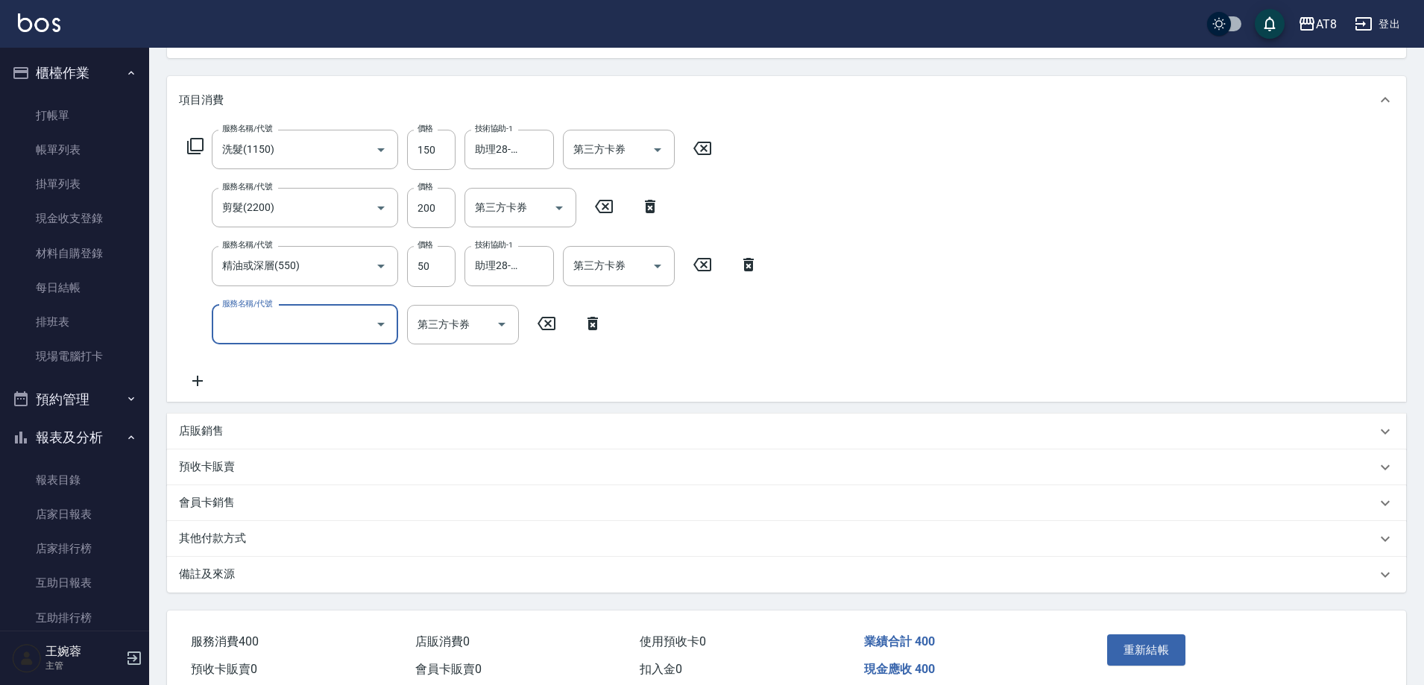
click at [1154, 660] on button "重新結帳" at bounding box center [1146, 649] width 79 height 31
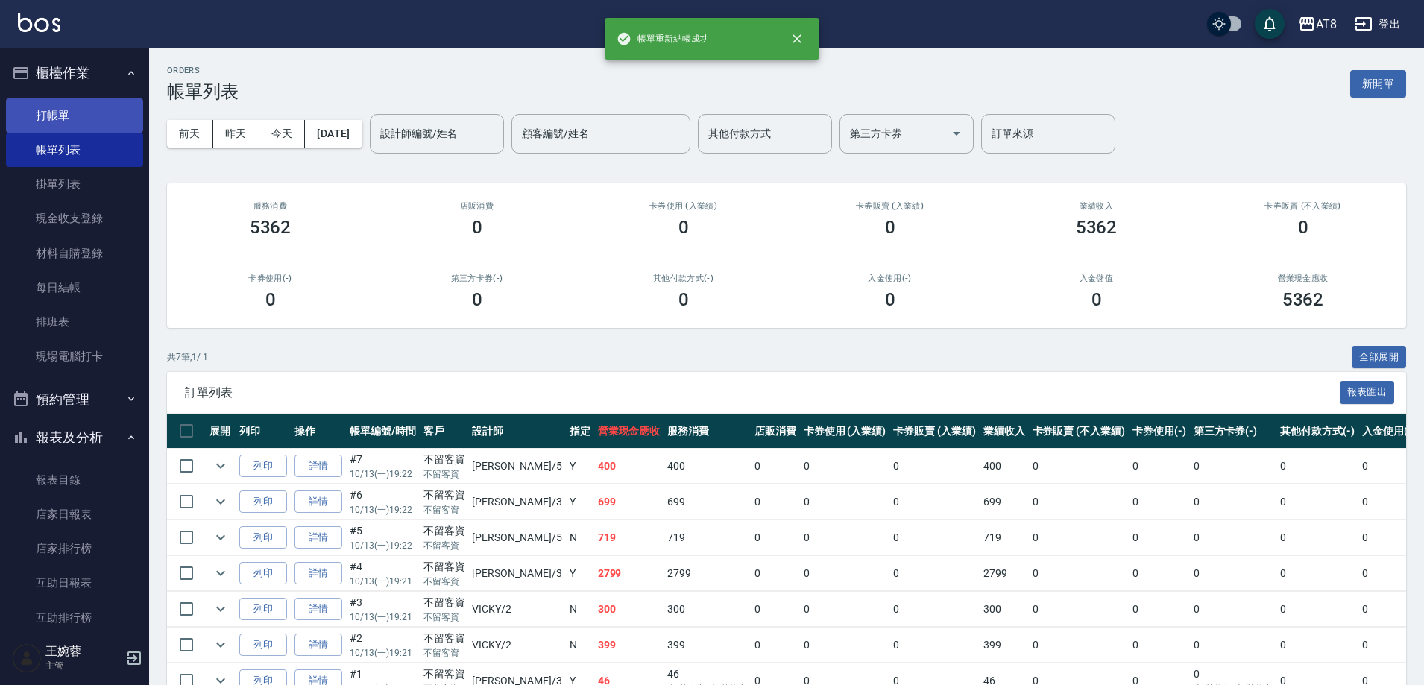
click at [109, 113] on link "打帳單" at bounding box center [74, 115] width 137 height 34
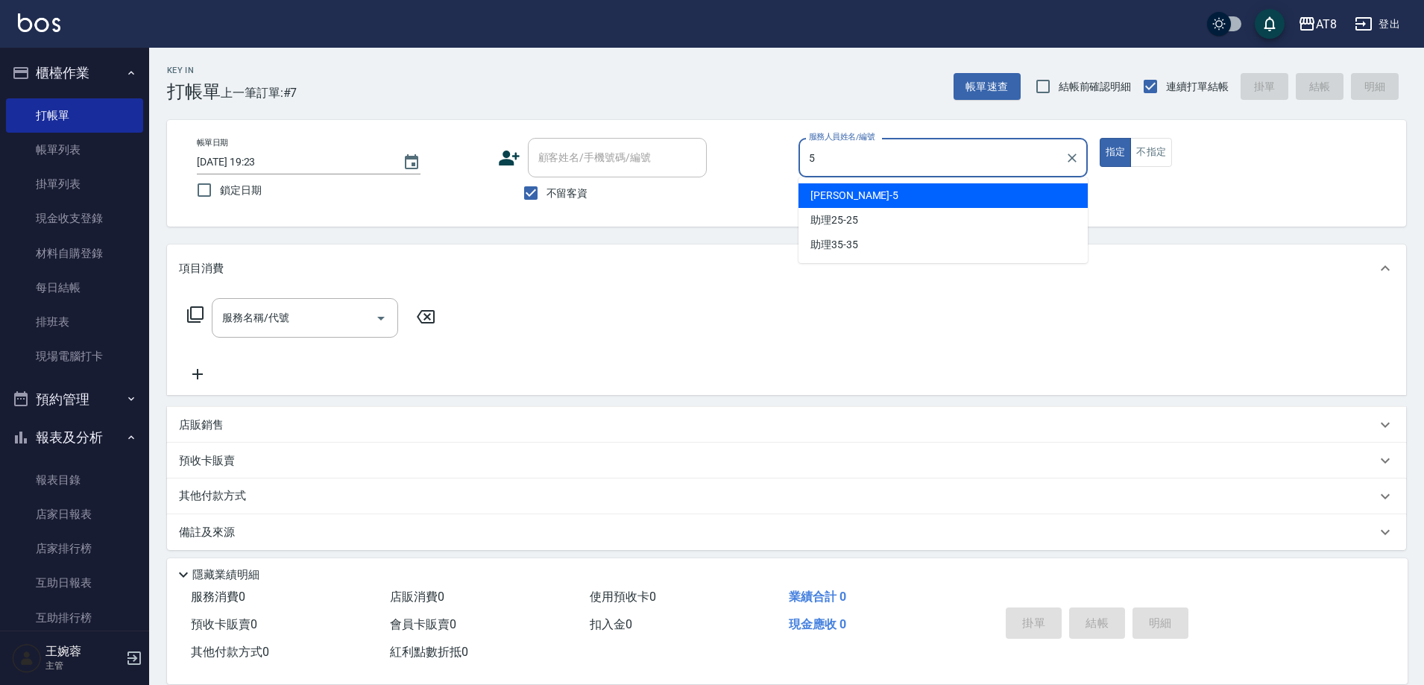
type input "HANK-5"
type button "true"
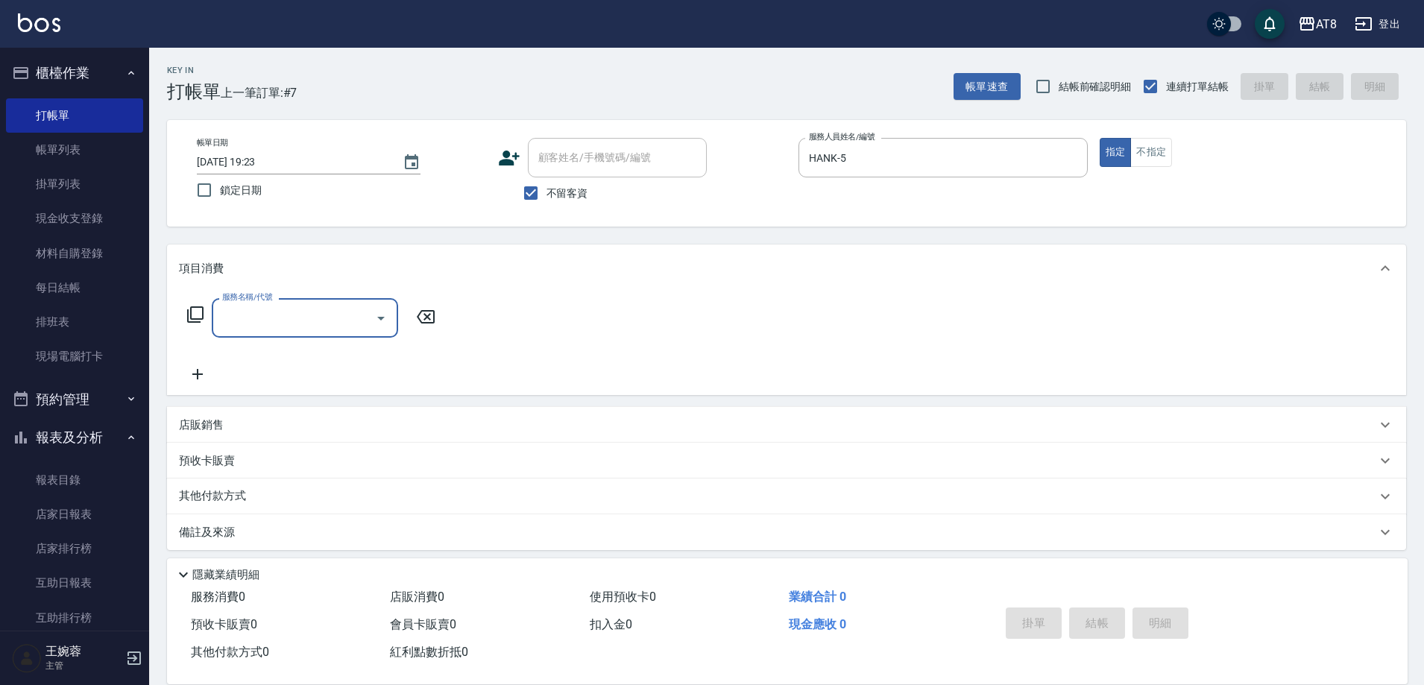
drag, startPoint x: 201, startPoint y: 305, endPoint x: 200, endPoint y: 315, distance: 10.5
click at [200, 311] on div "服務名稱/代號 服務名稱/代號" at bounding box center [311, 318] width 265 height 40
click at [200, 316] on icon at bounding box center [195, 315] width 18 height 18
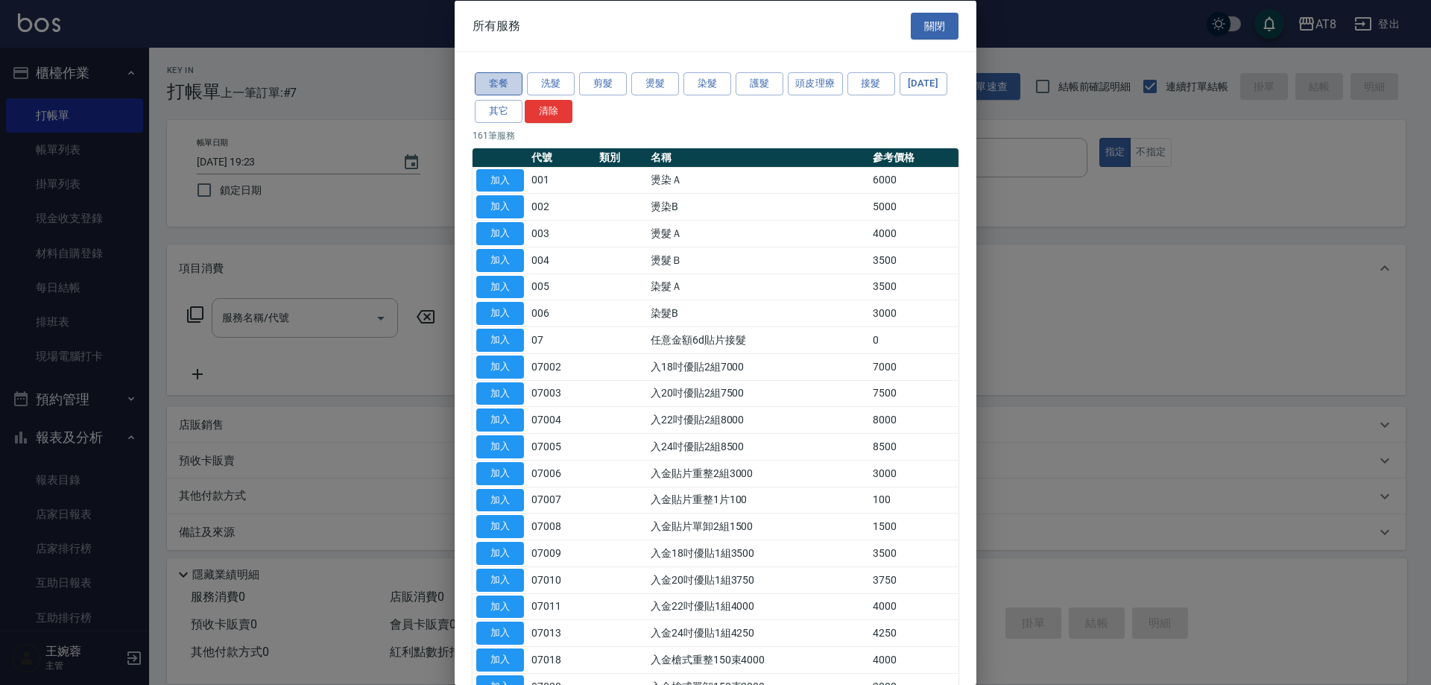
click at [508, 83] on button "套餐" at bounding box center [499, 83] width 48 height 23
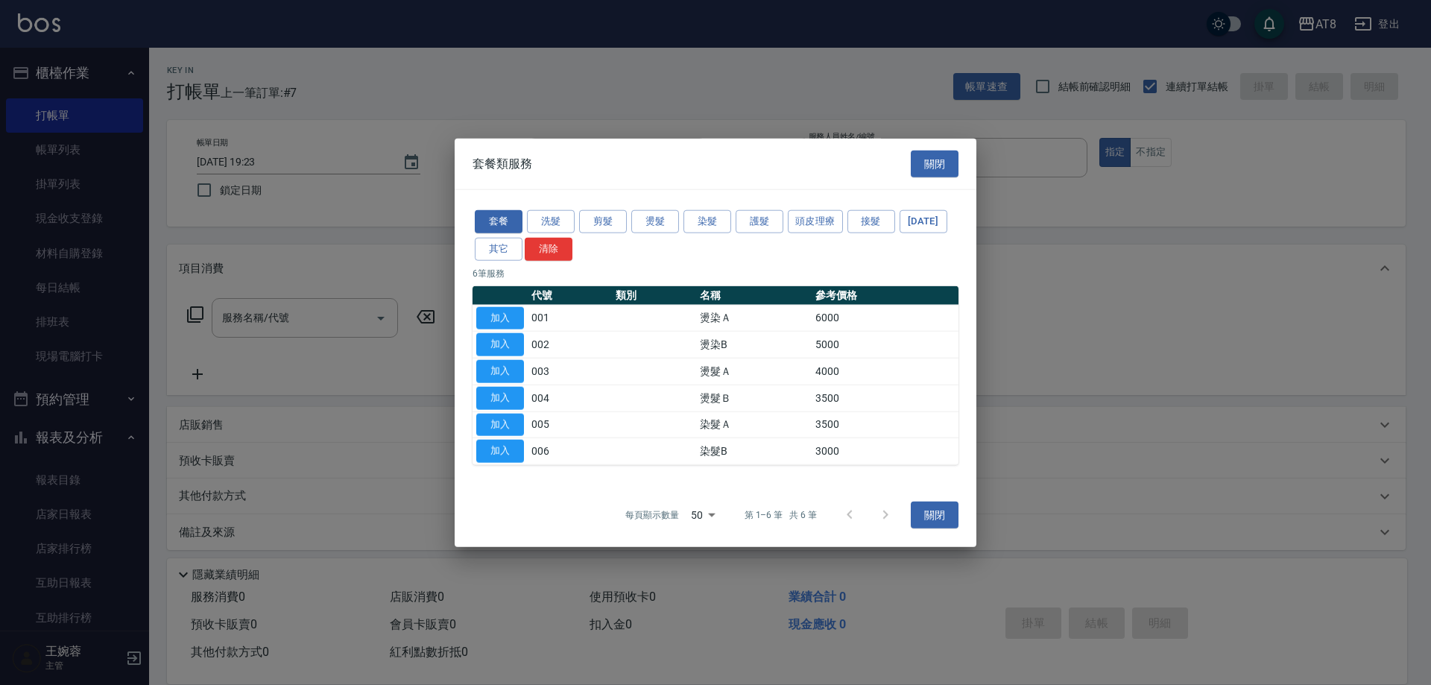
drag, startPoint x: 558, startPoint y: 92, endPoint x: 566, endPoint y: 140, distance: 48.3
click at [558, 94] on div at bounding box center [715, 342] width 1431 height 685
click at [559, 210] on button "洗髮" at bounding box center [551, 221] width 48 height 23
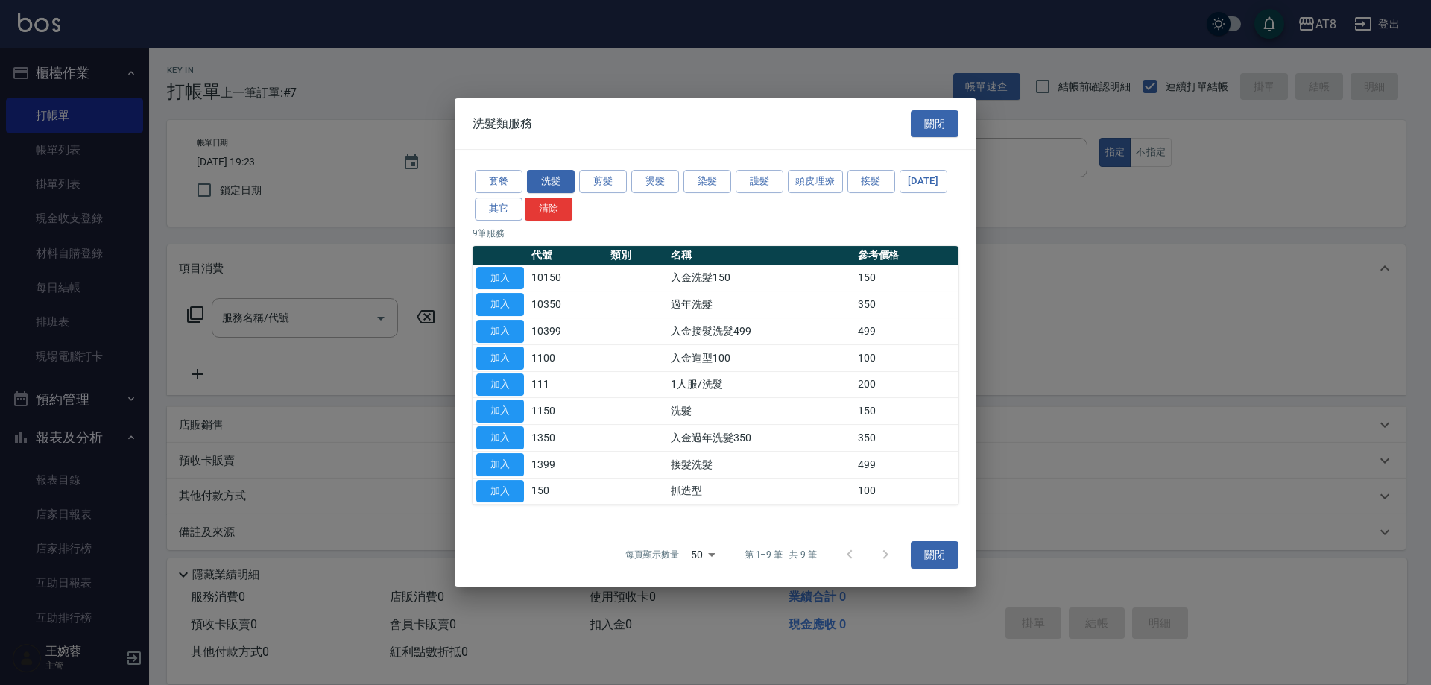
click at [503, 267] on button "加入" at bounding box center [500, 278] width 48 height 23
type input "入金洗髮150(10150)"
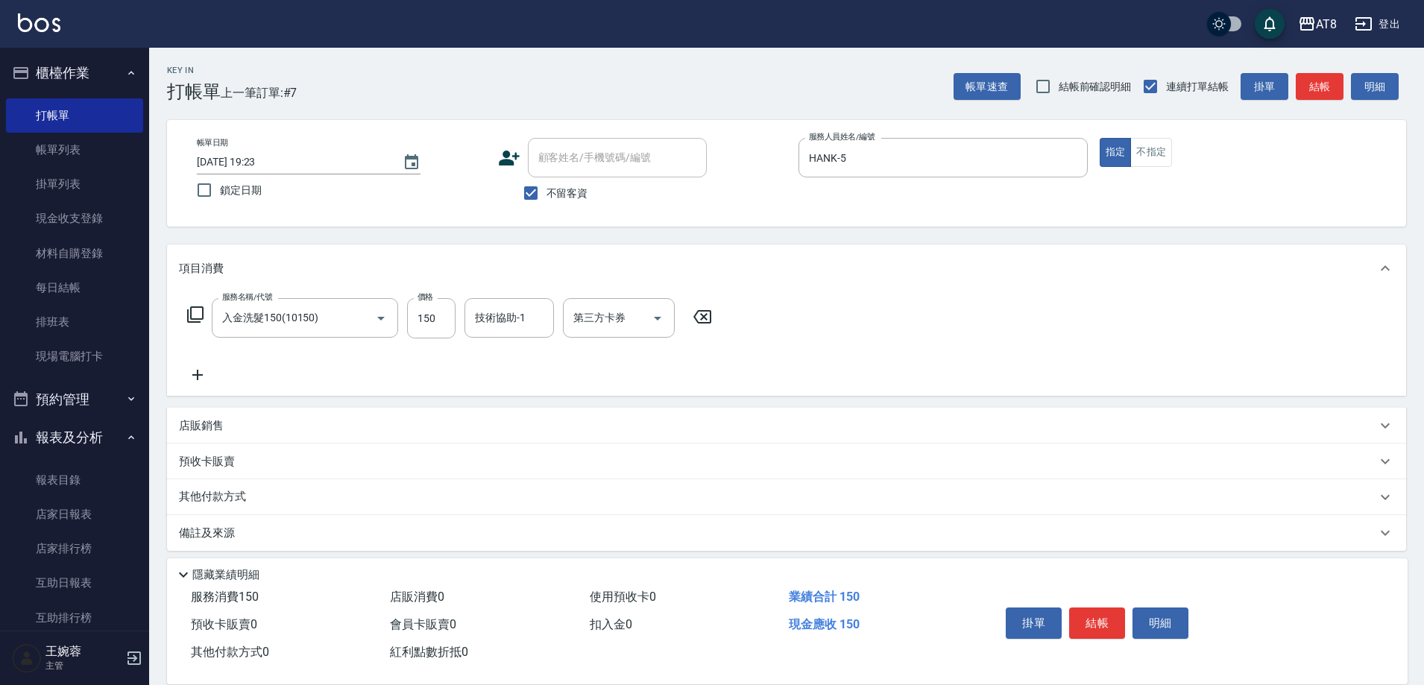
click at [189, 315] on icon at bounding box center [195, 315] width 18 height 18
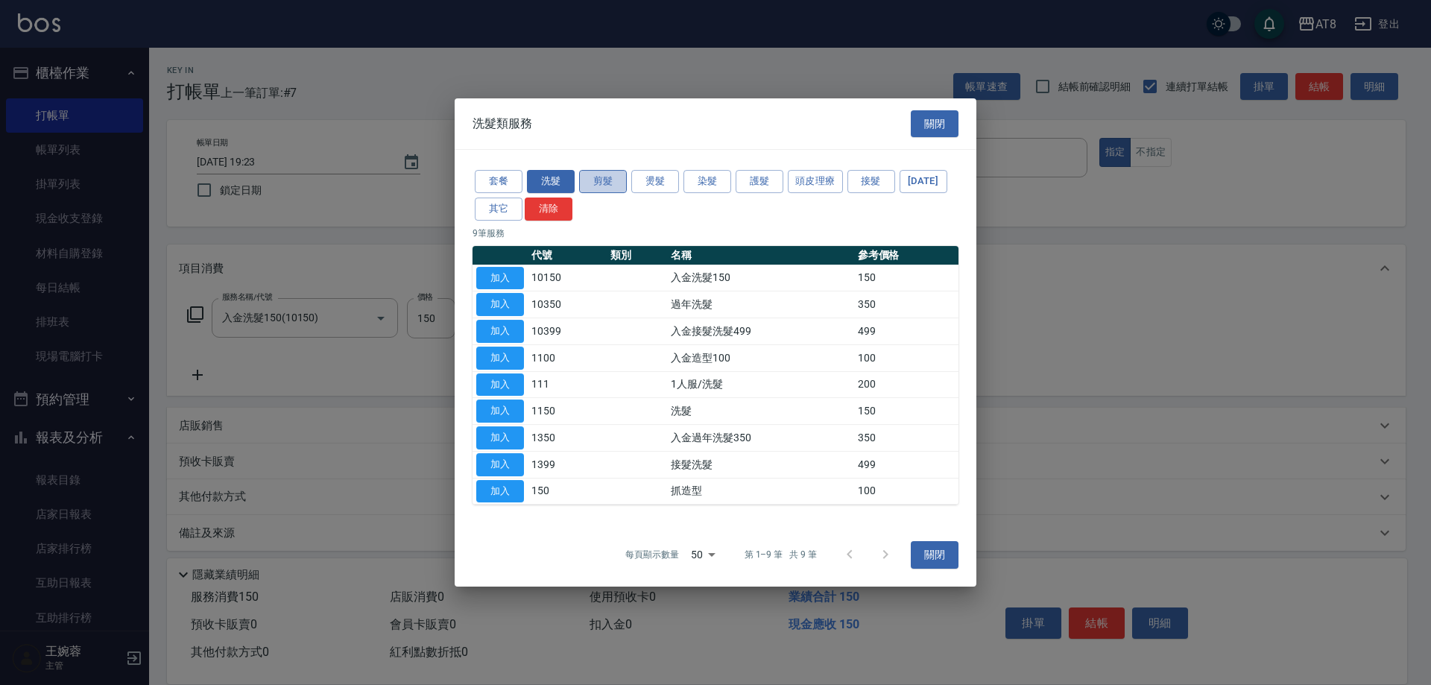
click at [601, 170] on button "剪髮" at bounding box center [603, 181] width 48 height 23
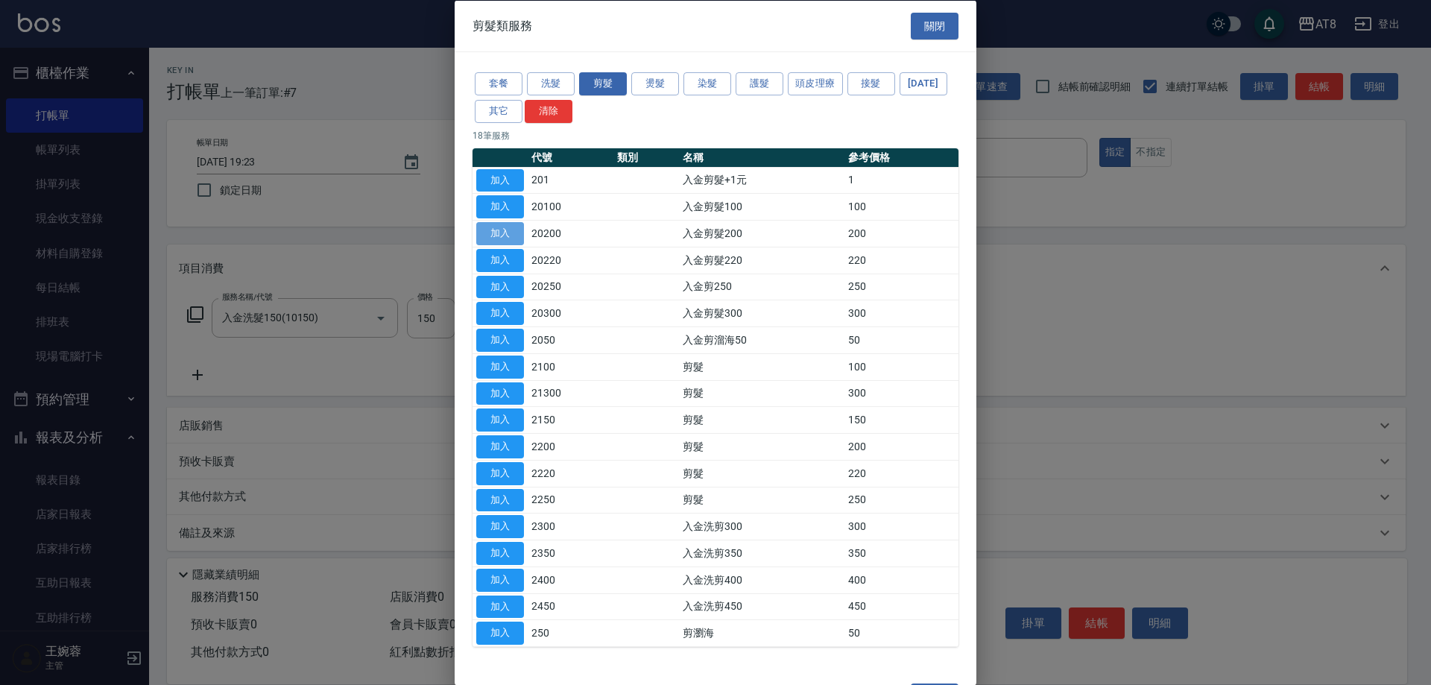
click at [509, 245] on button "加入" at bounding box center [500, 233] width 48 height 23
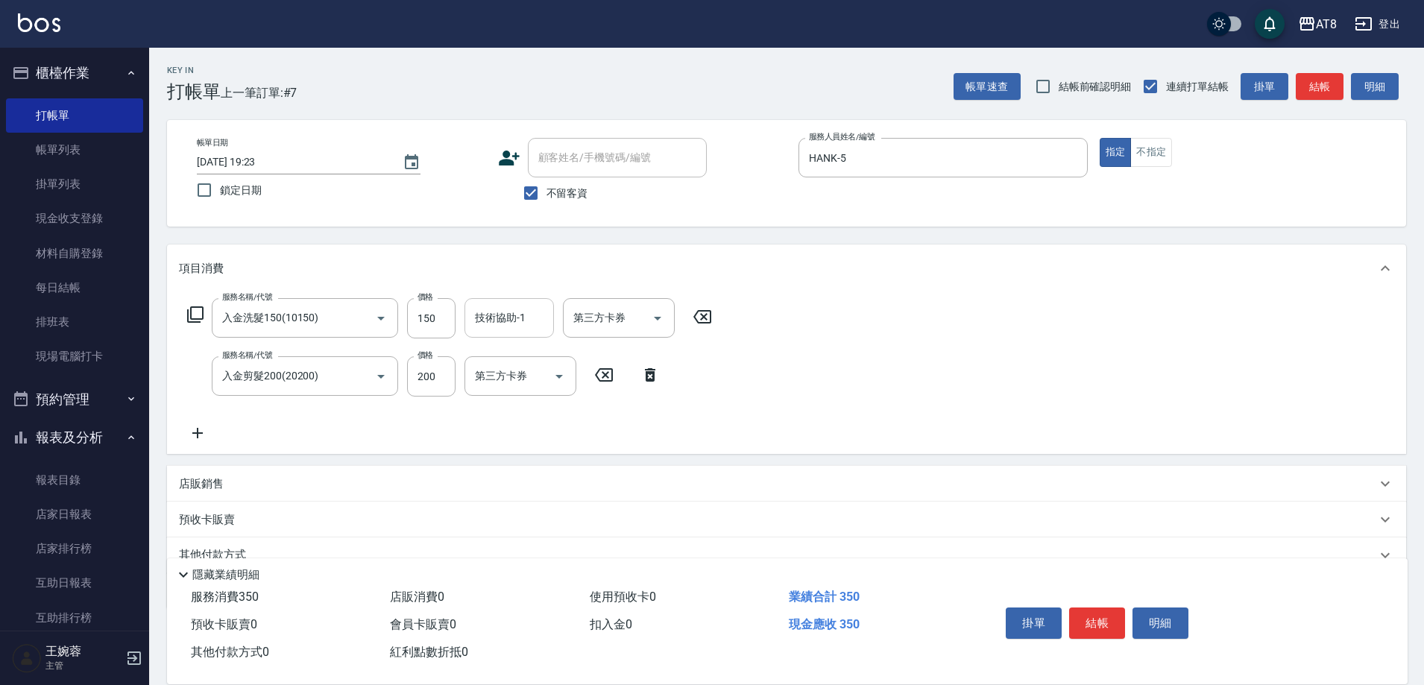
click at [508, 331] on input "技術協助-1" at bounding box center [509, 318] width 76 height 26
type input "助理25-25"
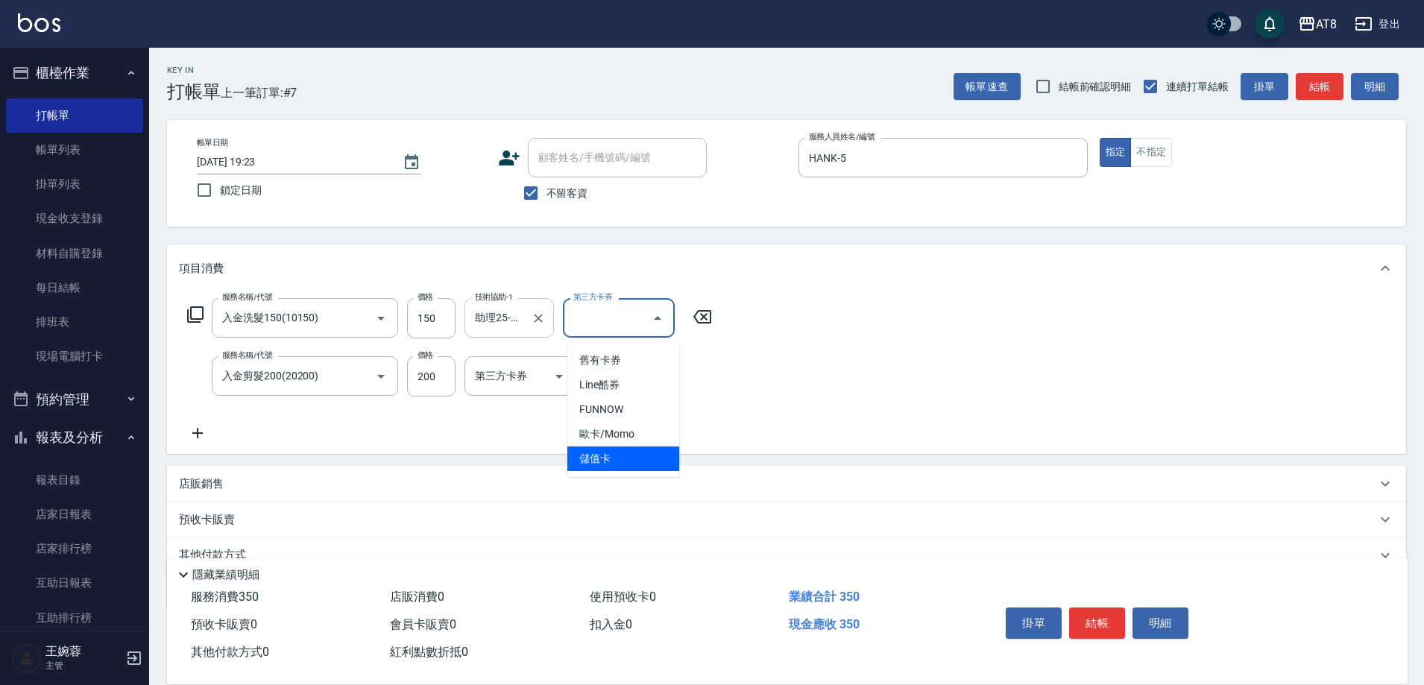
type input "儲值卡"
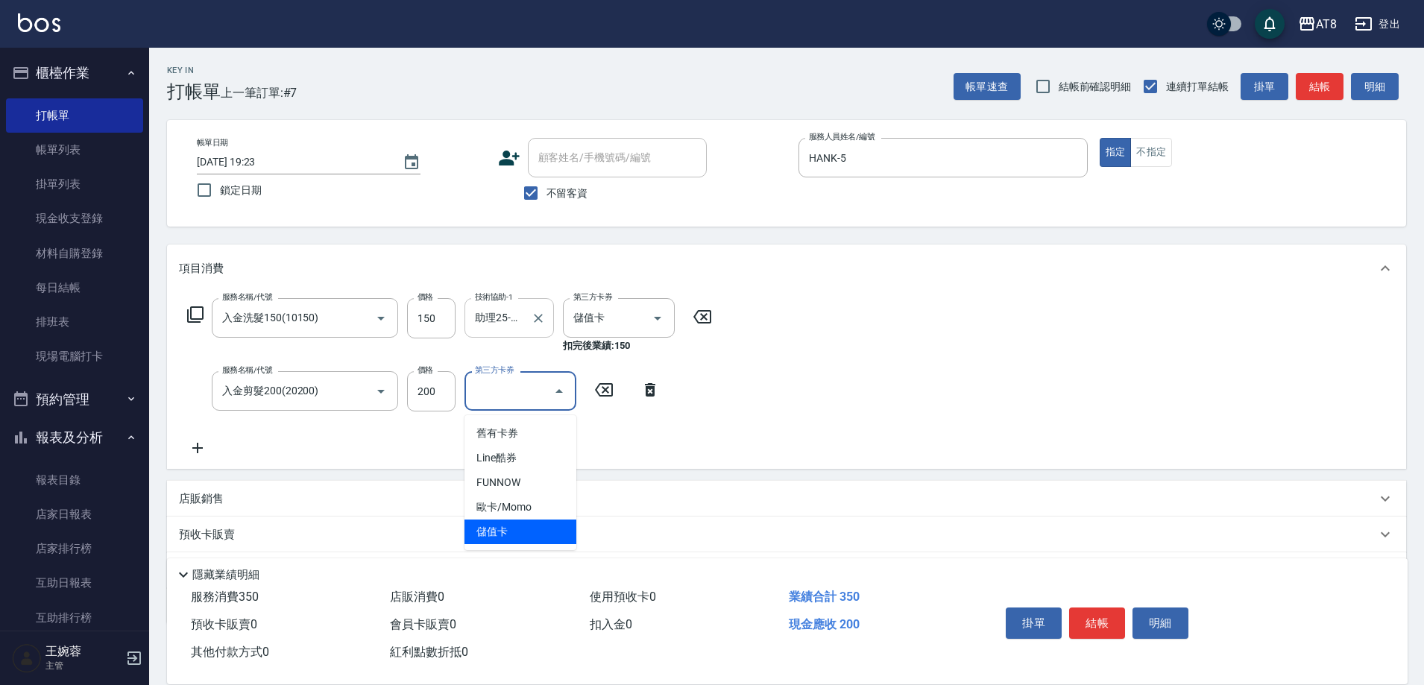
type input "儲值卡"
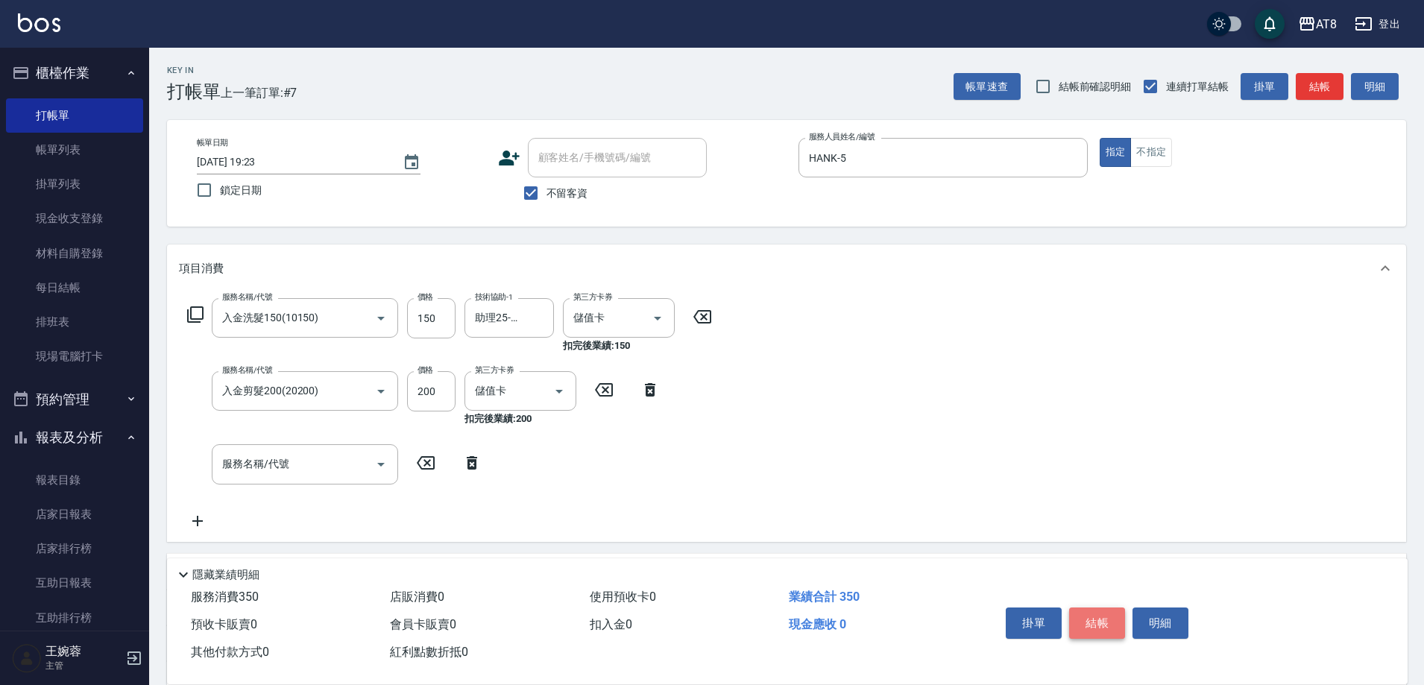
click at [1117, 608] on button "結帳" at bounding box center [1097, 622] width 56 height 31
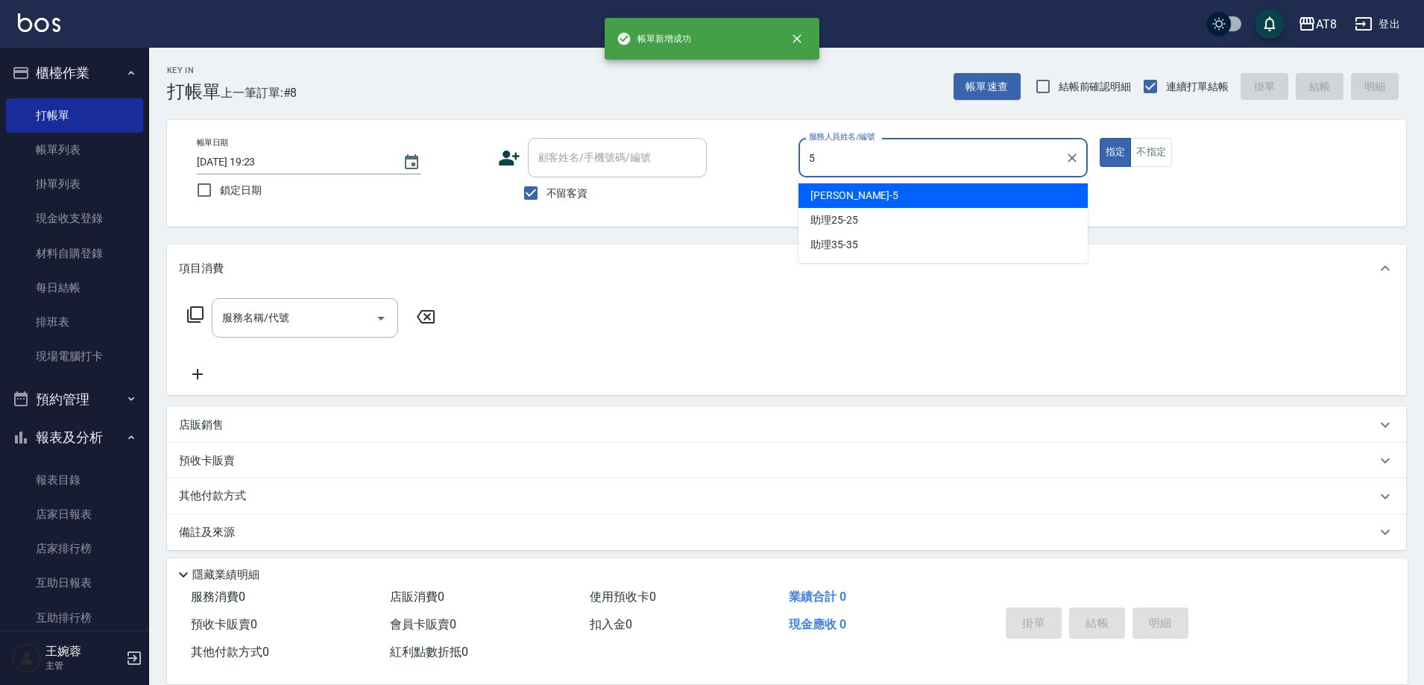
type input "HANK-5"
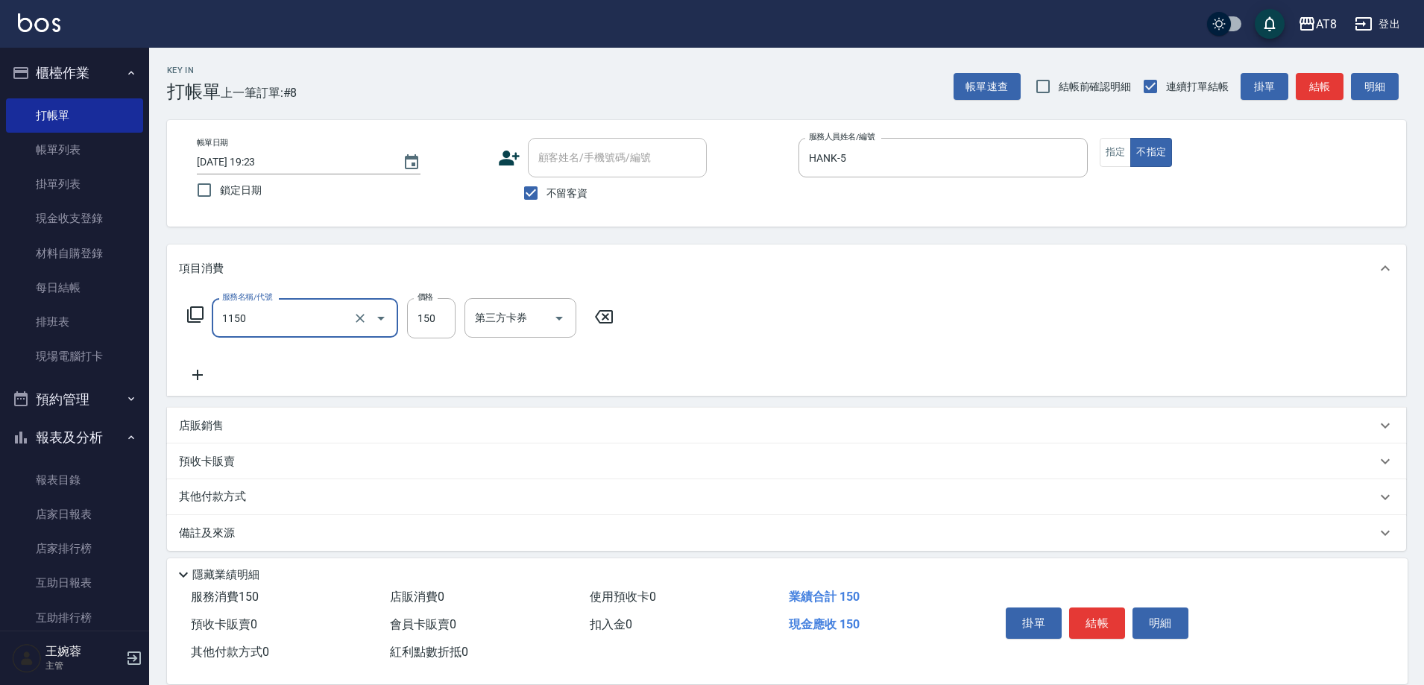
type input "洗髮(1150)"
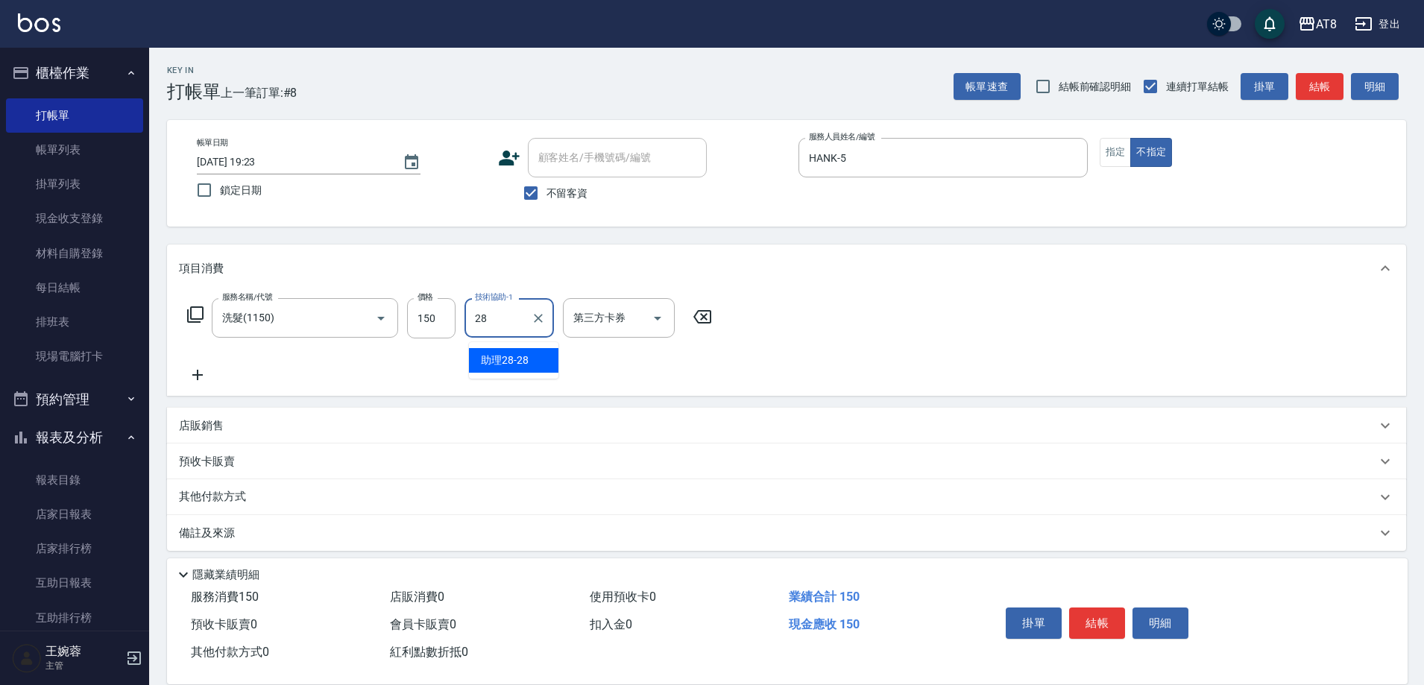
type input "助理28-28"
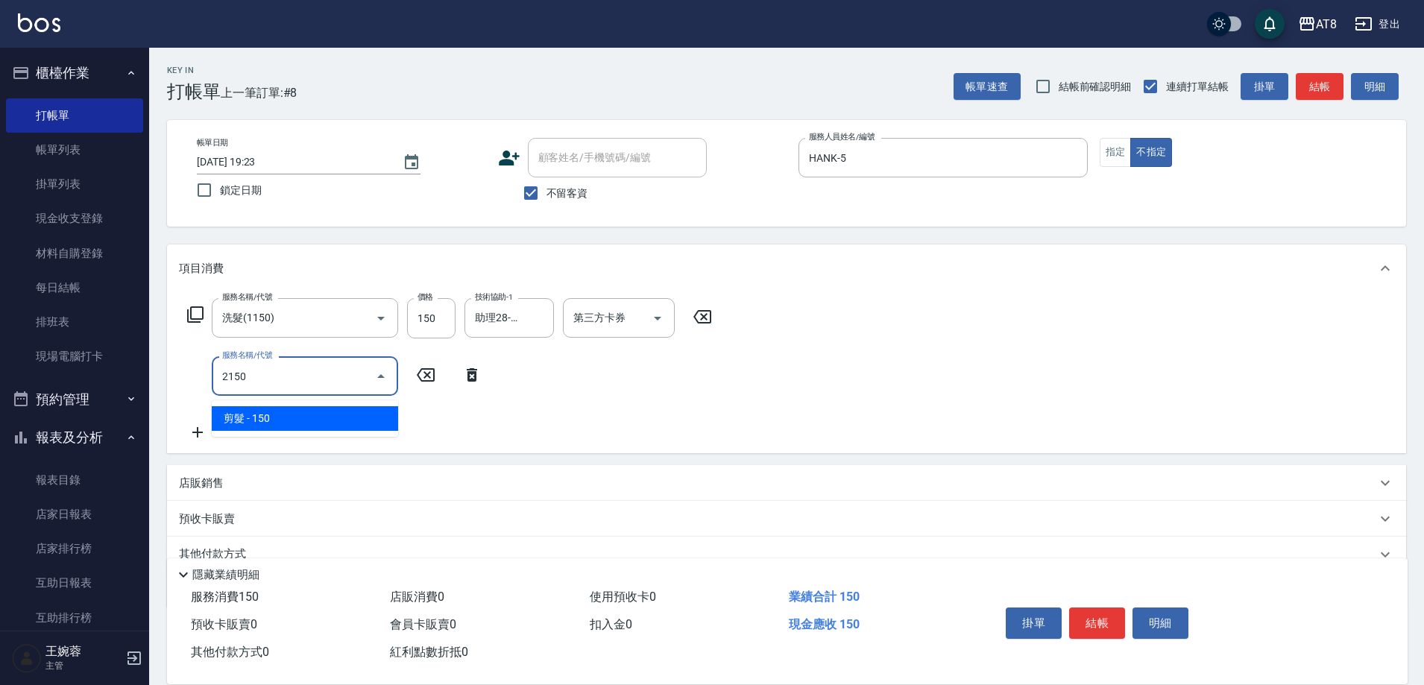
type input "剪髮(2150)"
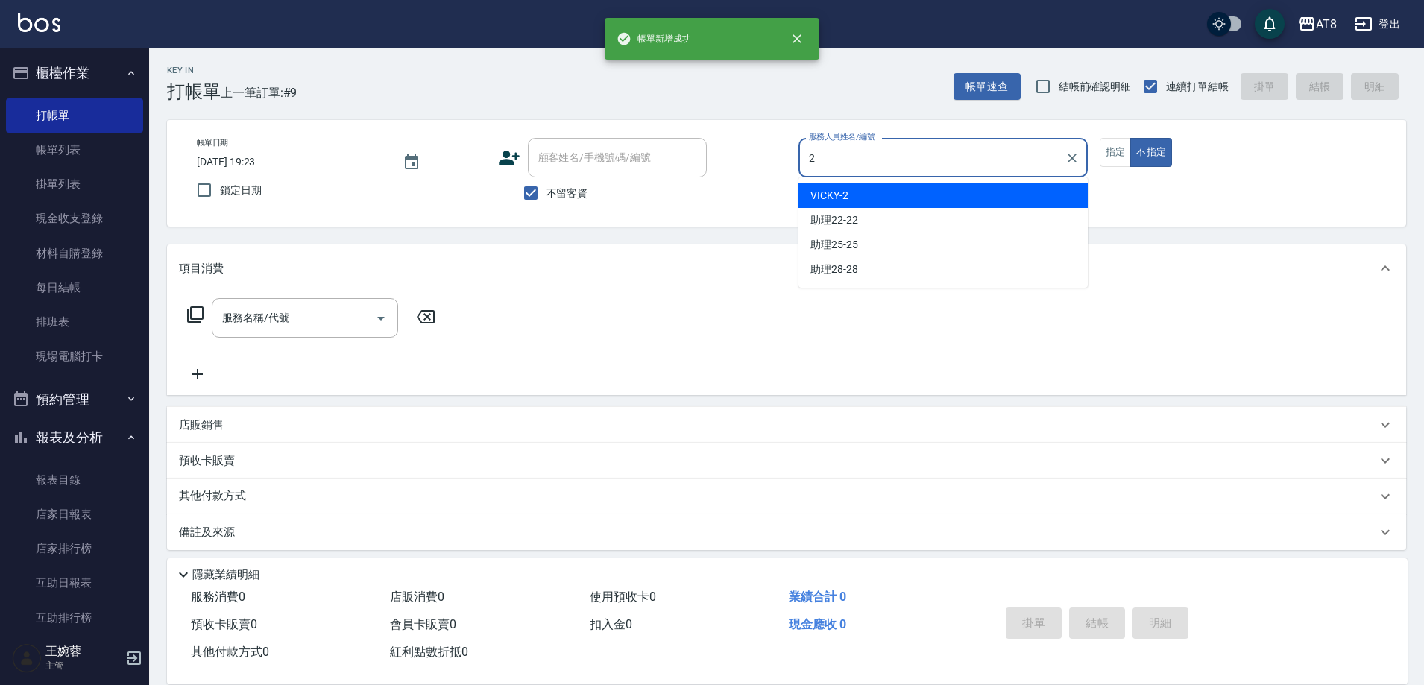
type input "VICKY-2"
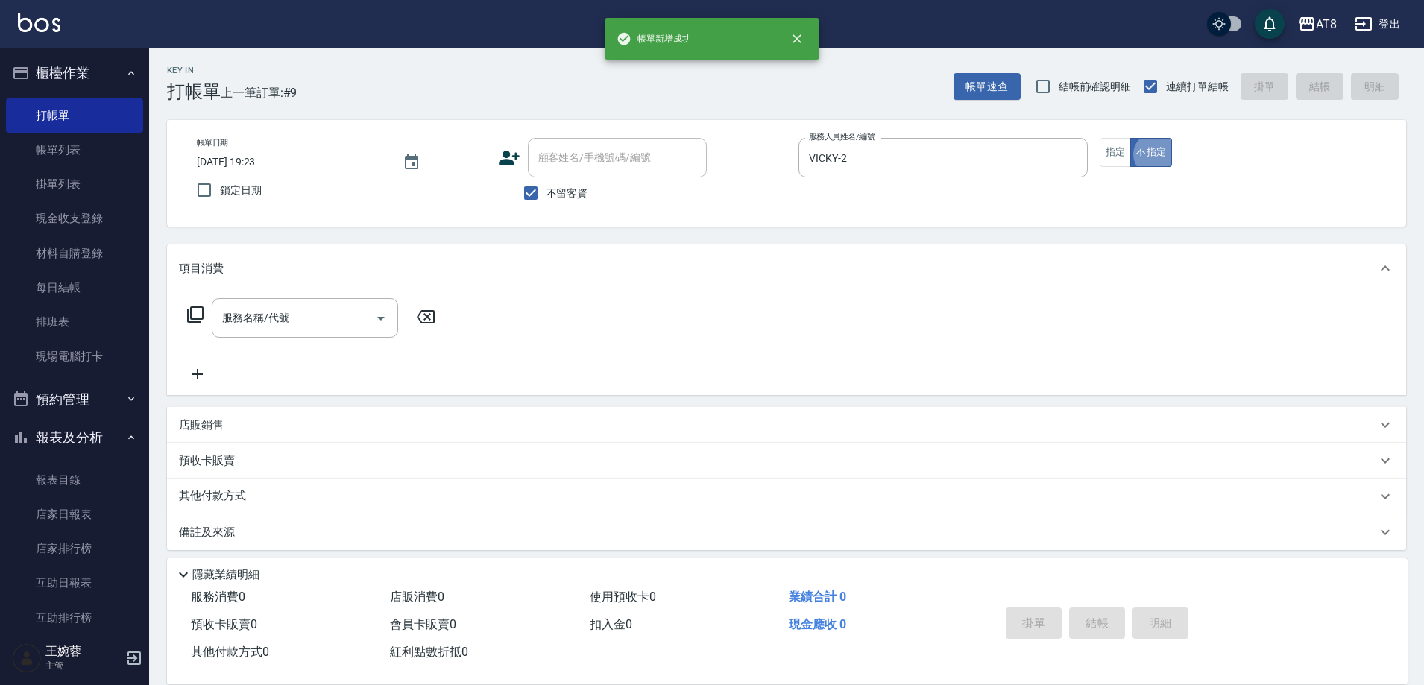
type button "false"
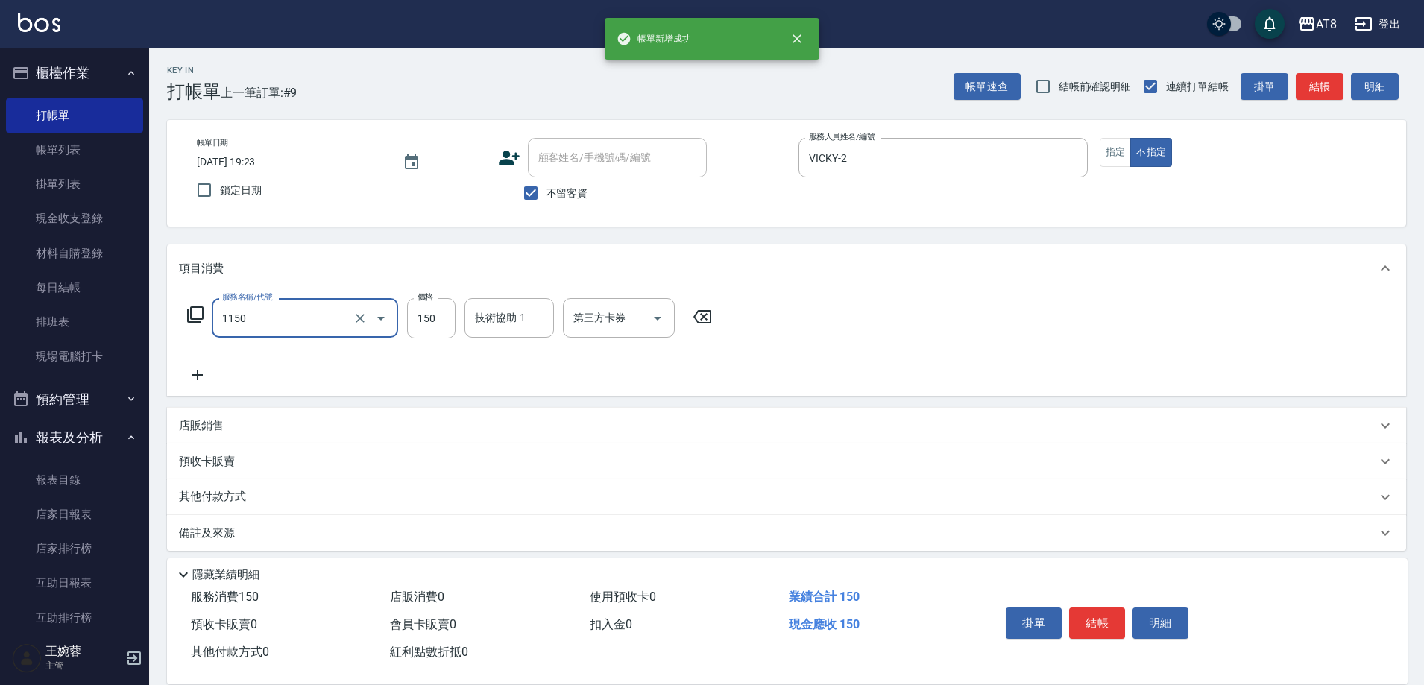
type input "洗髮(1150)"
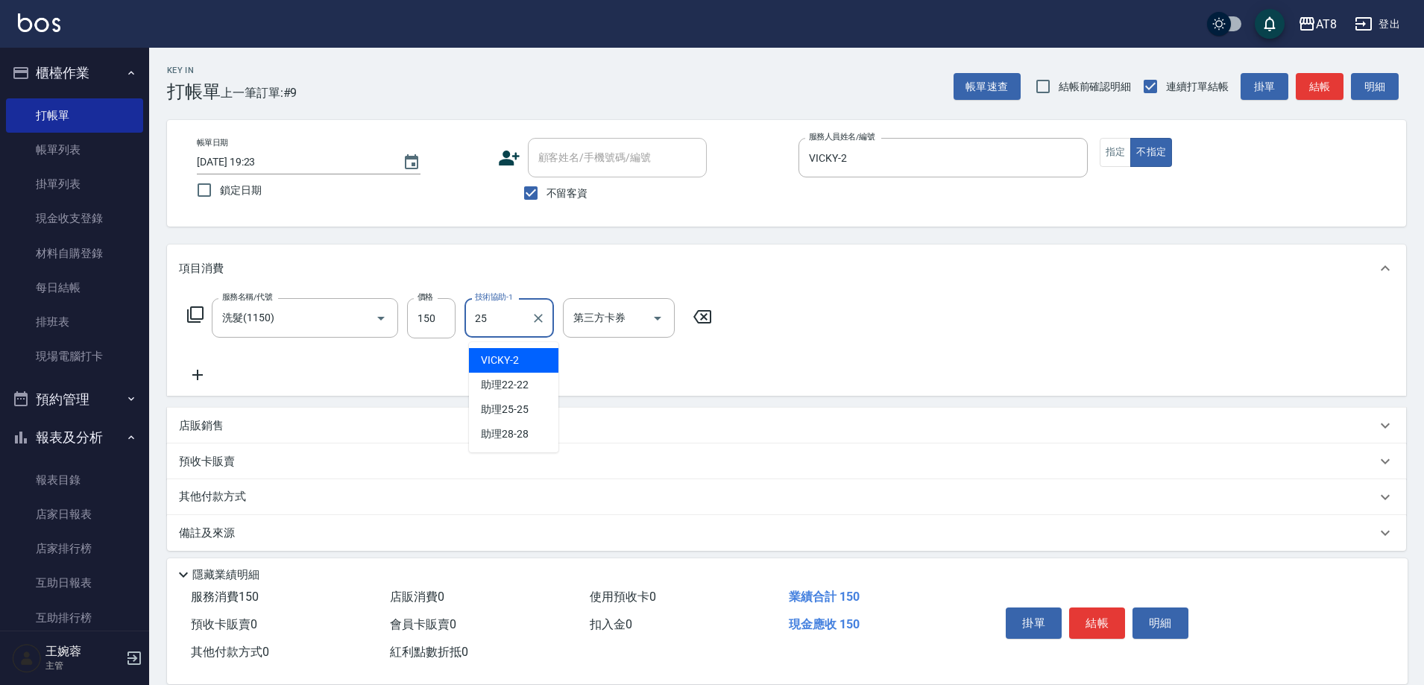
type input "助理25-25"
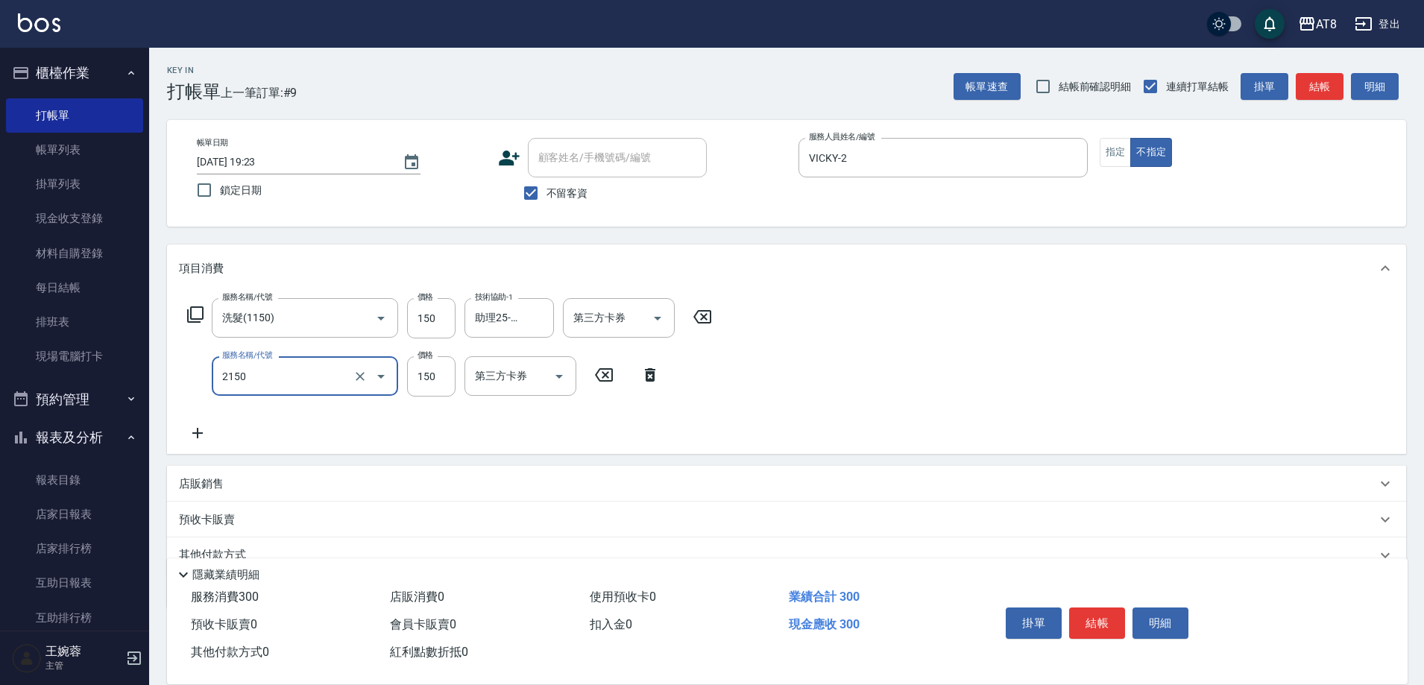
type input "剪髮(2150)"
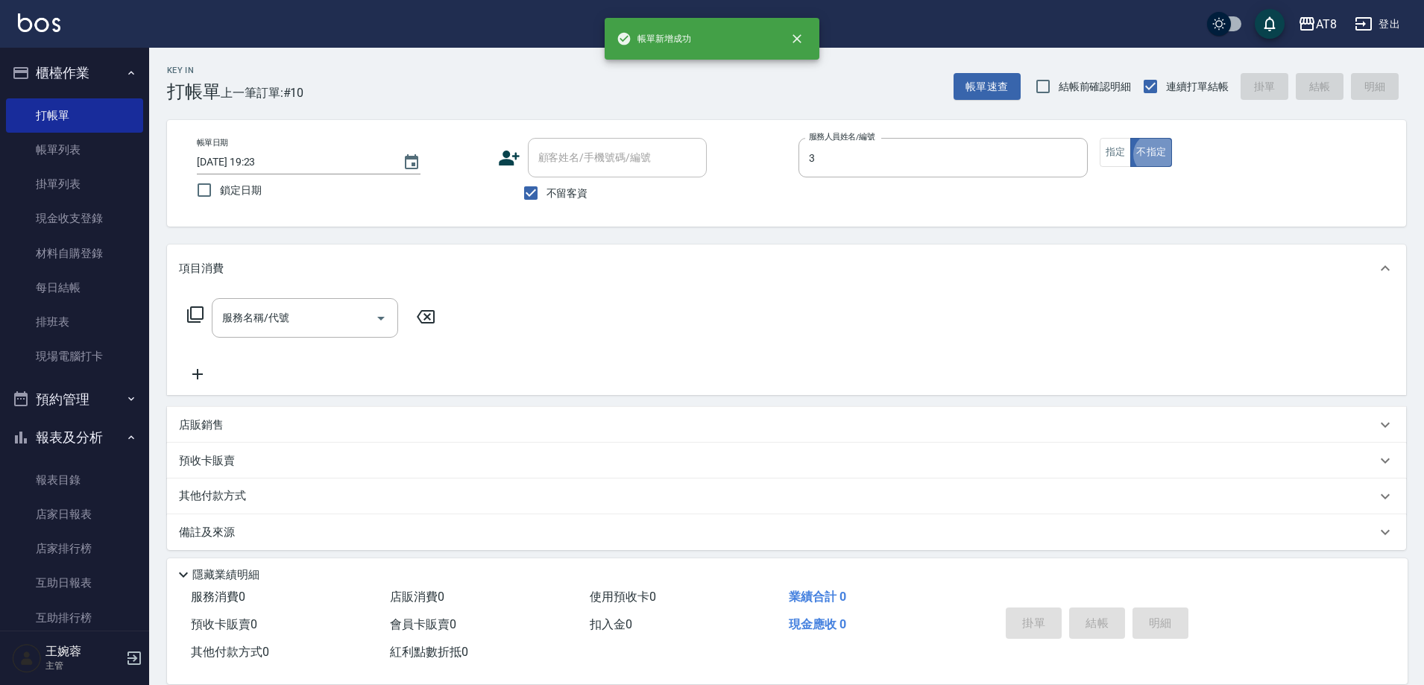
type input "[PERSON_NAME]-3"
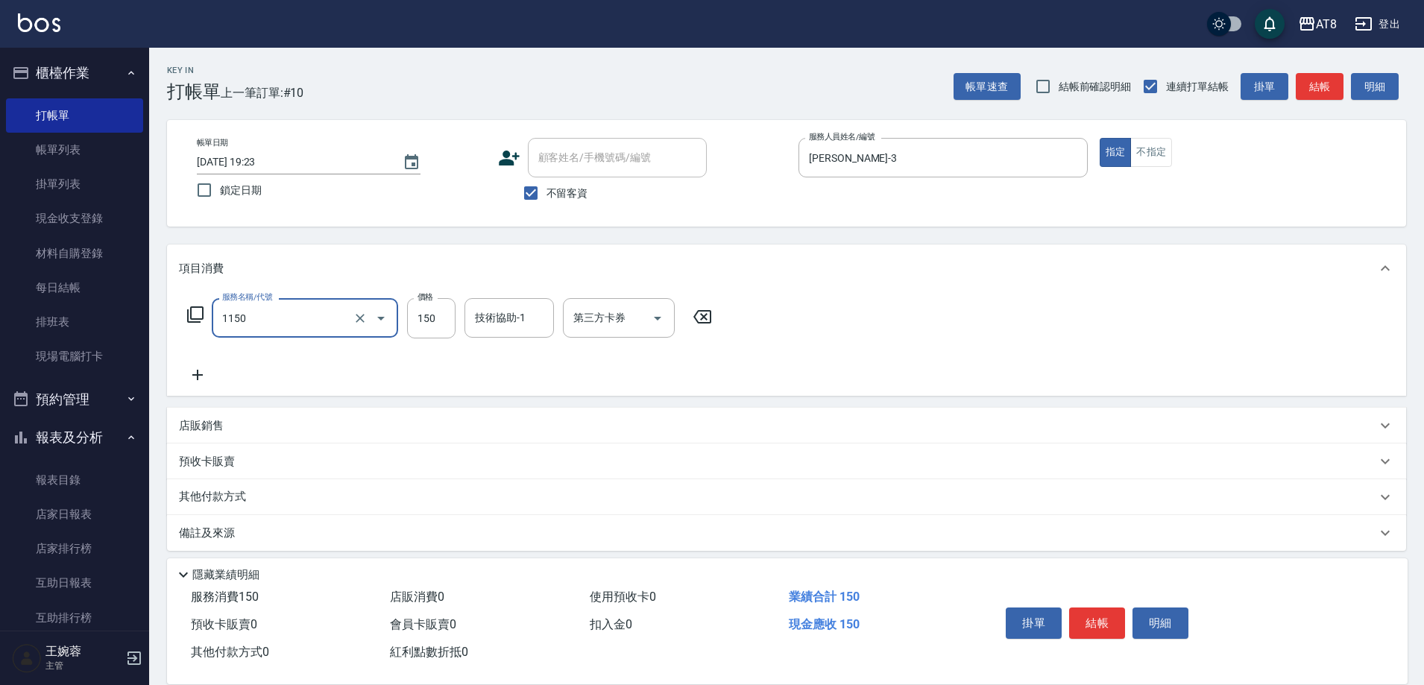
type input "洗髮(1150)"
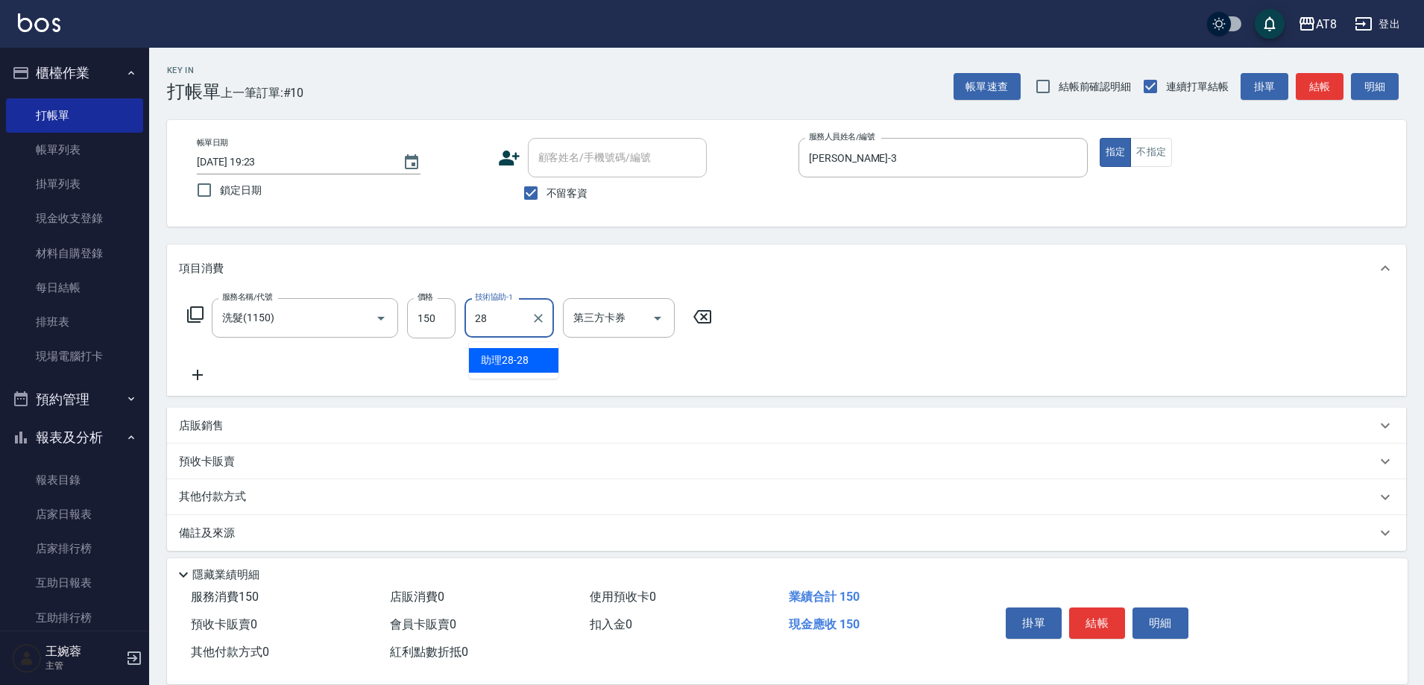
type input "助理28-28"
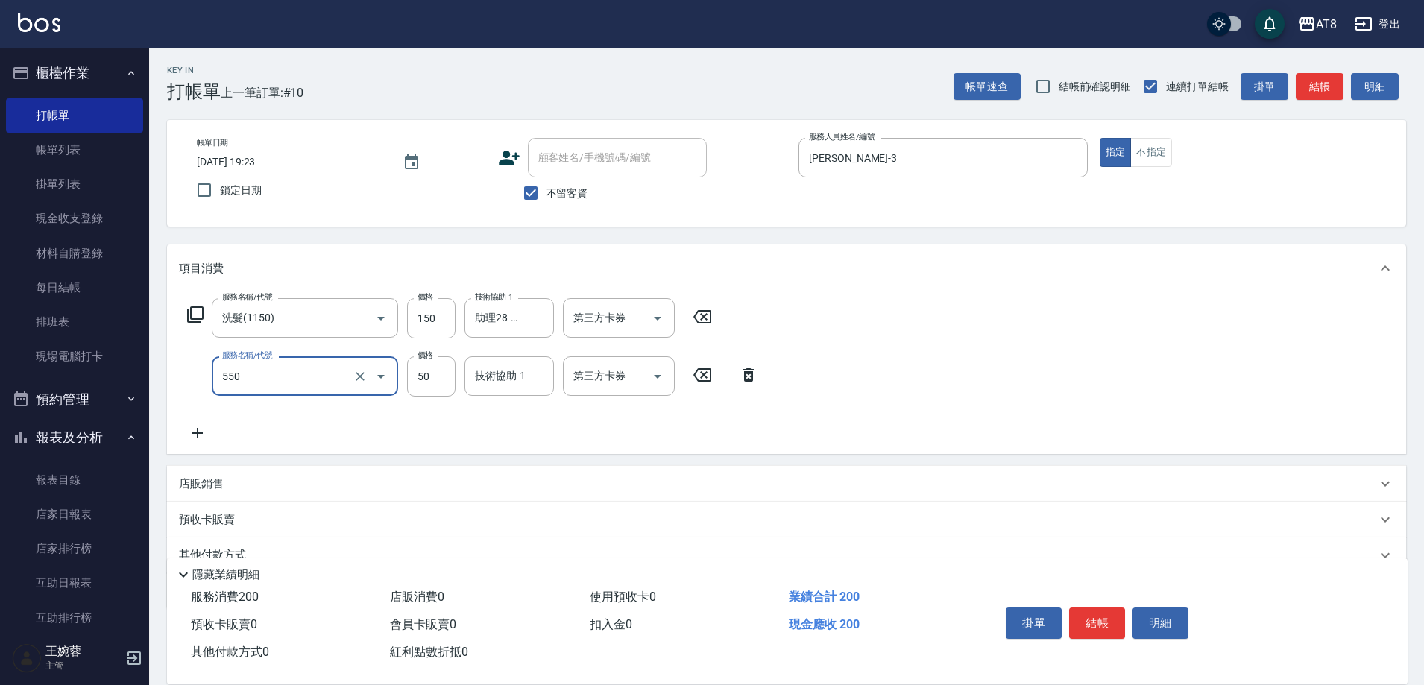
type input "精油或深層(550)"
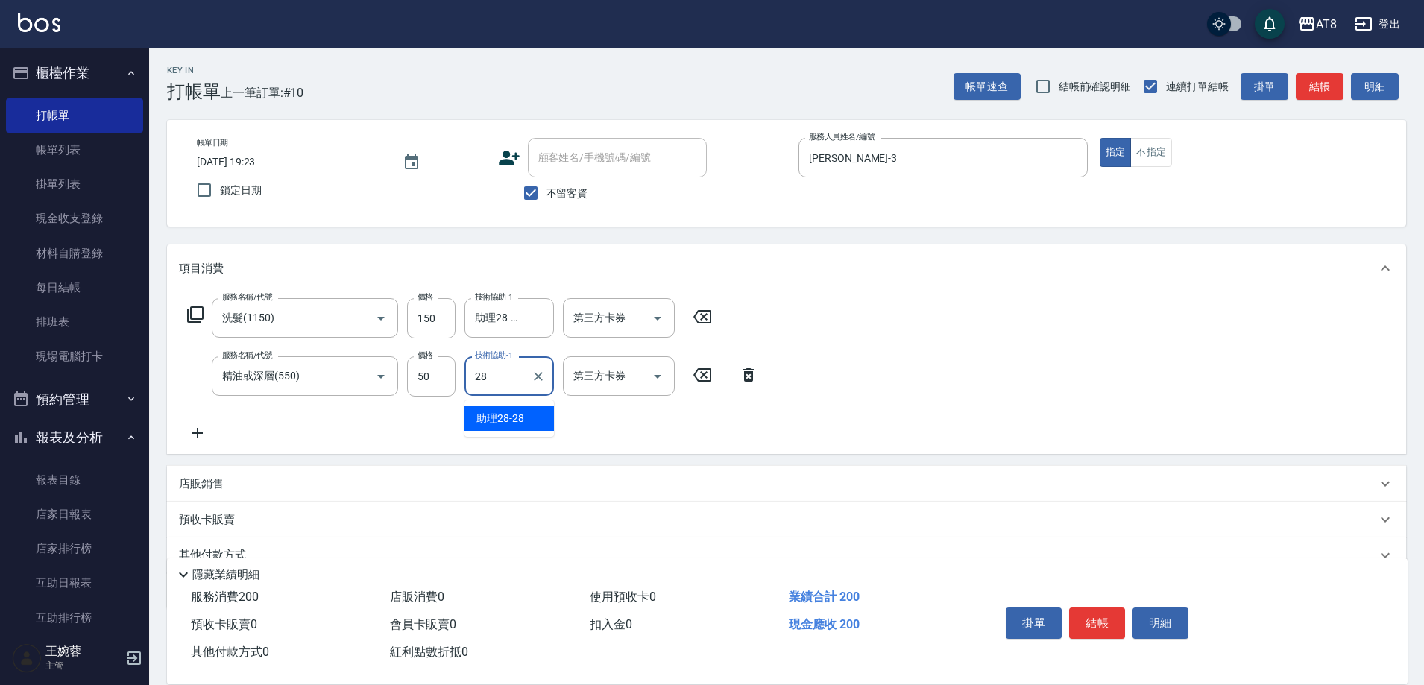
type input "助理28-28"
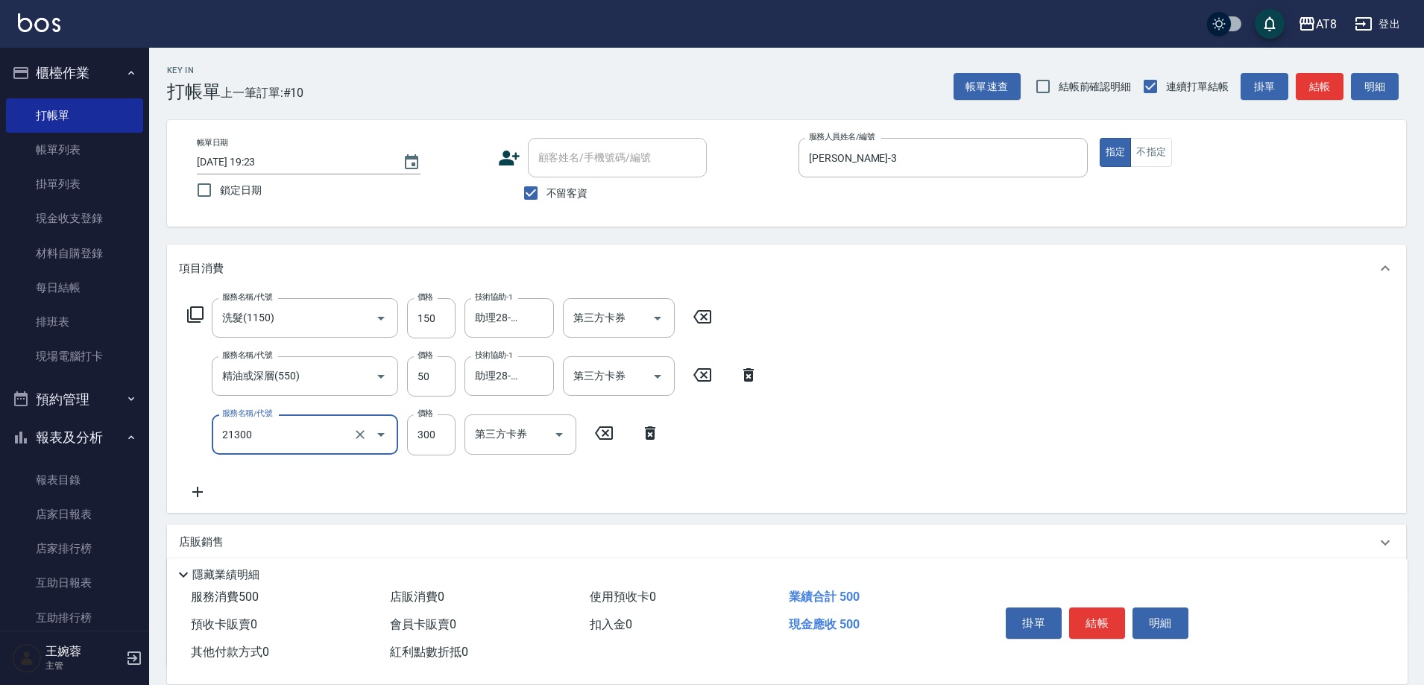
type input "剪髮(21300)"
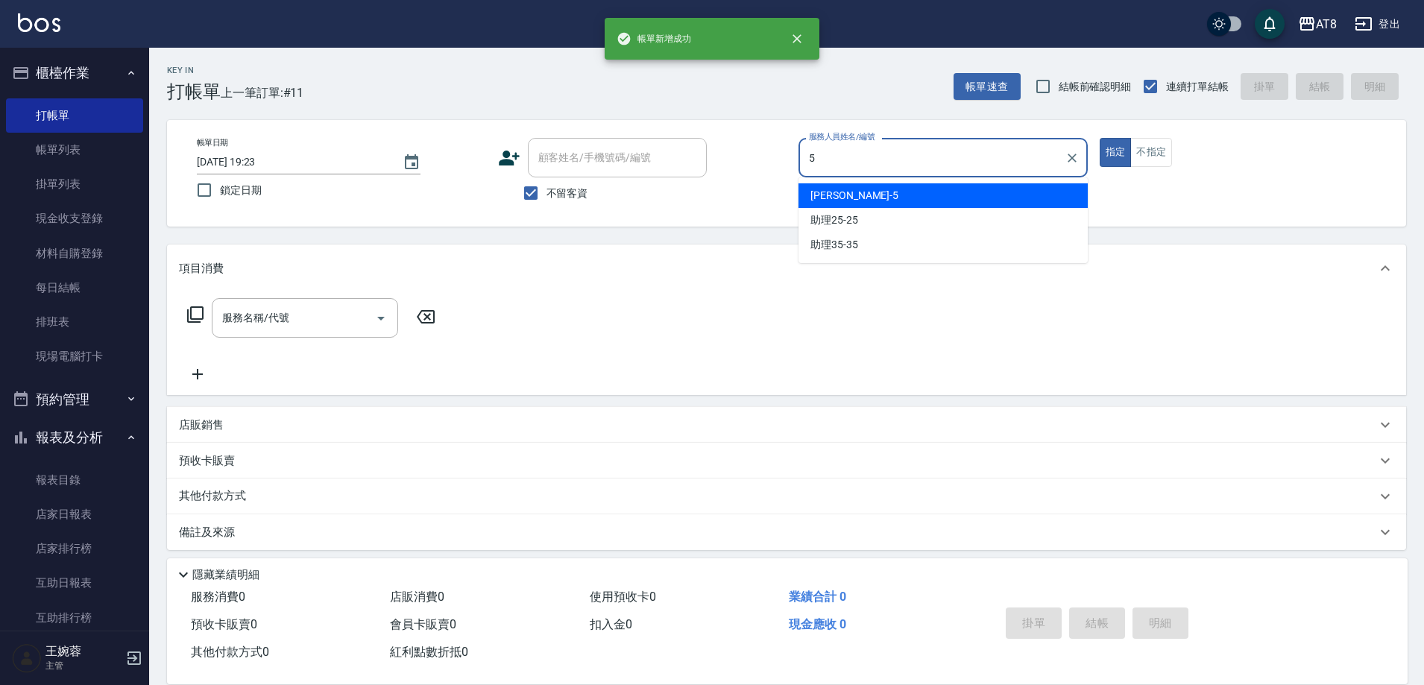
type input "HANK-5"
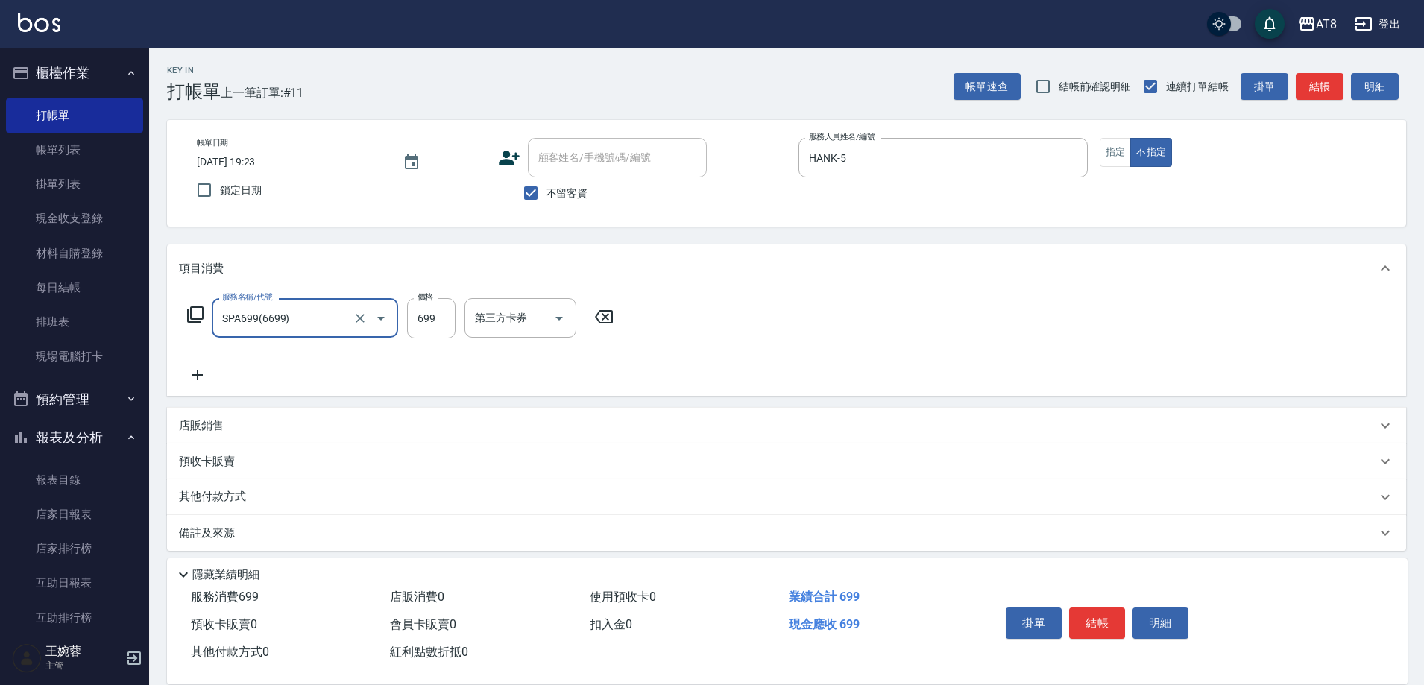
type input "SPA699(6699)"
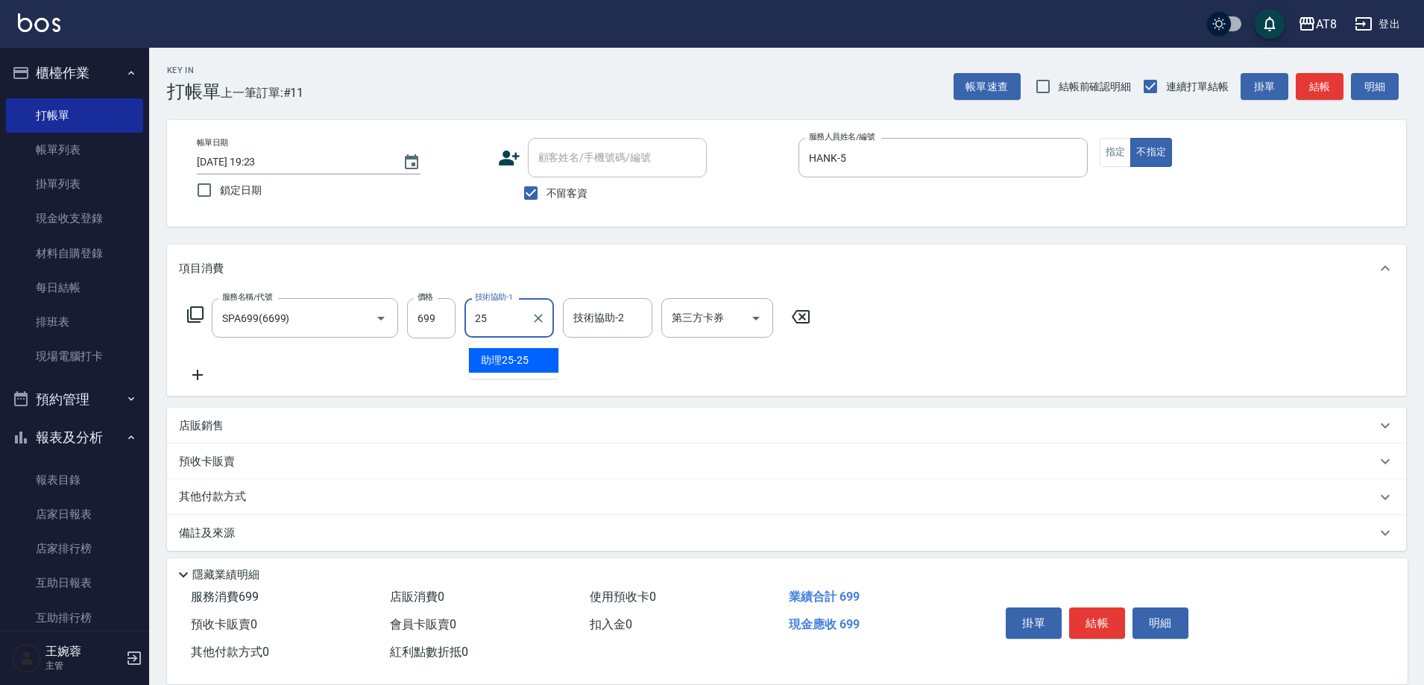
type input "助理25-25"
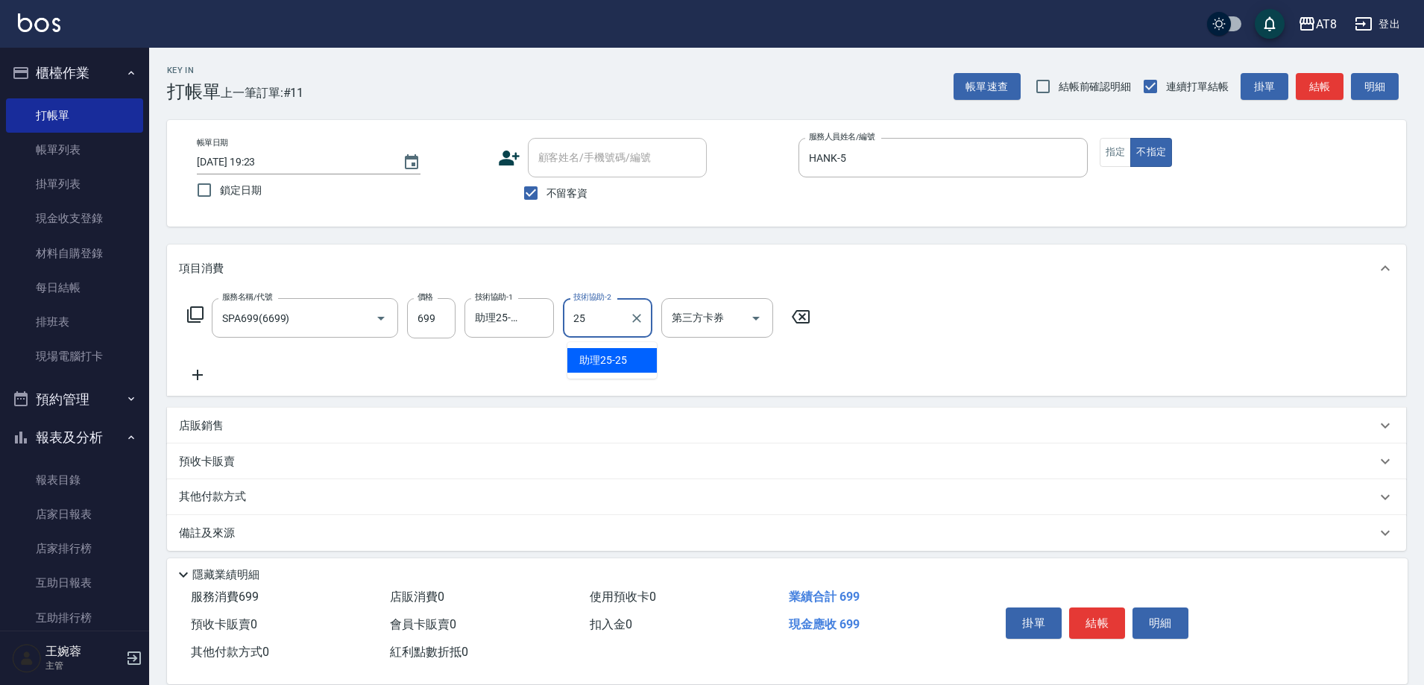
type input "助理25-25"
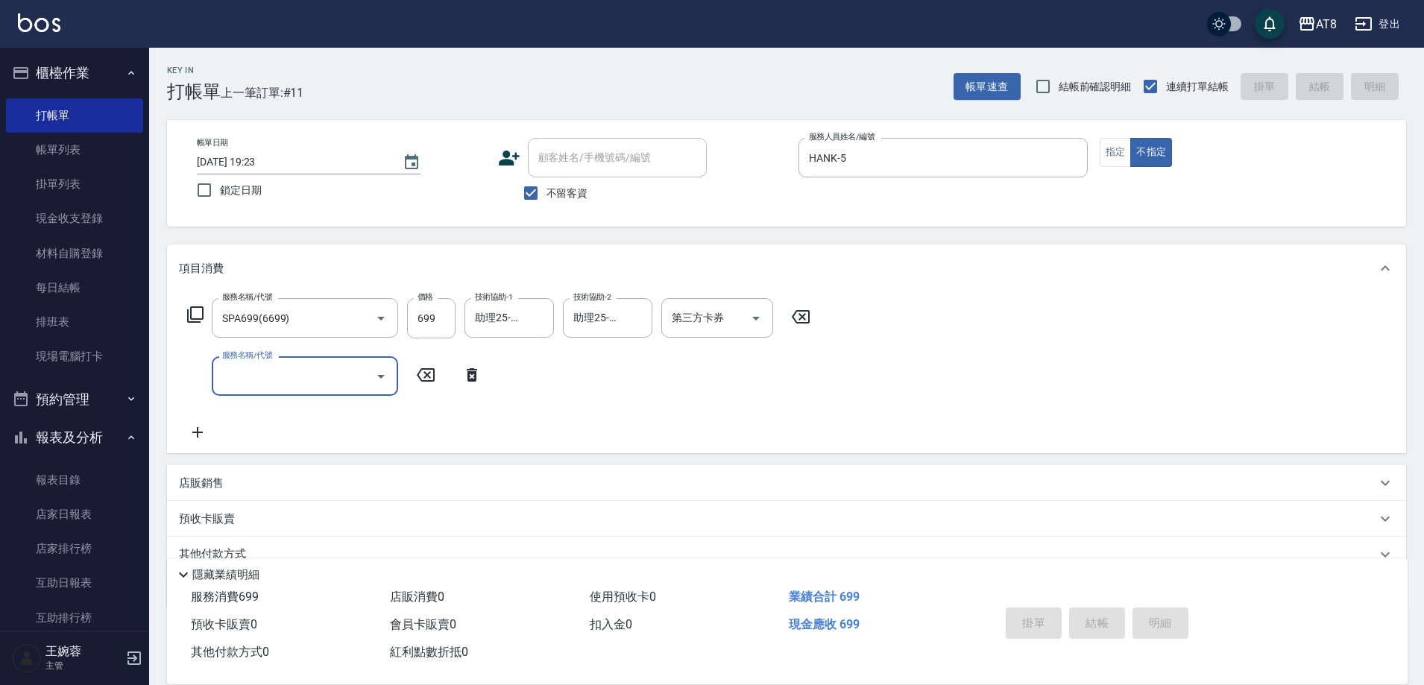
type input "[DATE] 19:24"
